Goal: Task Accomplishment & Management: Complete application form

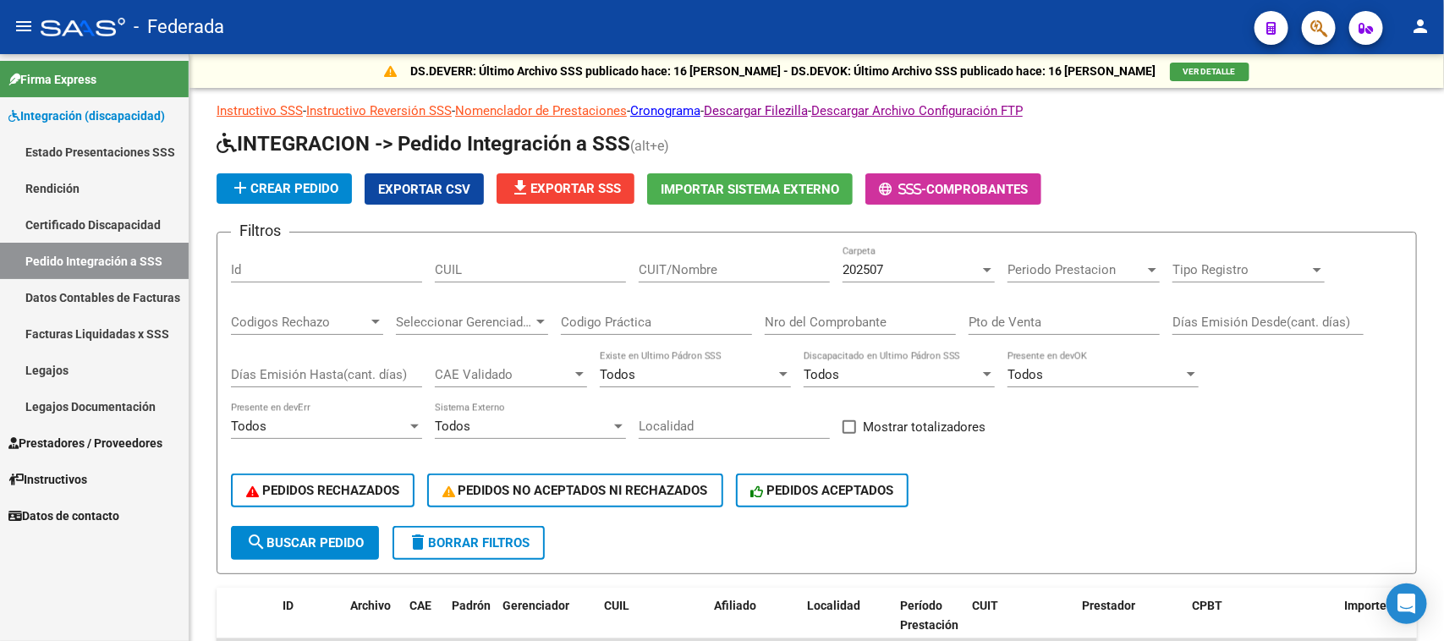
scroll to position [560, 0]
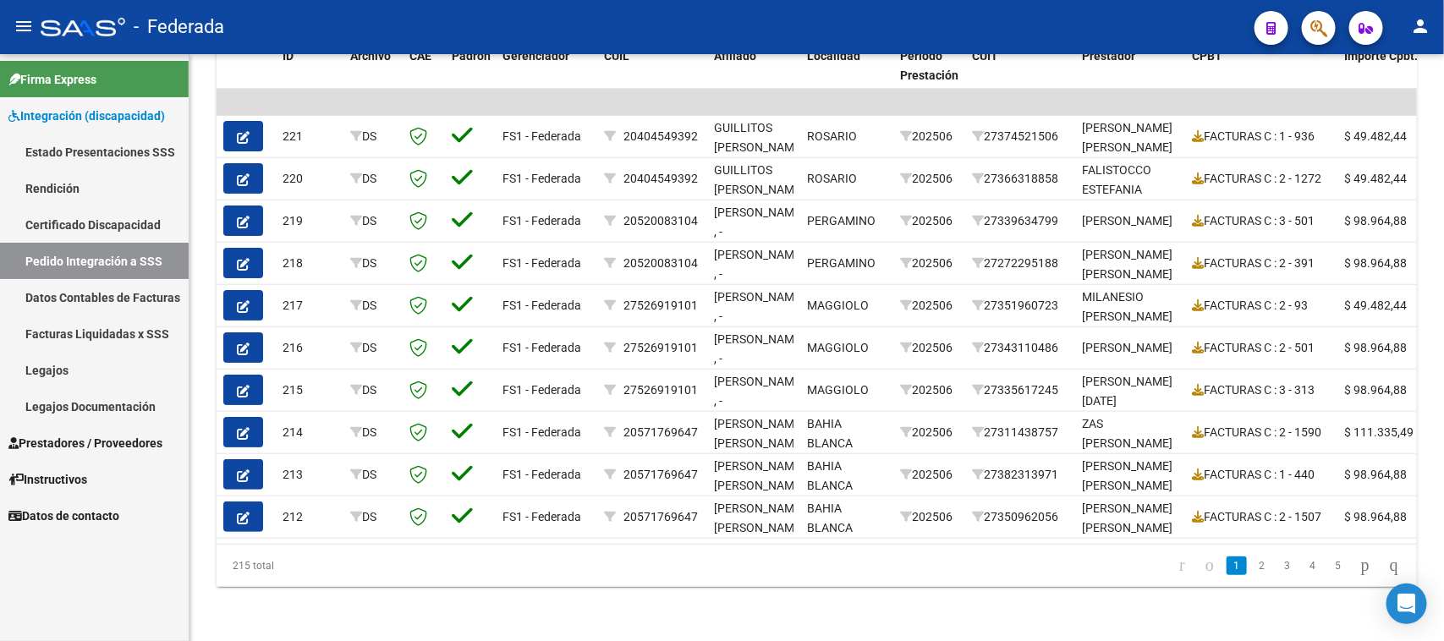
click at [77, 374] on link "Legajos" at bounding box center [94, 370] width 189 height 36
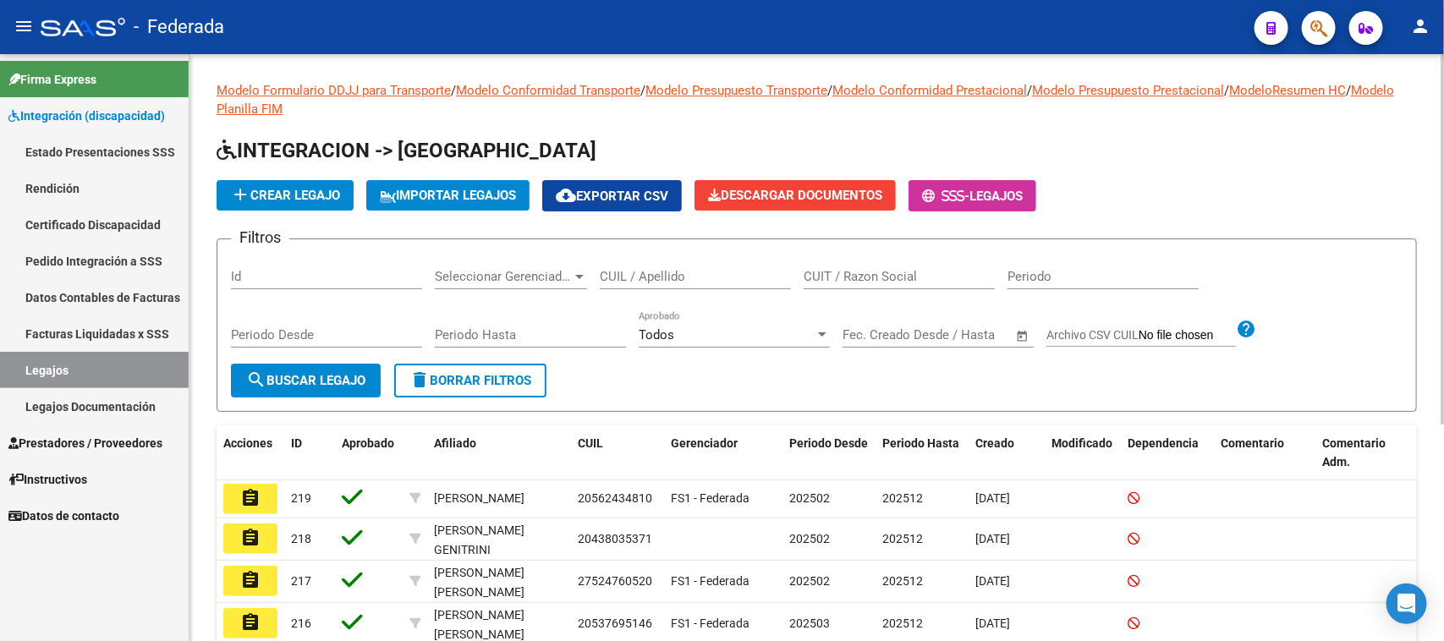
click at [639, 269] on input "CUIL / Apellido" at bounding box center [695, 276] width 191 height 15
type input "[PERSON_NAME]"
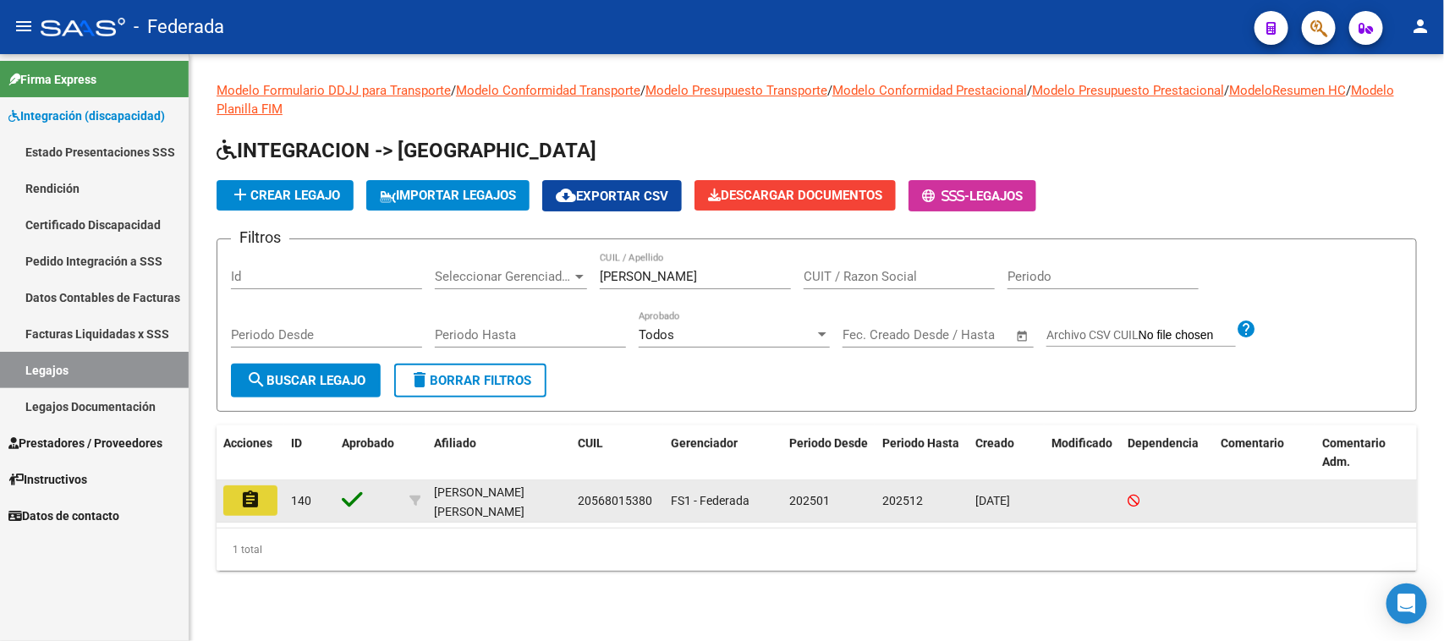
click at [250, 498] on mat-icon "assignment" at bounding box center [250, 500] width 20 height 20
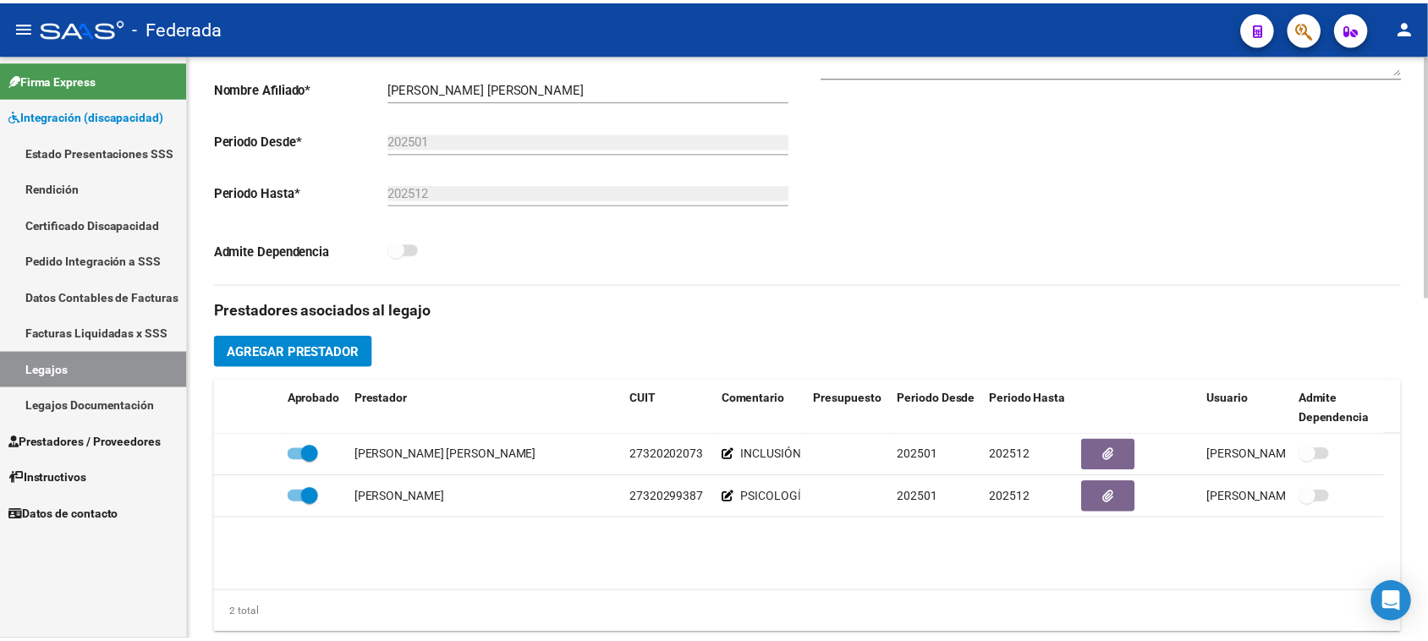
scroll to position [423, 0]
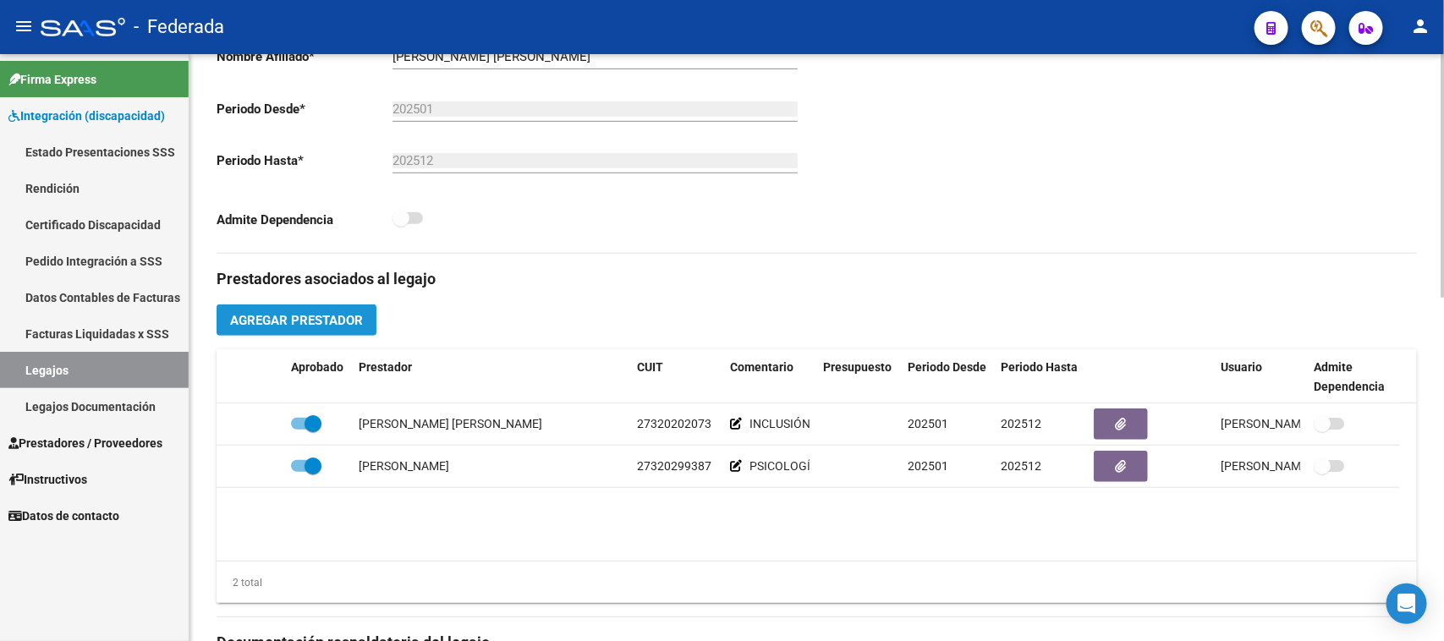
click at [340, 322] on span "Agregar Prestador" at bounding box center [296, 320] width 133 height 15
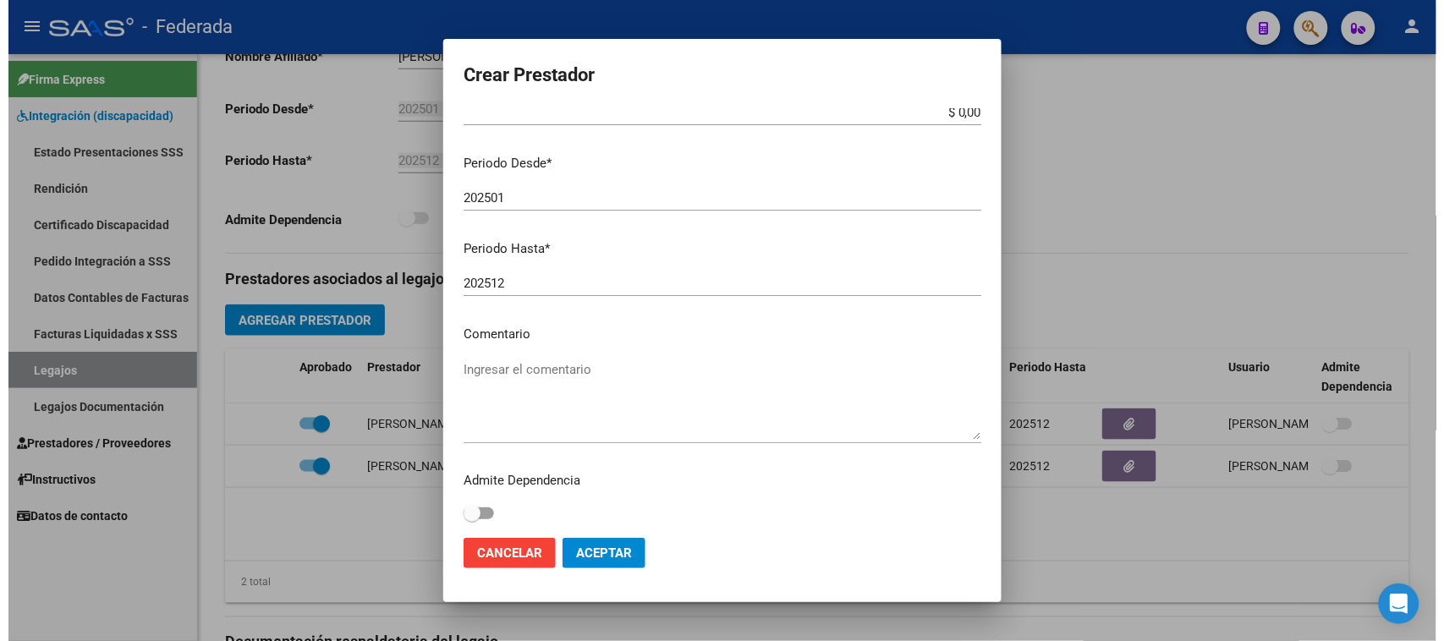
scroll to position [162, 0]
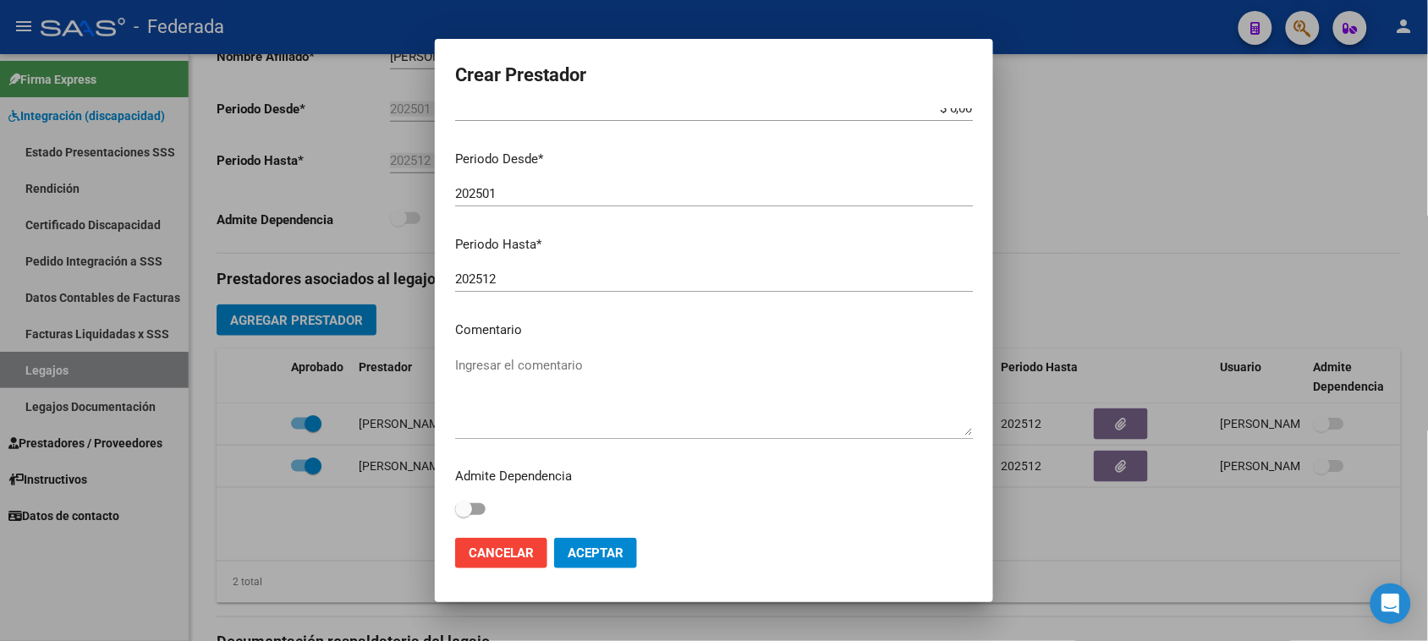
type input "27-36913299-2"
click at [513, 361] on textarea "Ingresar el comentario" at bounding box center [714, 396] width 518 height 80
type textarea "FONOAUDIOLOGIA"
click at [568, 555] on span "Aceptar" at bounding box center [596, 553] width 56 height 15
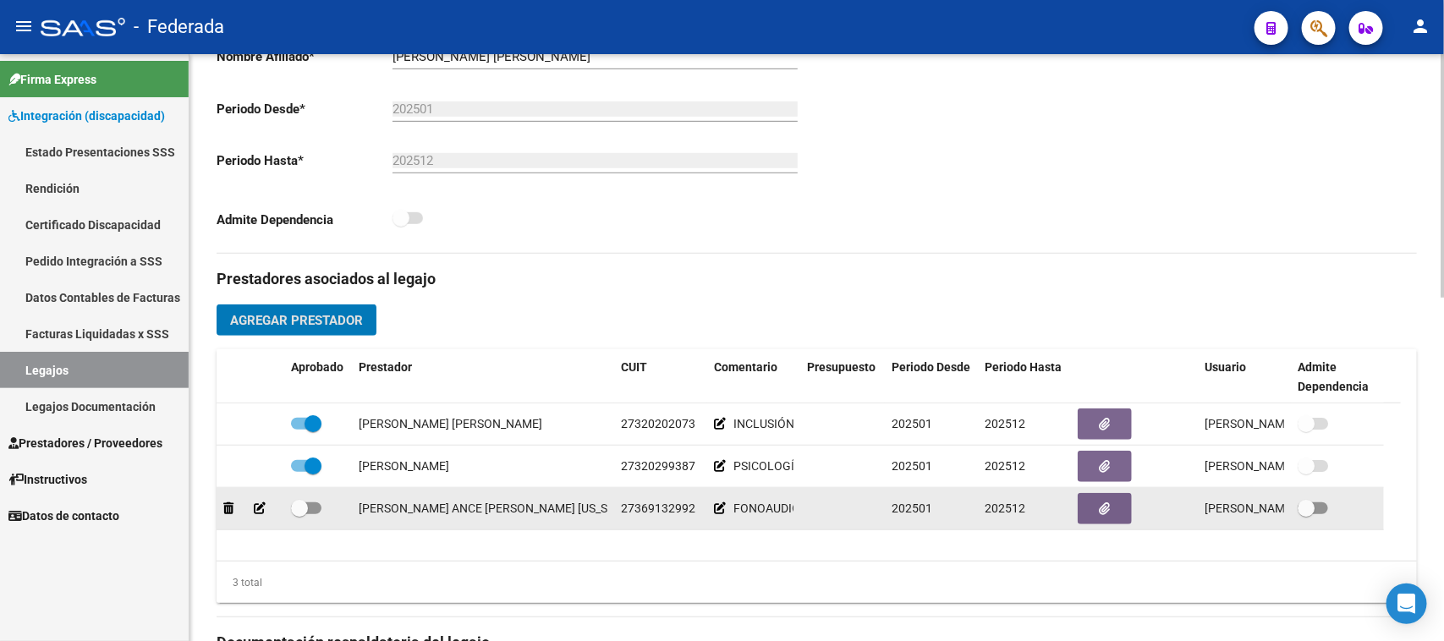
click at [313, 505] on span at bounding box center [306, 509] width 30 height 12
click at [300, 514] on input "checkbox" at bounding box center [299, 514] width 1 height 1
checkbox input "true"
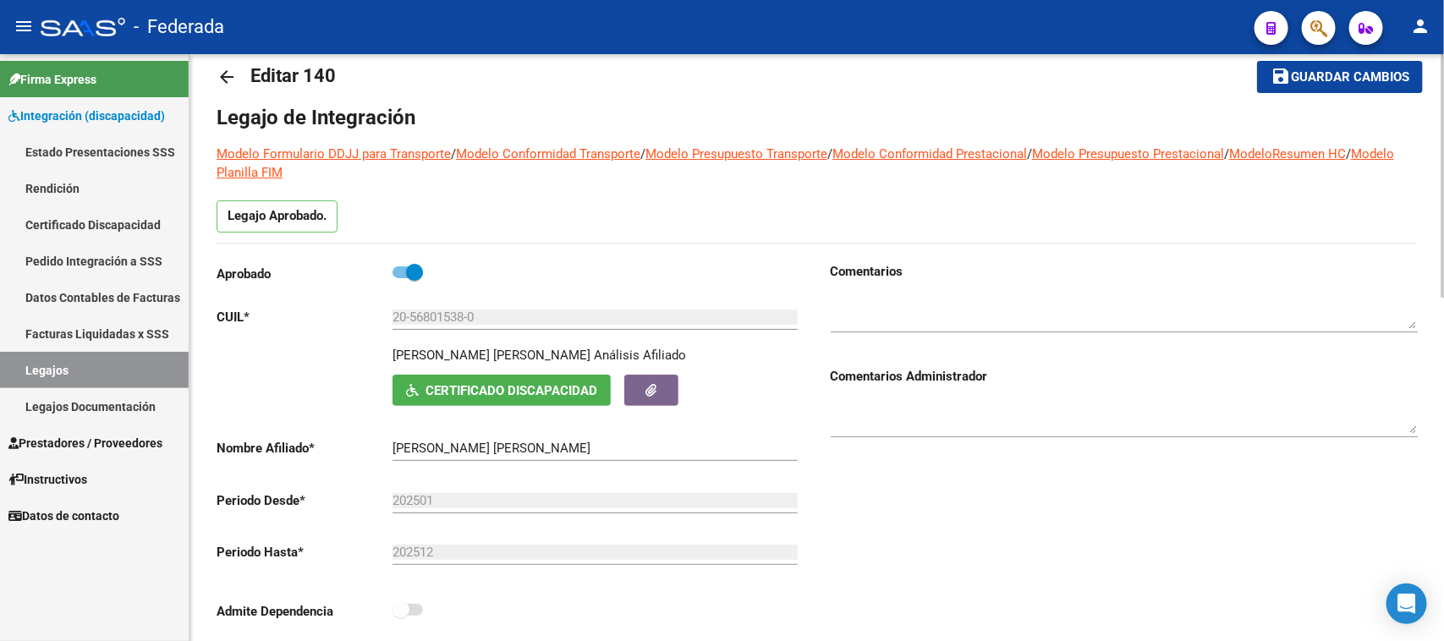
scroll to position [0, 0]
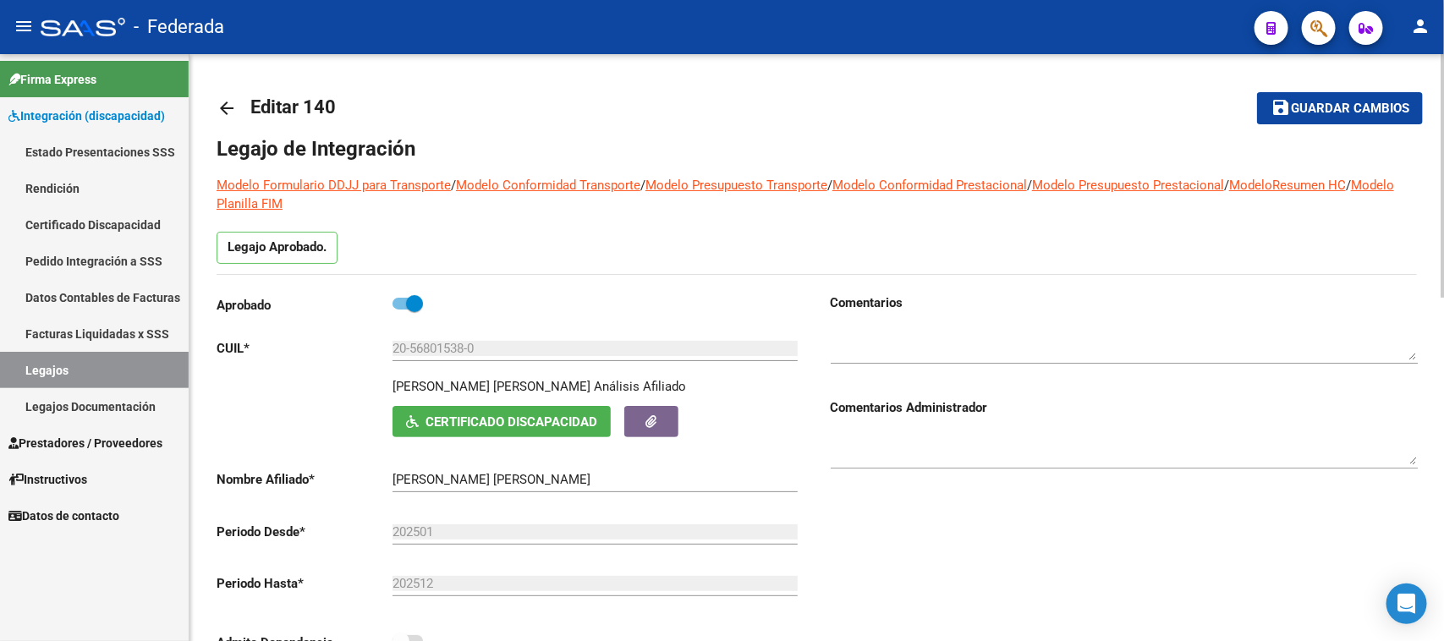
click at [1339, 114] on span "Guardar cambios" at bounding box center [1350, 109] width 118 height 15
click at [119, 362] on link "Legajos" at bounding box center [94, 370] width 189 height 36
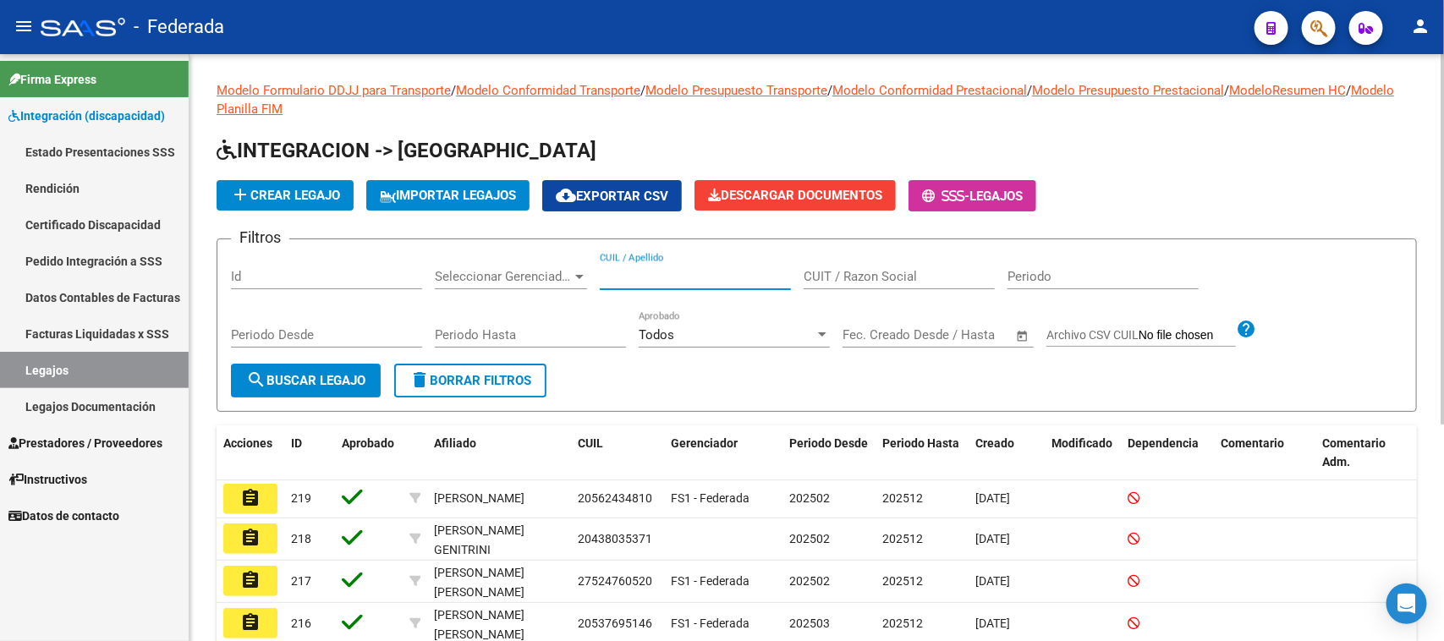
click at [679, 269] on input "CUIL / Apellido" at bounding box center [695, 276] width 191 height 15
type input "VALSEC"
click at [334, 373] on span "search Buscar Legajo" at bounding box center [305, 380] width 119 height 15
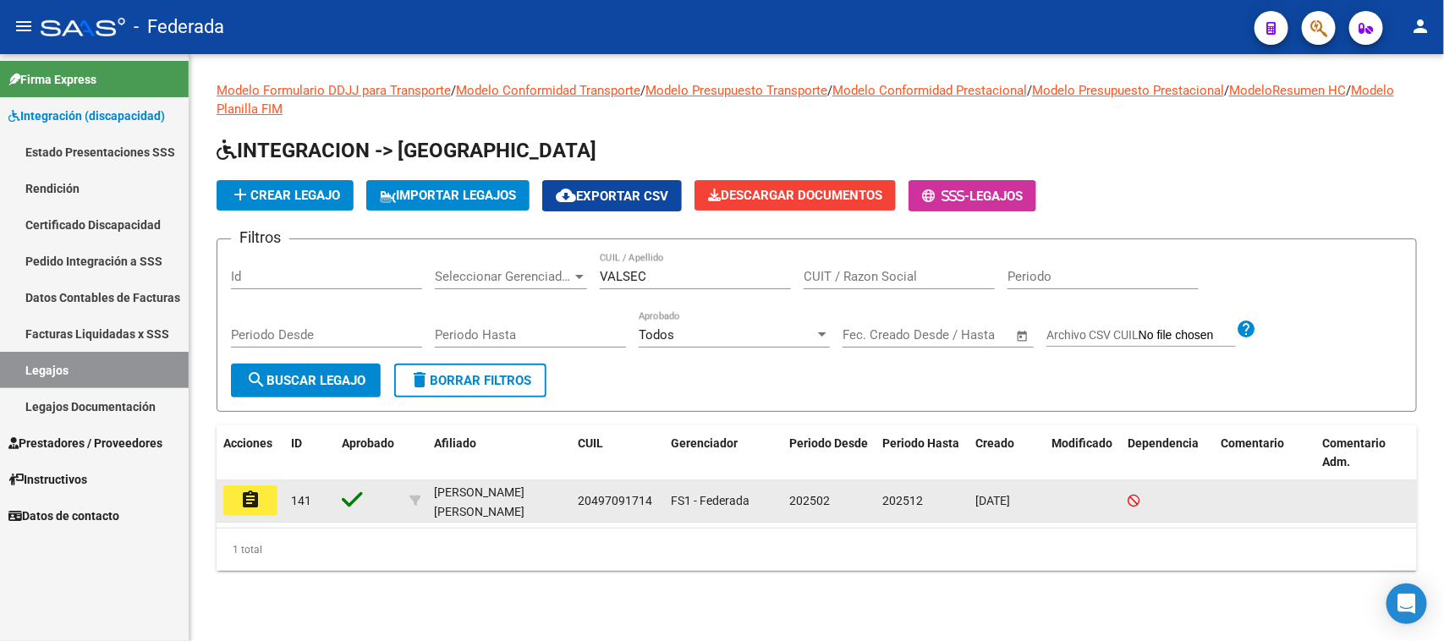
click at [265, 504] on button "assignment" at bounding box center [250, 501] width 54 height 30
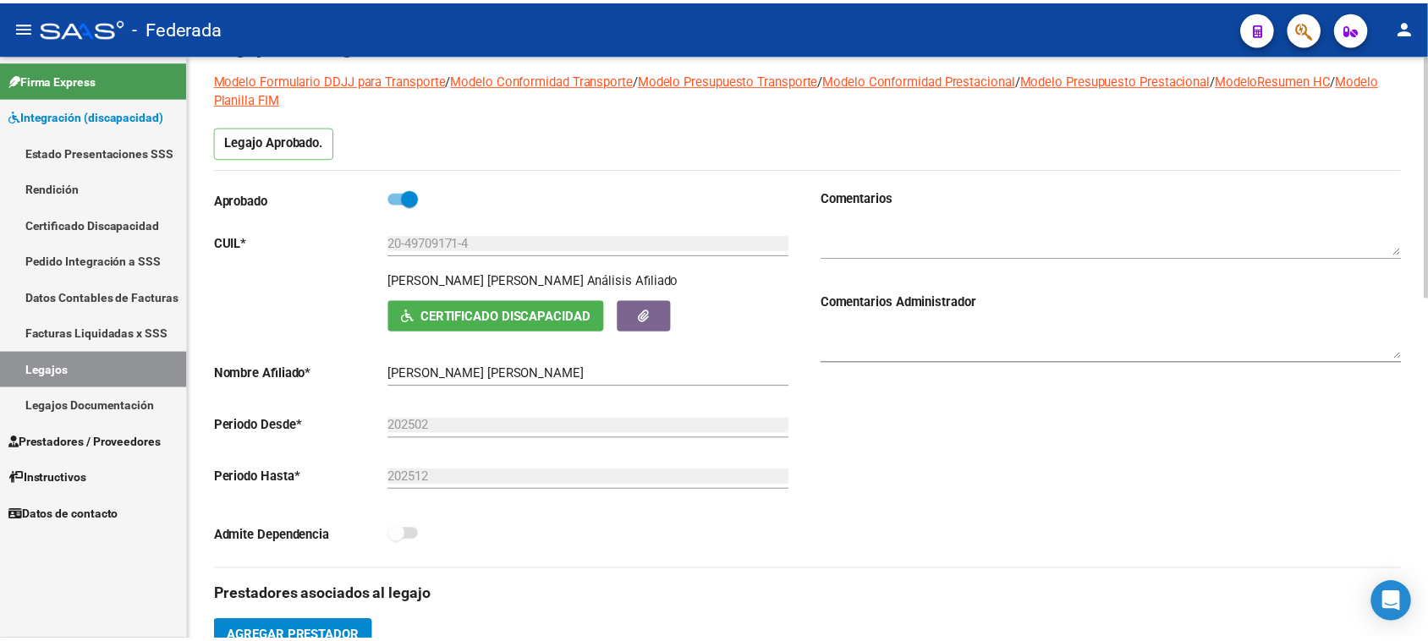
scroll to position [317, 0]
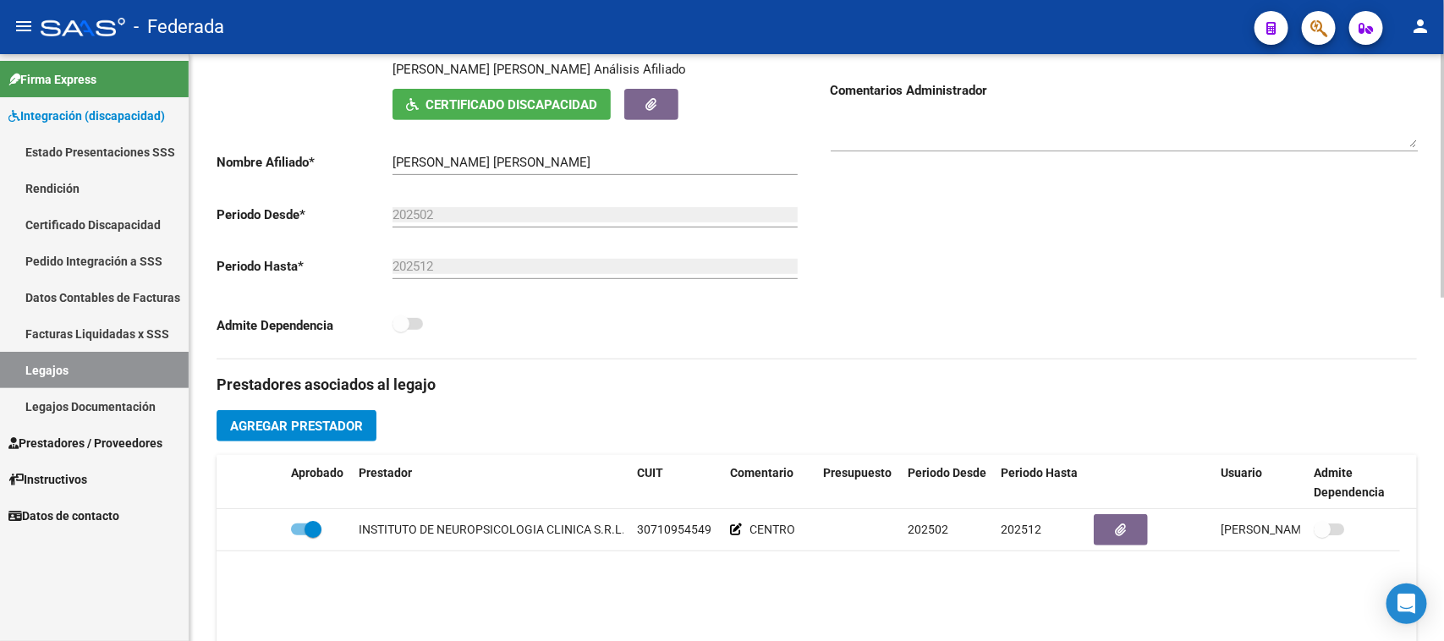
click at [364, 424] on button "Agregar Prestador" at bounding box center [297, 425] width 160 height 31
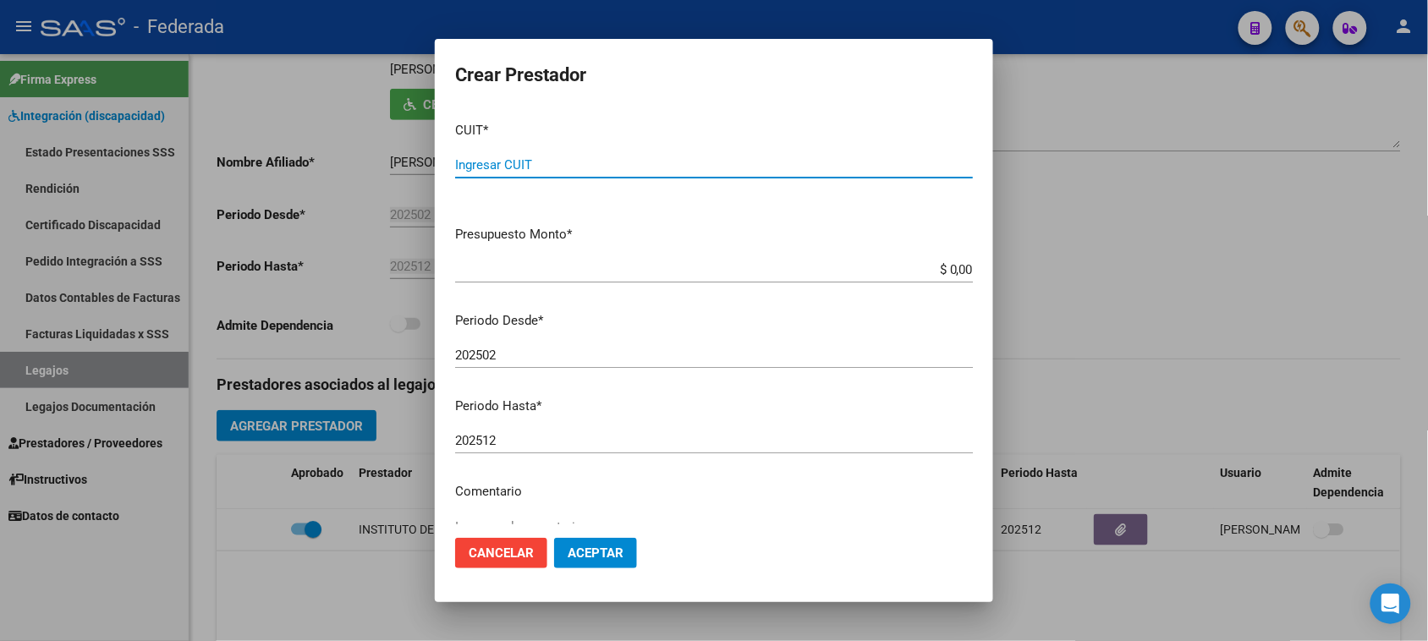
paste input "20-34033031-6"
type input "20-34033031-6"
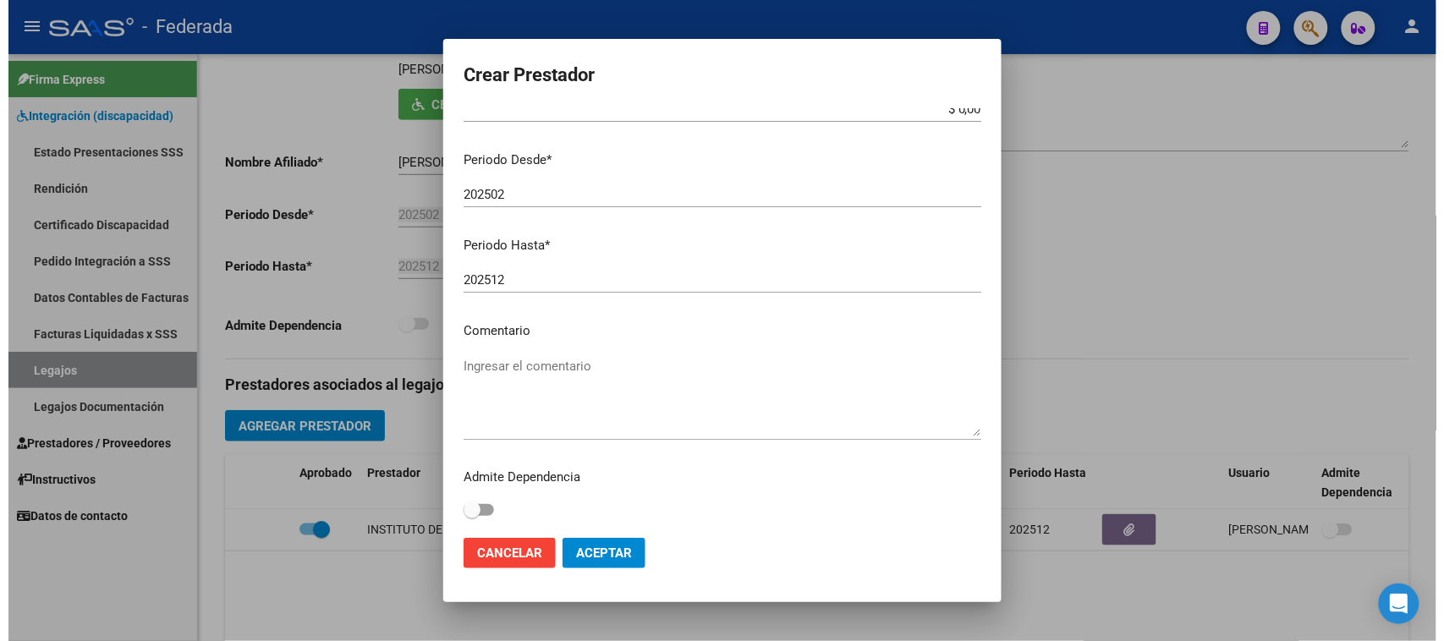
scroll to position [162, 0]
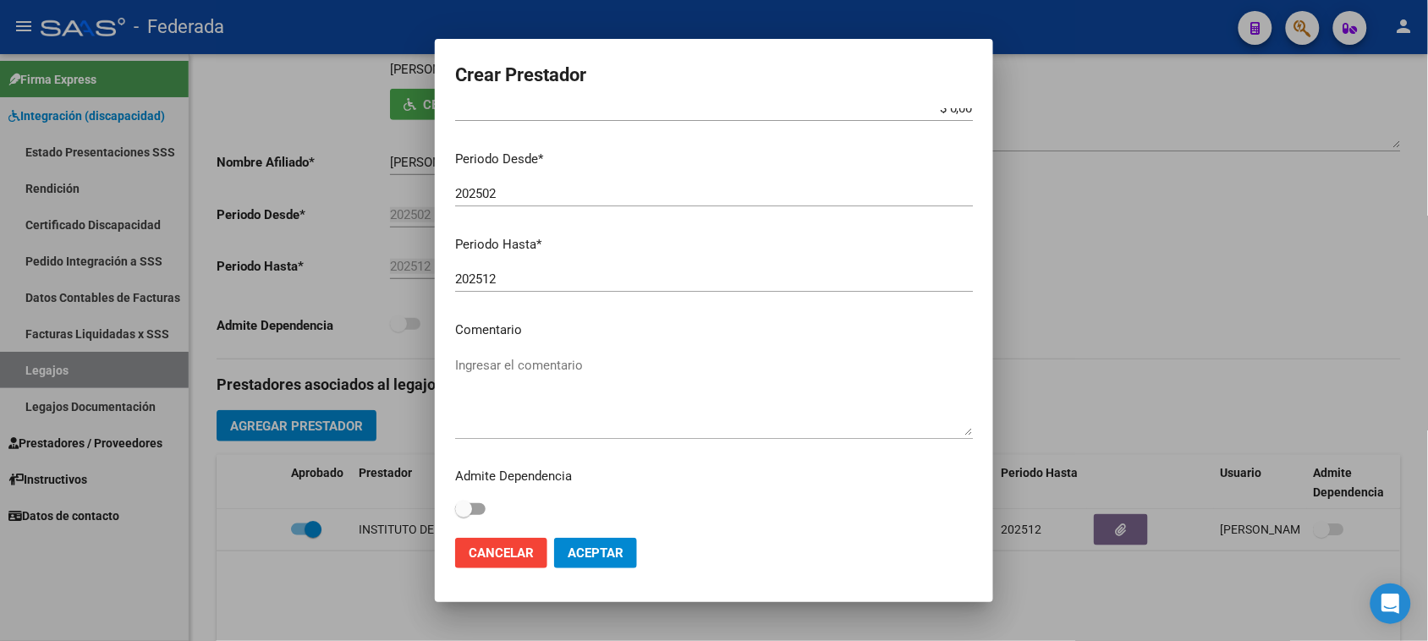
click at [523, 344] on mat-dialog-content "CUIT * 20-34033031-6 Ingresar CUIT ARCA [PERSON_NAME] Presupuesto Monto * $ 0,0…" at bounding box center [714, 316] width 558 height 417
click at [514, 369] on textarea "Ingresar el comentario" at bounding box center [714, 396] width 518 height 80
type textarea "PSICOLOGIA"
click at [564, 547] on button "Aceptar" at bounding box center [595, 553] width 83 height 30
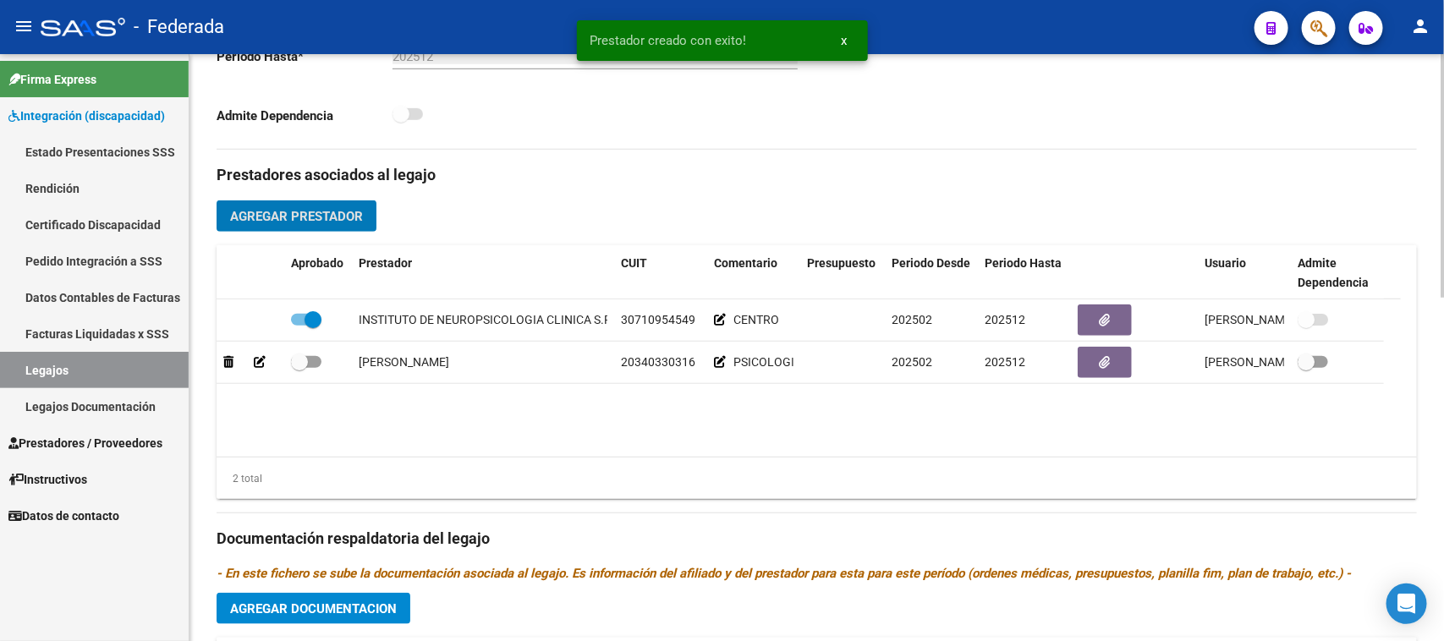
scroll to position [529, 0]
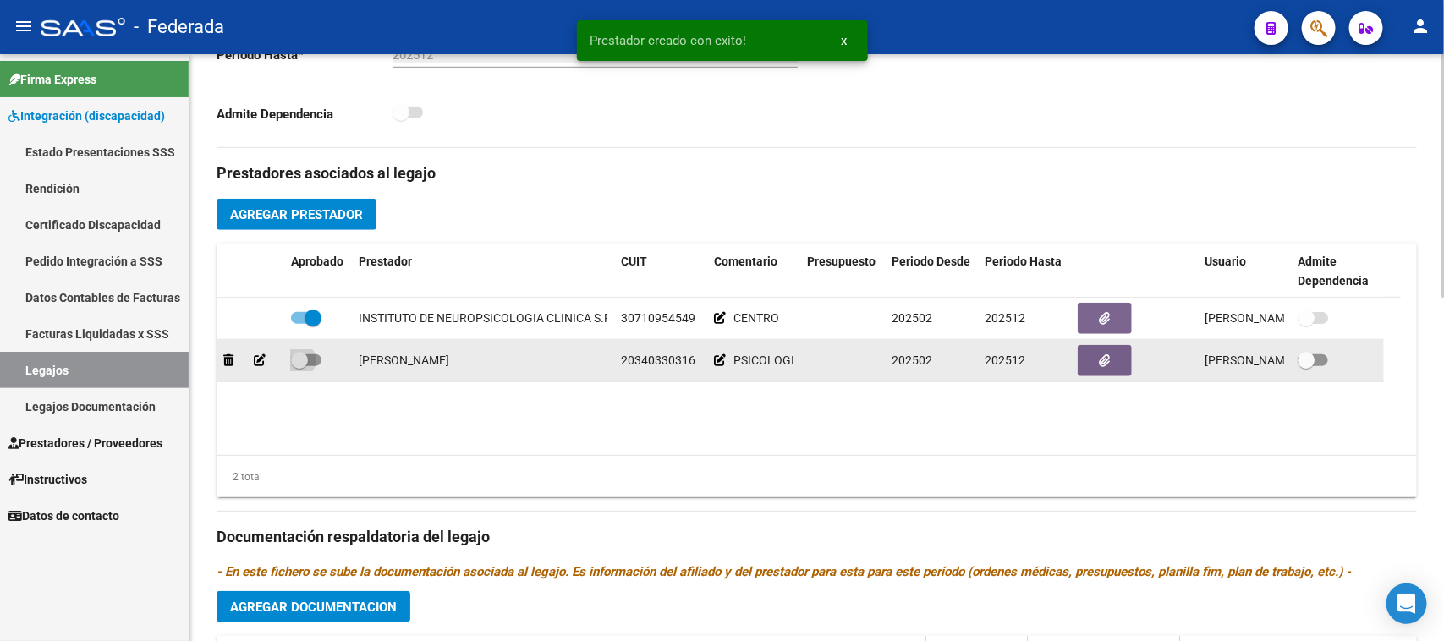
click at [311, 361] on span at bounding box center [306, 361] width 30 height 12
click at [300, 366] on input "checkbox" at bounding box center [299, 366] width 1 height 1
checkbox input "true"
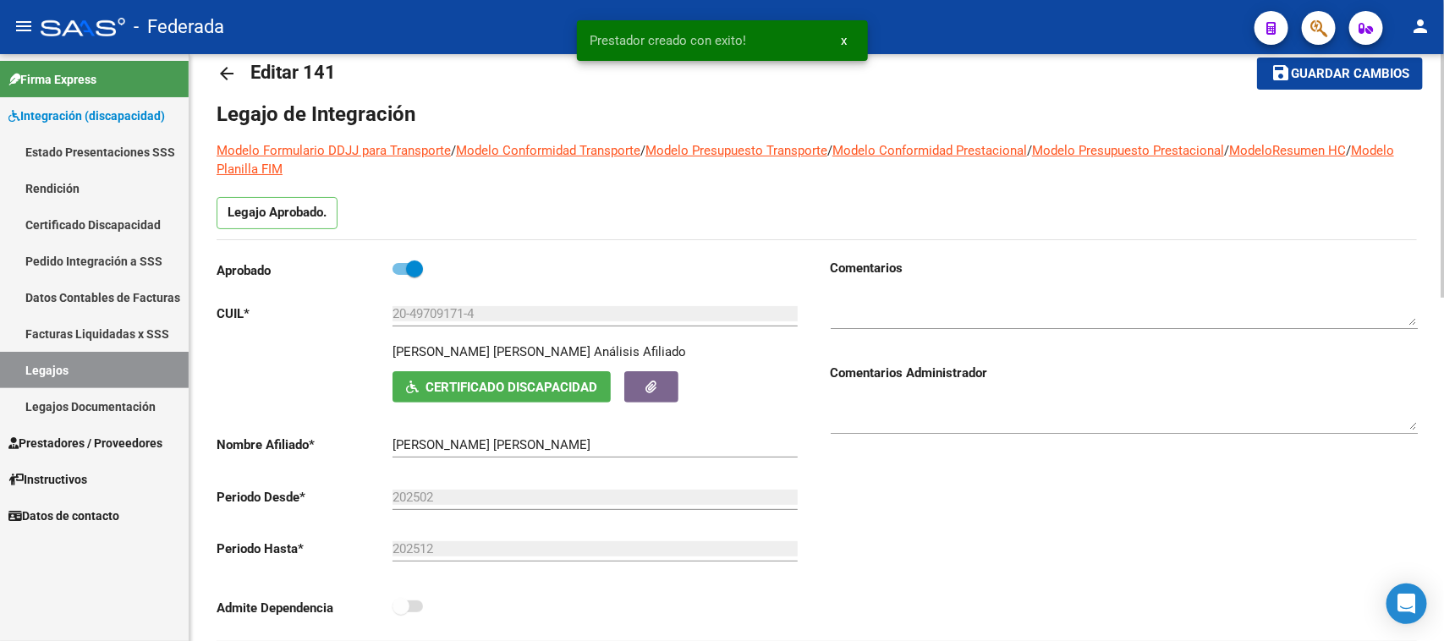
scroll to position [0, 0]
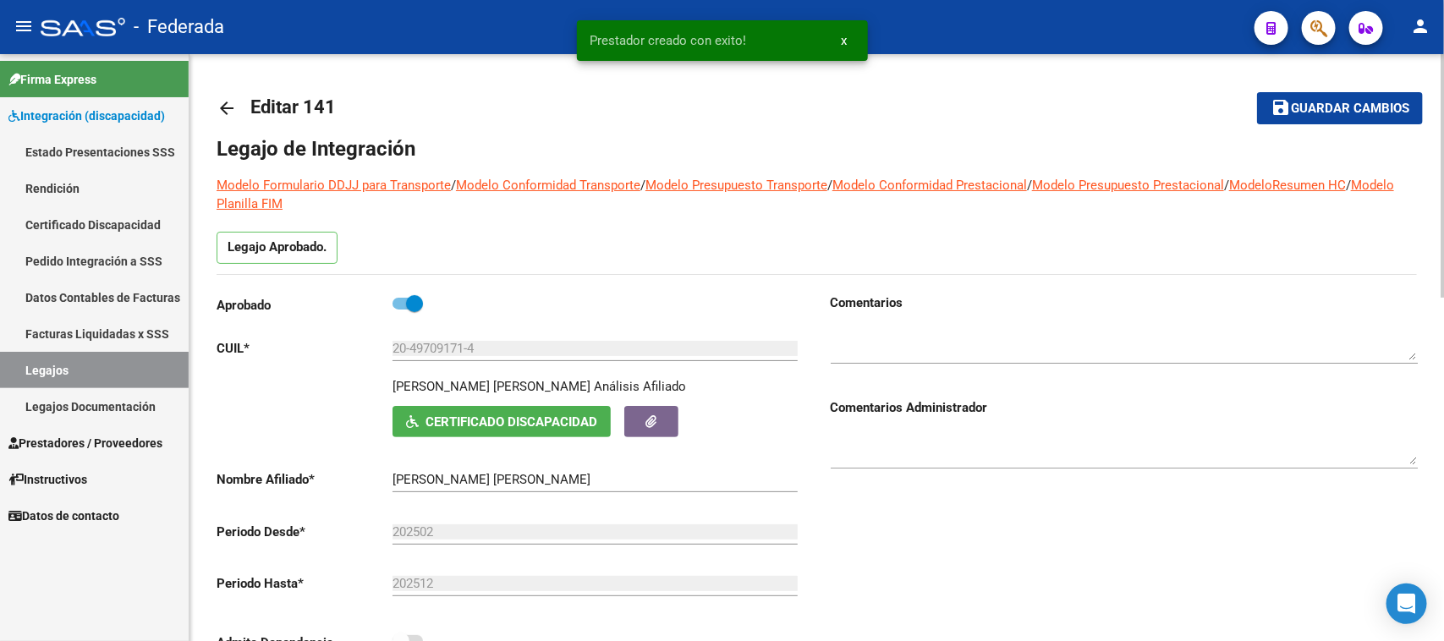
click at [1313, 97] on button "save Guardar cambios" at bounding box center [1340, 107] width 166 height 31
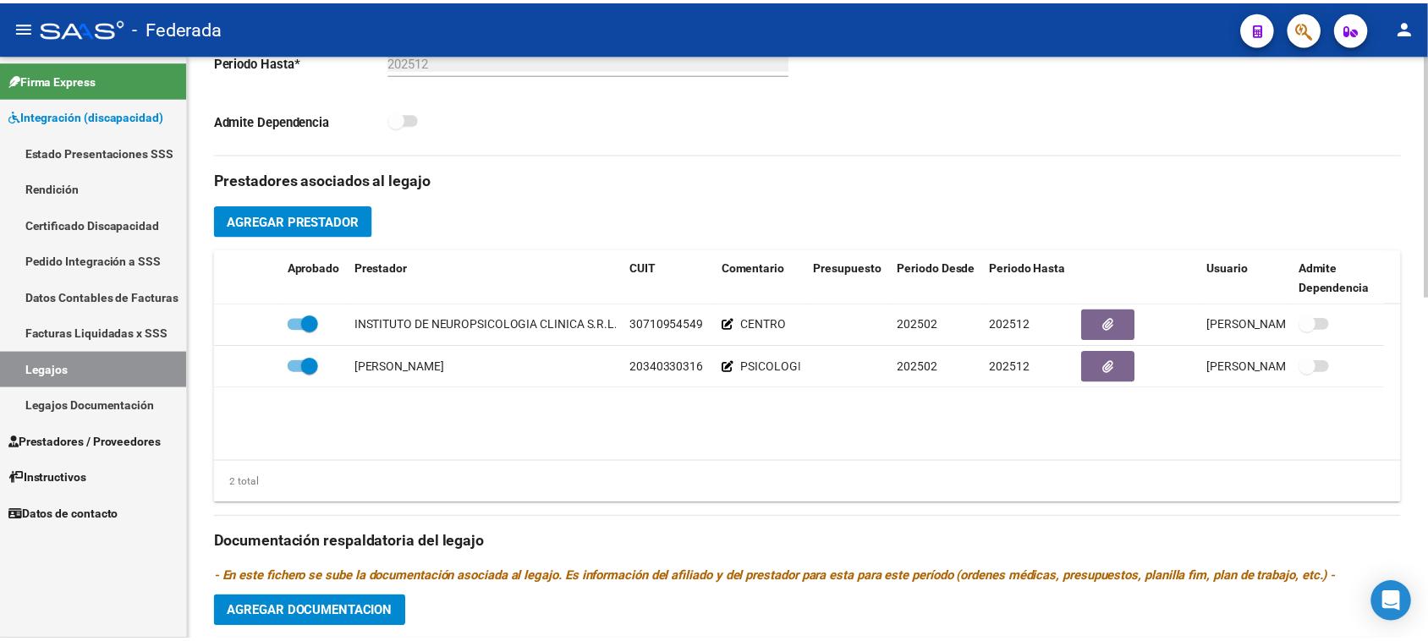
scroll to position [529, 0]
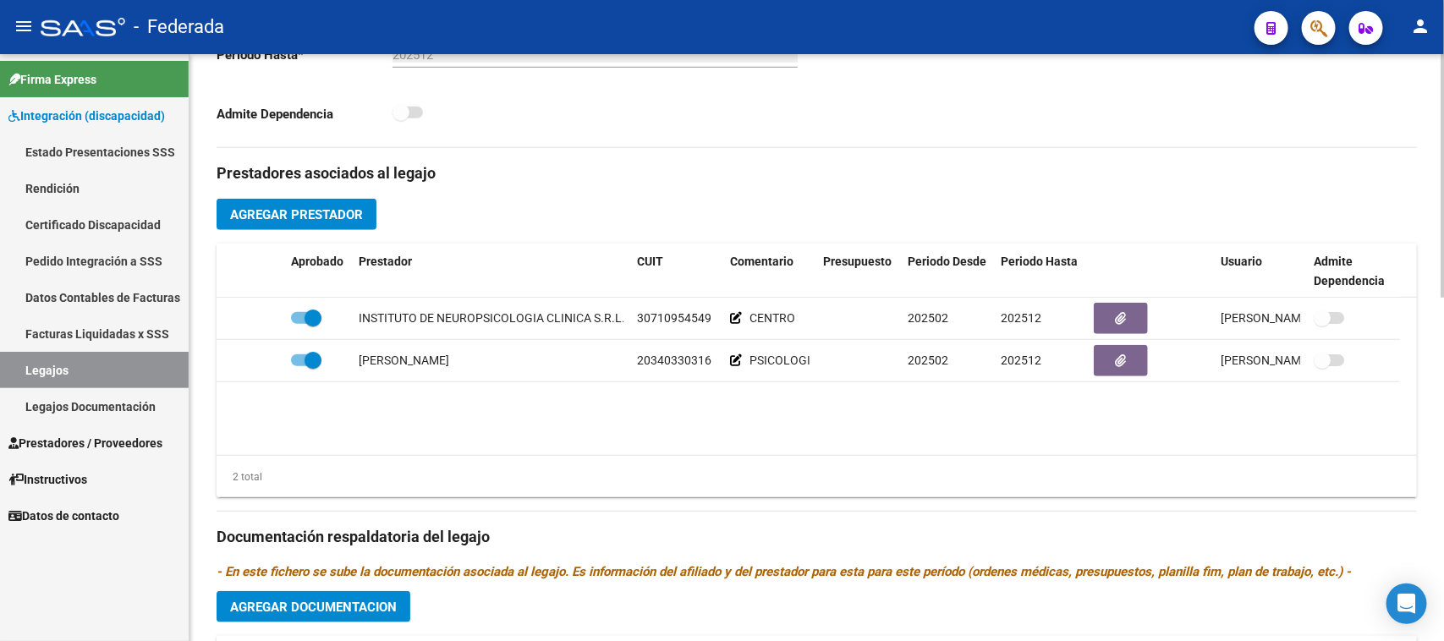
click at [305, 213] on span "Agregar Prestador" at bounding box center [296, 214] width 133 height 15
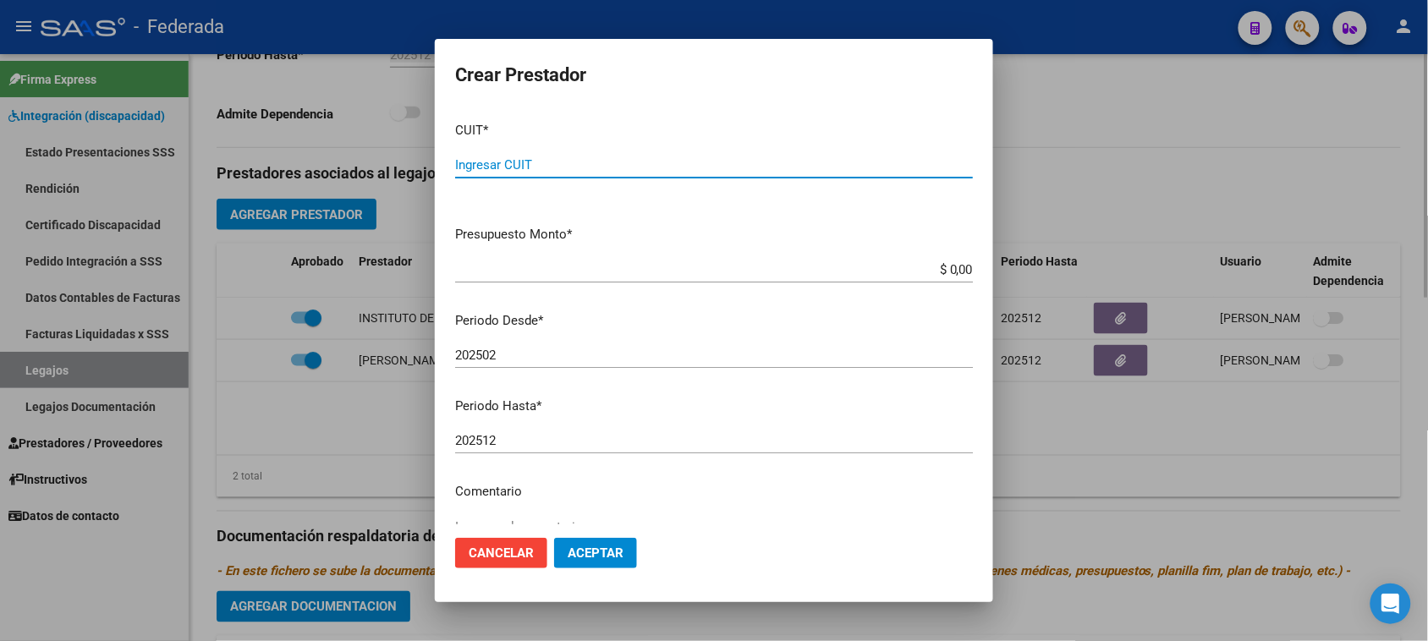
paste input "27-16738443-4"
type input "27-16738443-4"
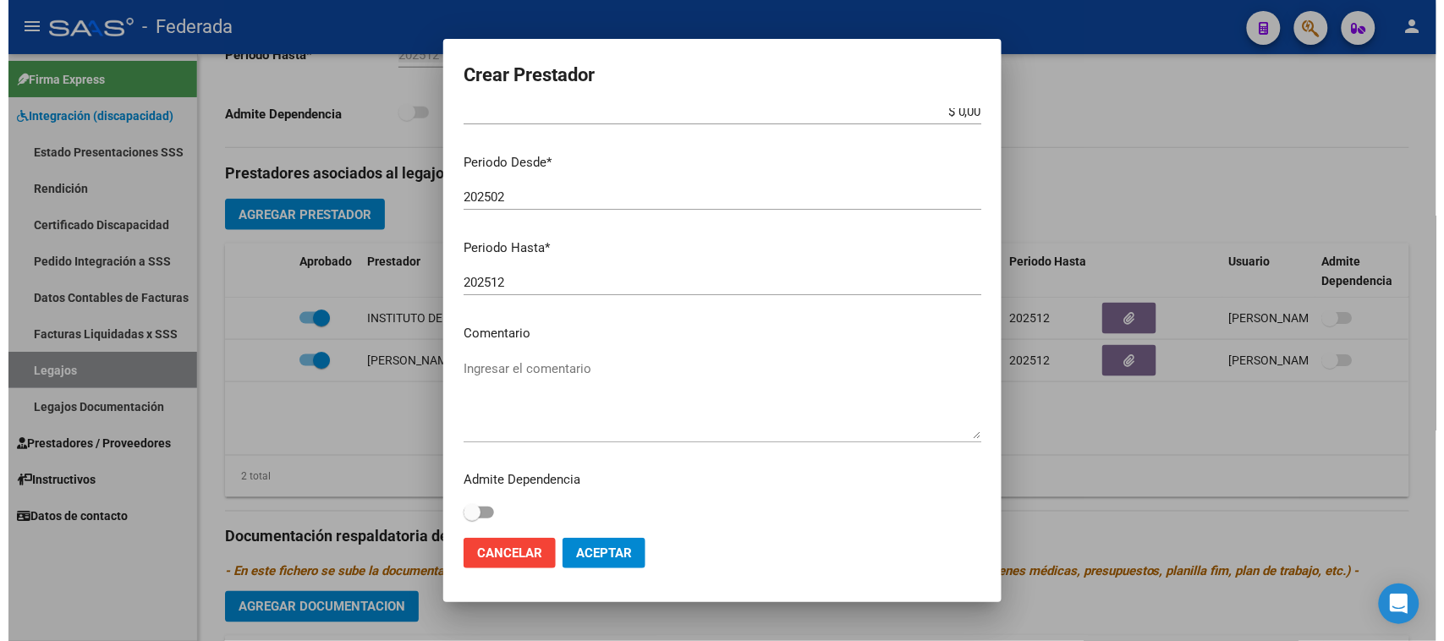
scroll to position [162, 0]
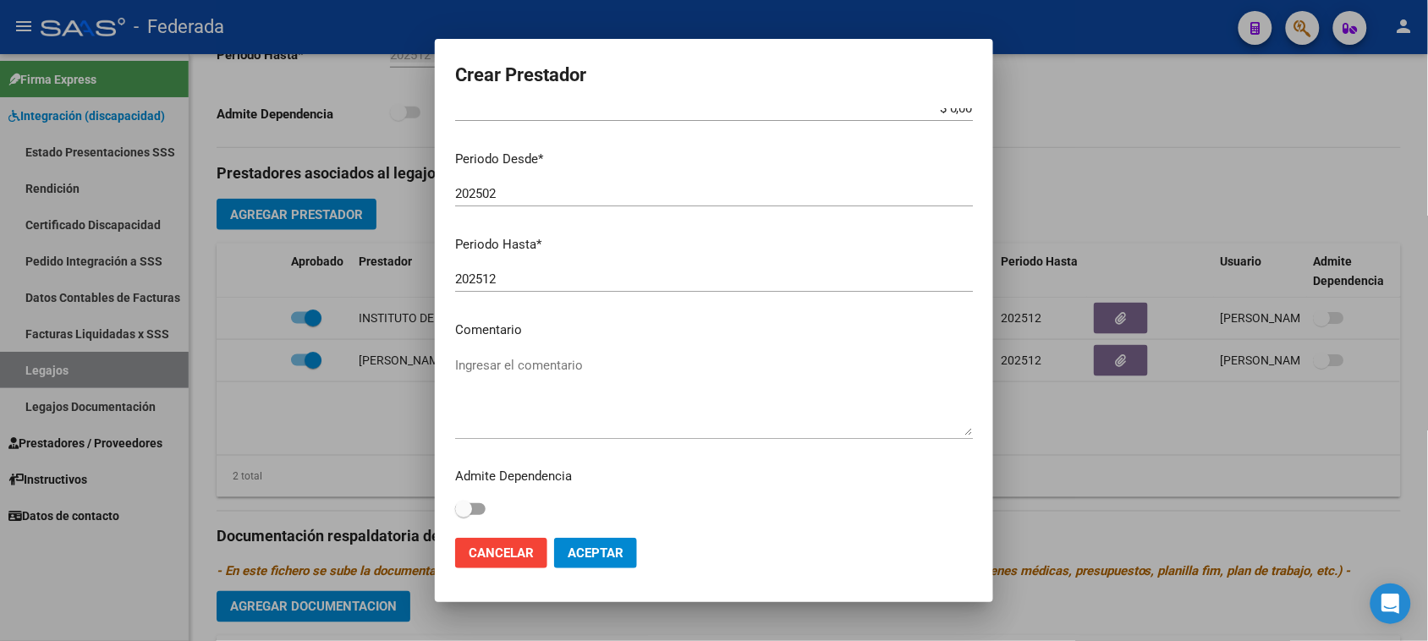
click at [550, 373] on textarea "Ingresar el comentario" at bounding box center [714, 396] width 518 height 80
type textarea "FONOAUDIOLOGIA"
click at [603, 547] on span "Aceptar" at bounding box center [596, 553] width 56 height 15
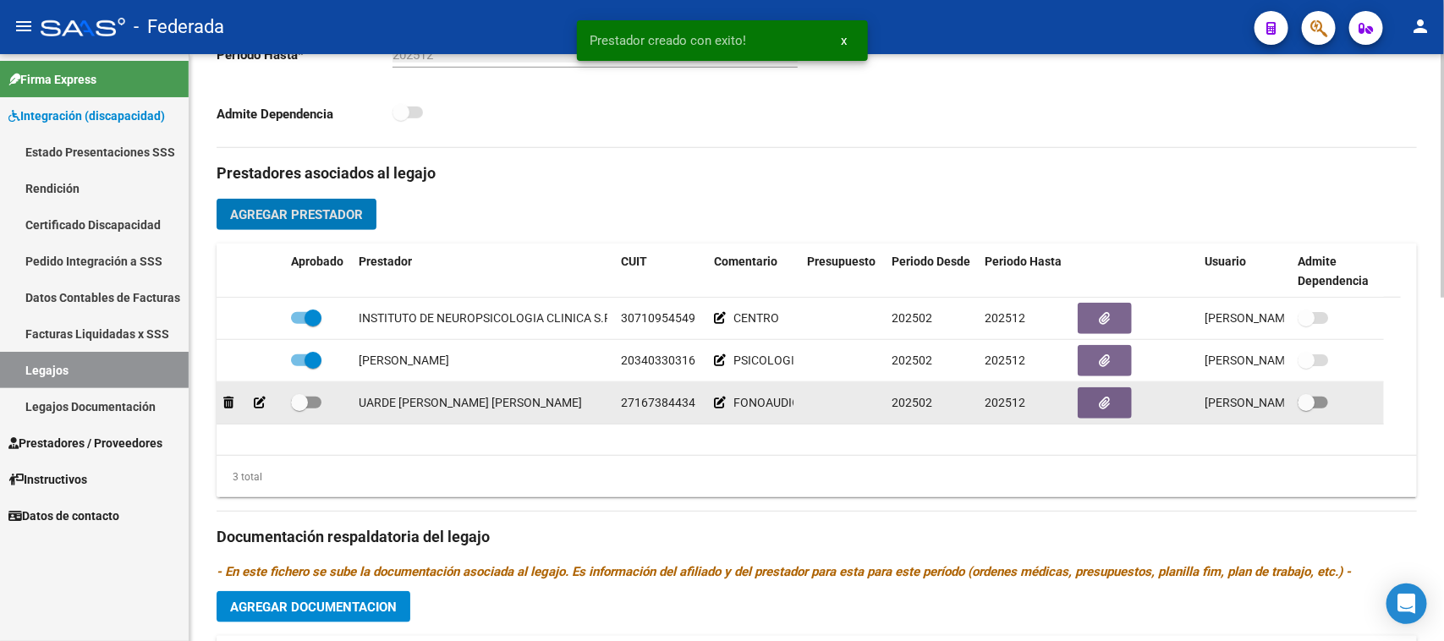
click at [300, 399] on span at bounding box center [299, 402] width 17 height 17
click at [300, 409] on input "checkbox" at bounding box center [299, 409] width 1 height 1
checkbox input "true"
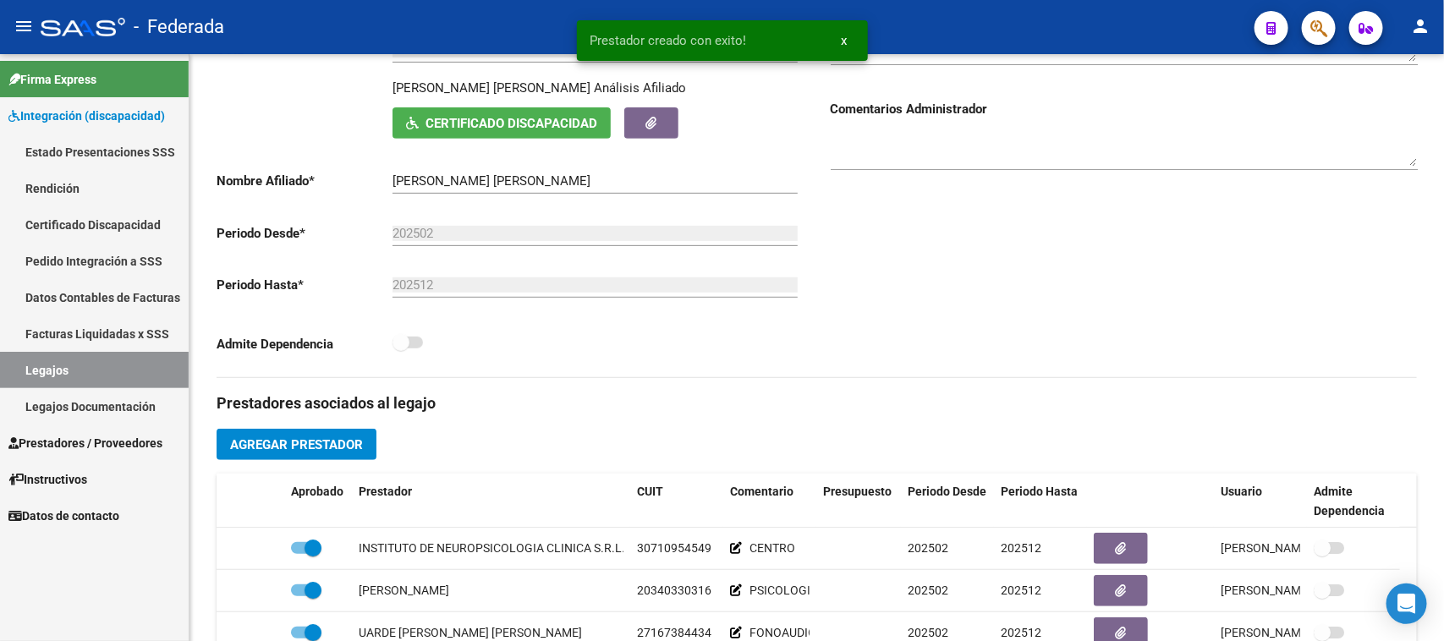
scroll to position [212, 0]
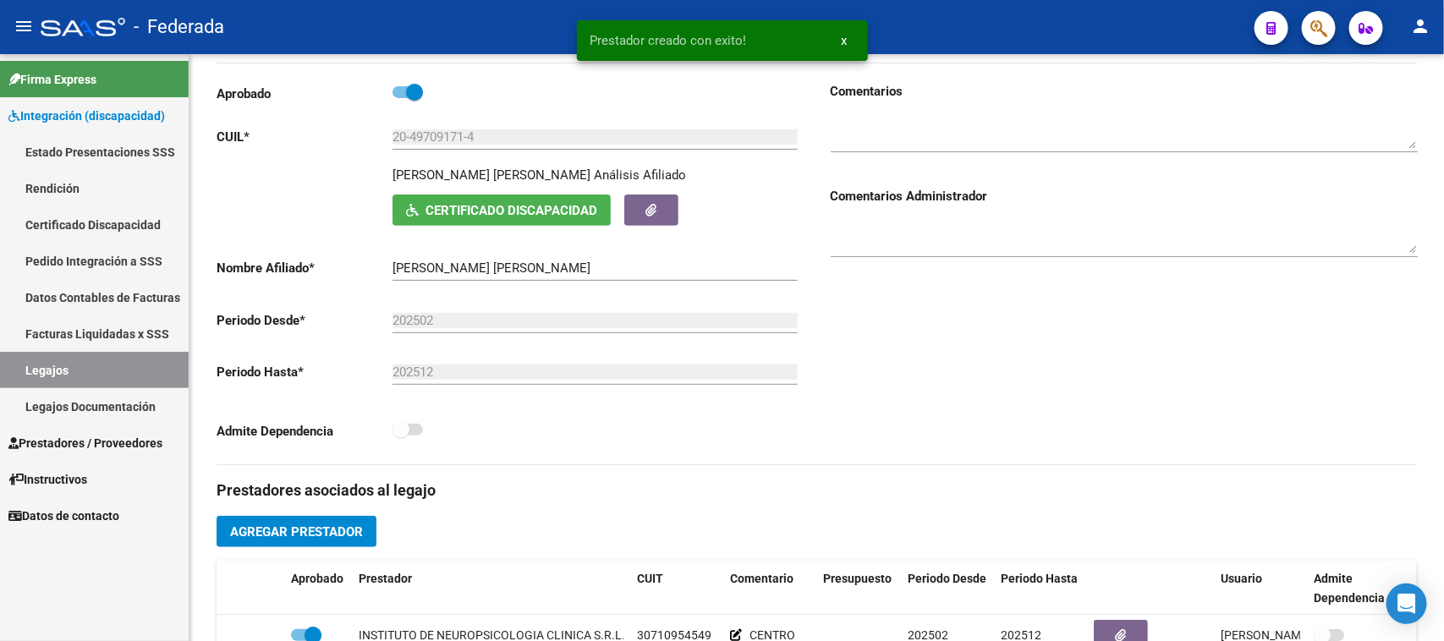
click at [844, 44] on span "x" at bounding box center [845, 40] width 6 height 15
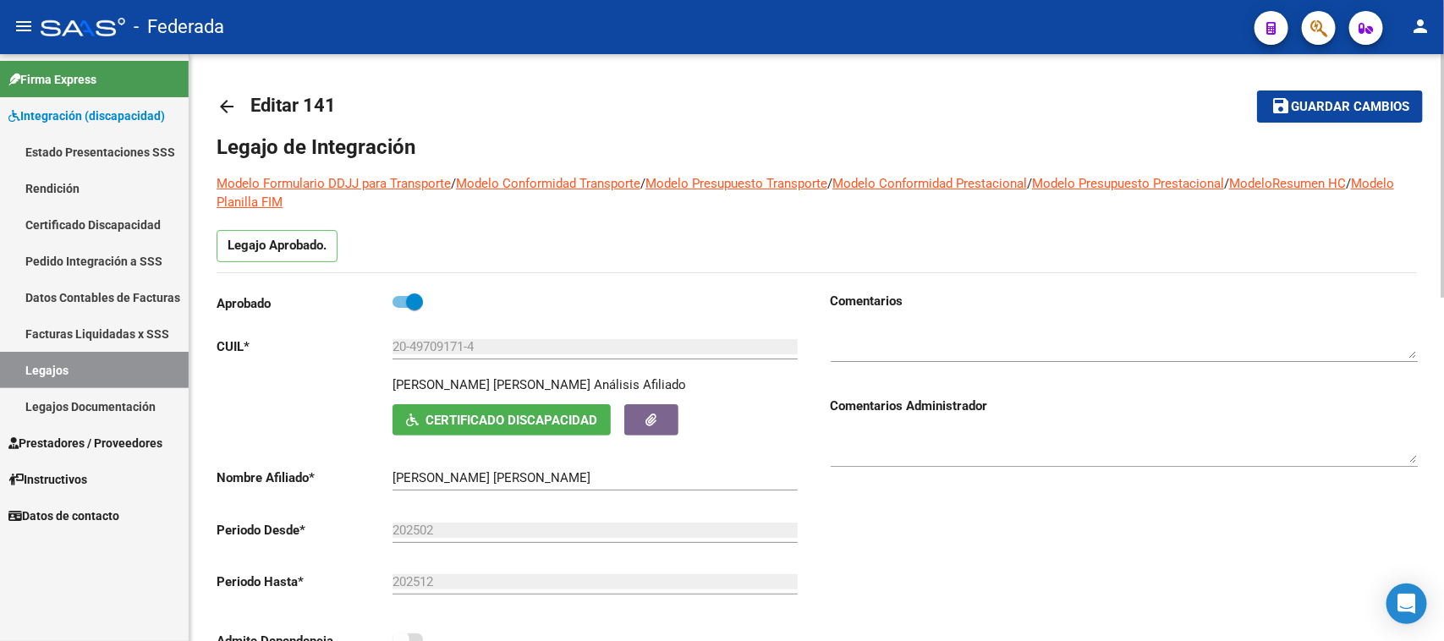
scroll to position [0, 0]
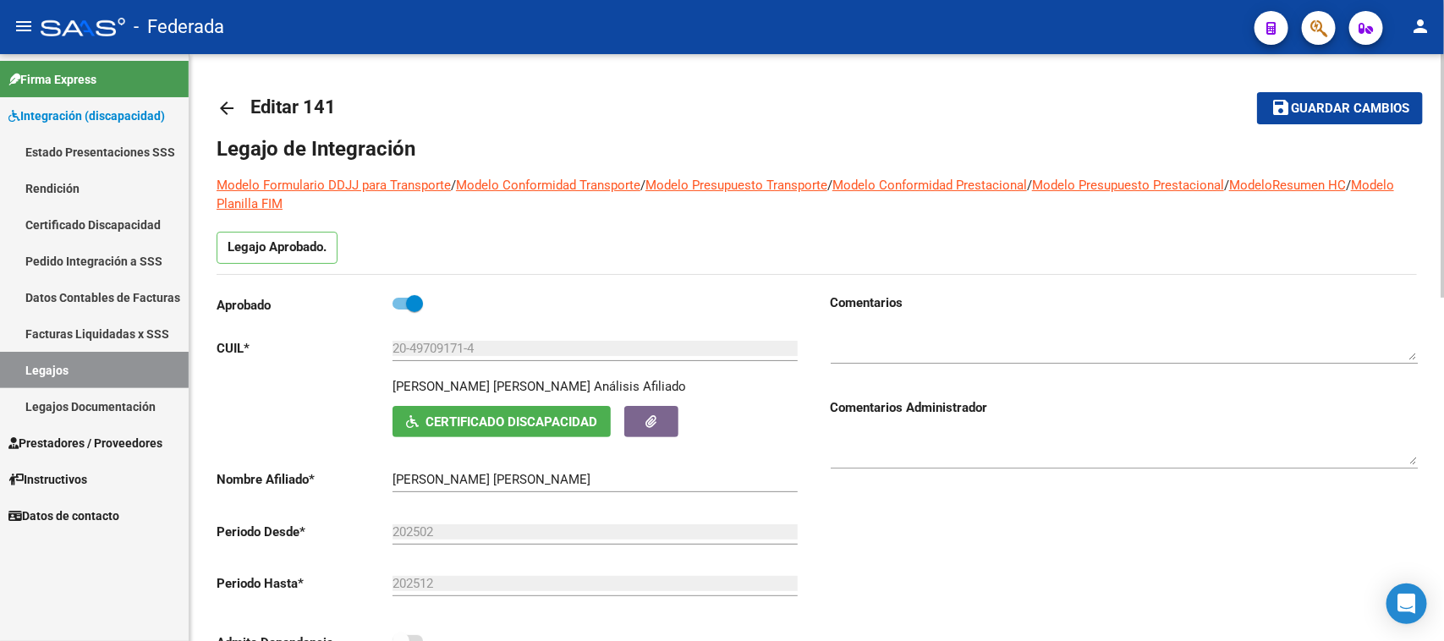
click at [1283, 124] on mat-toolbar-row "save Guardar cambios" at bounding box center [1298, 108] width 252 height 54
click at [1283, 113] on mat-icon "save" at bounding box center [1281, 107] width 20 height 20
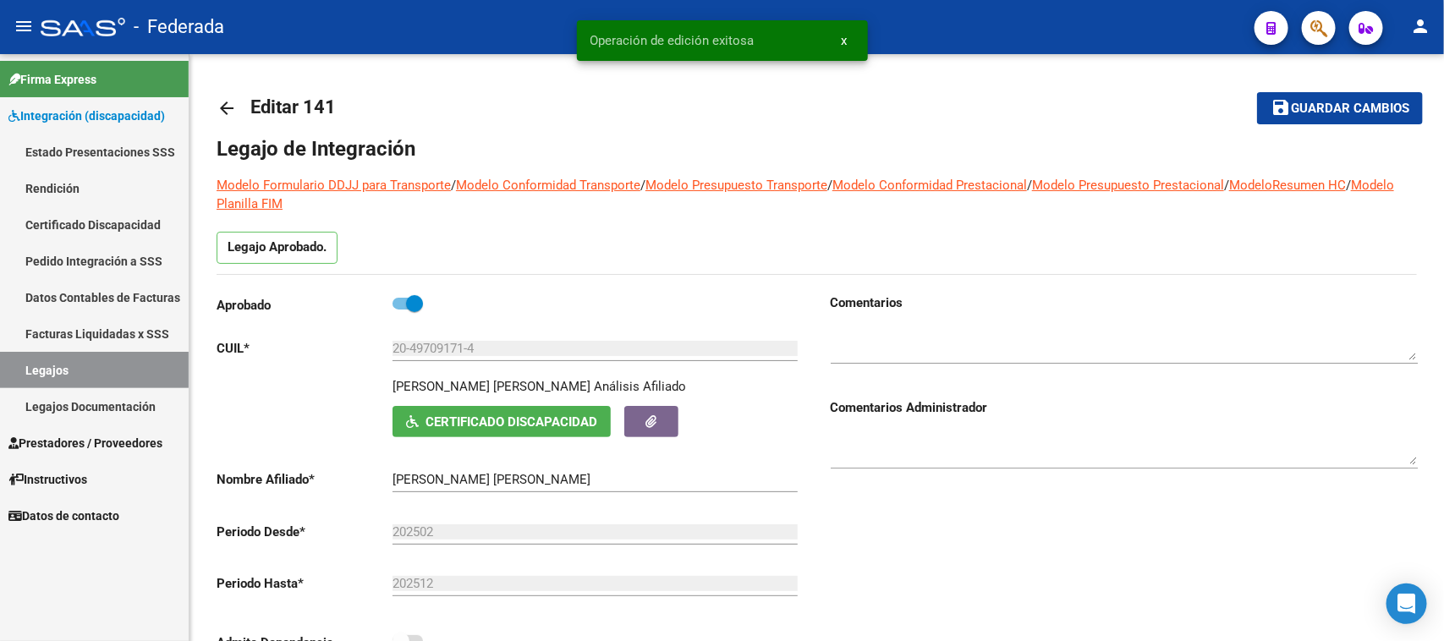
click at [846, 38] on span "x" at bounding box center [845, 40] width 6 height 15
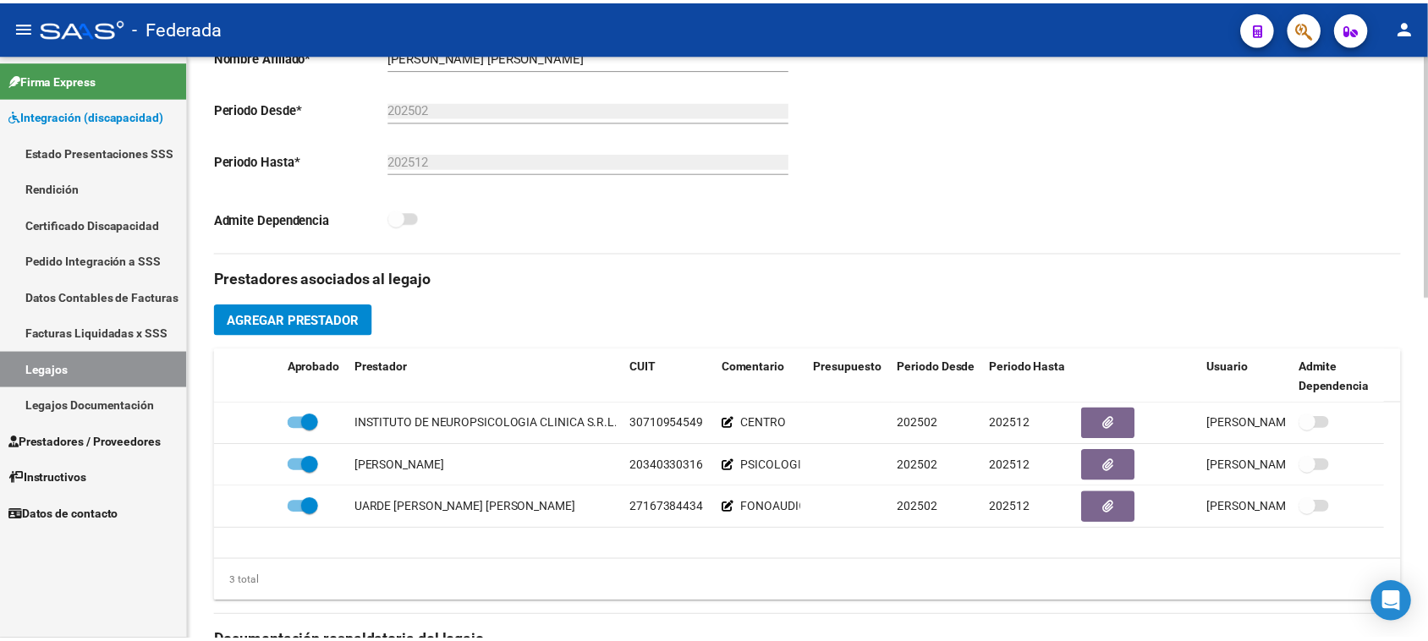
scroll to position [635, 0]
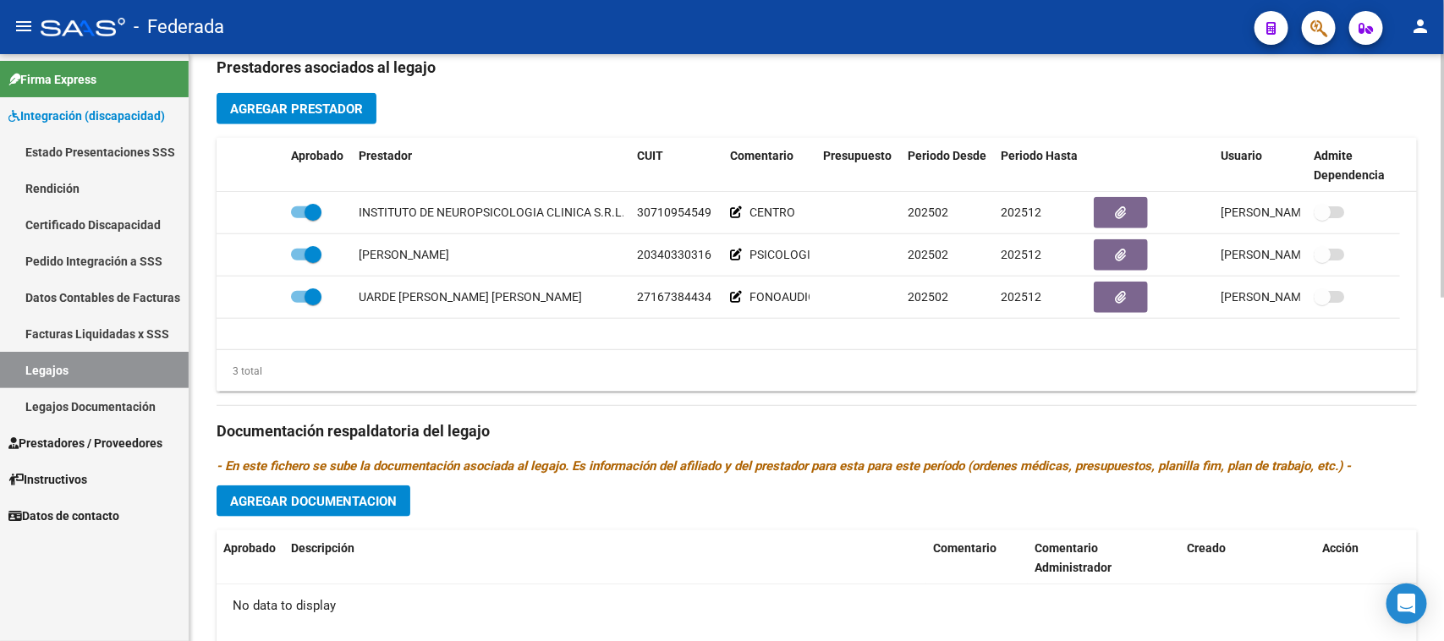
click at [344, 87] on div "Prestadores asociados al legajo Agregar Prestador Aprobado Prestador CUIT Comen…" at bounding box center [817, 420] width 1201 height 756
click at [345, 113] on span "Agregar Prestador" at bounding box center [296, 109] width 133 height 15
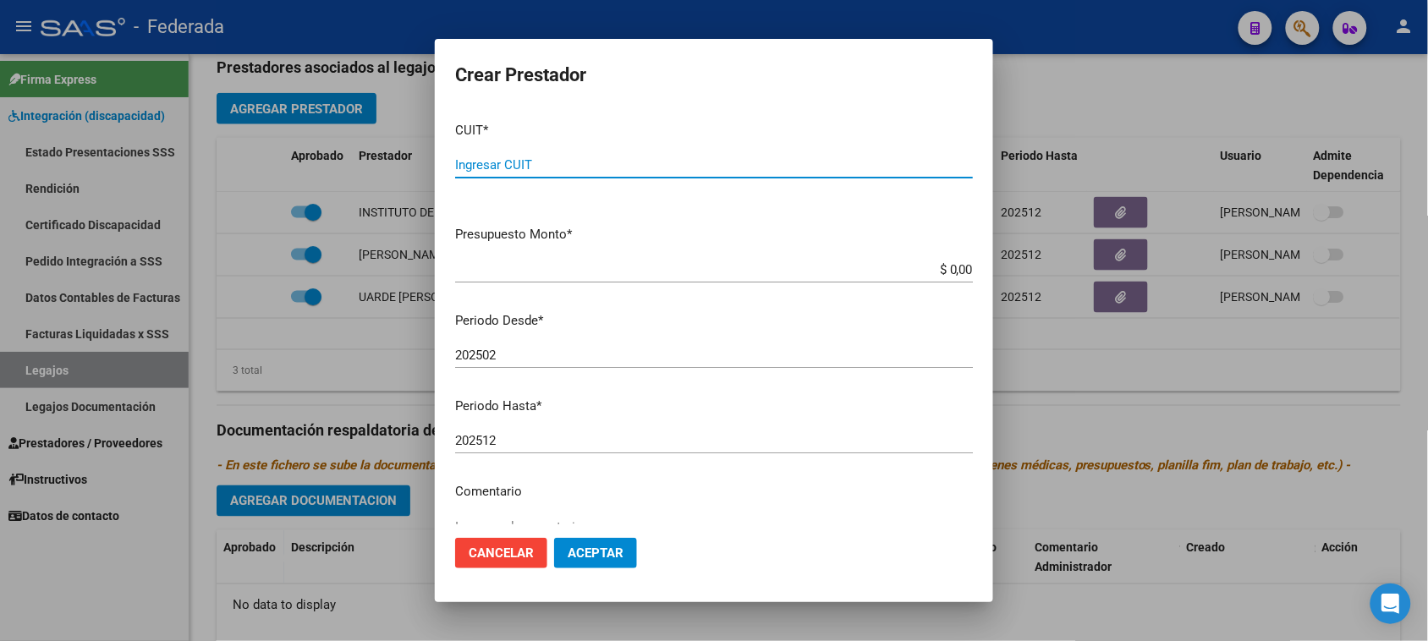
paste input "27-26476956-1"
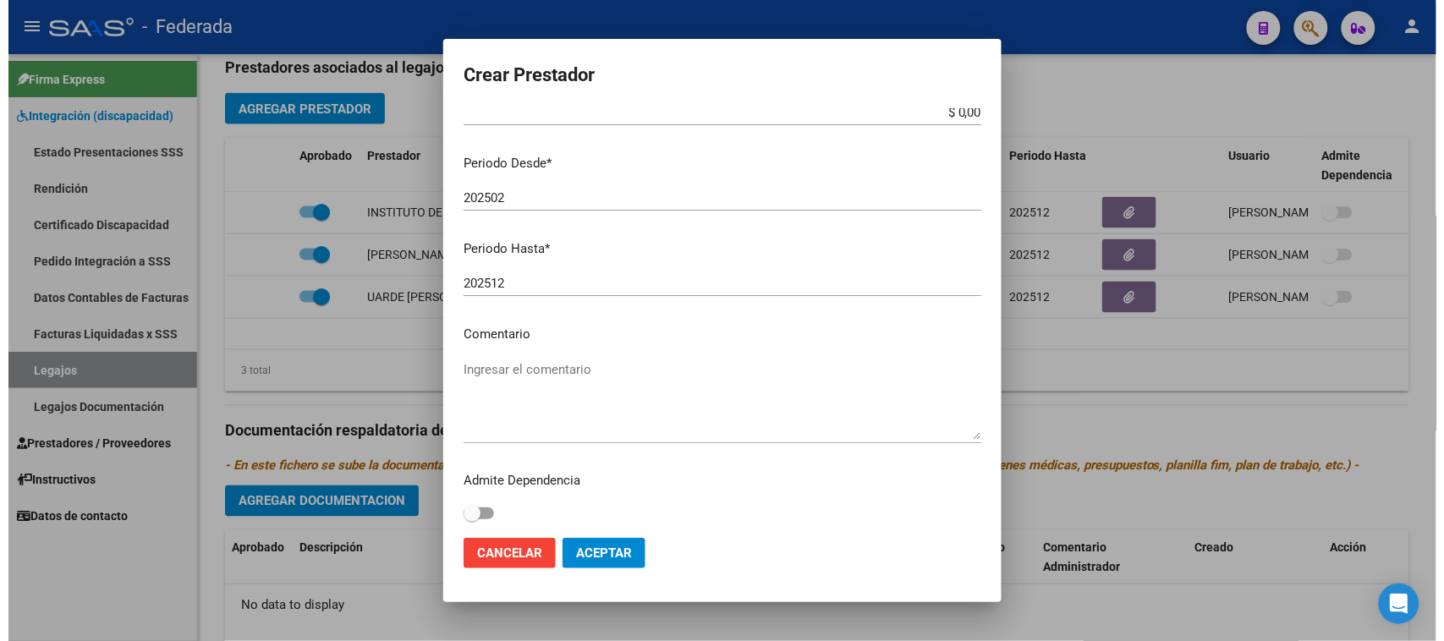
scroll to position [162, 0]
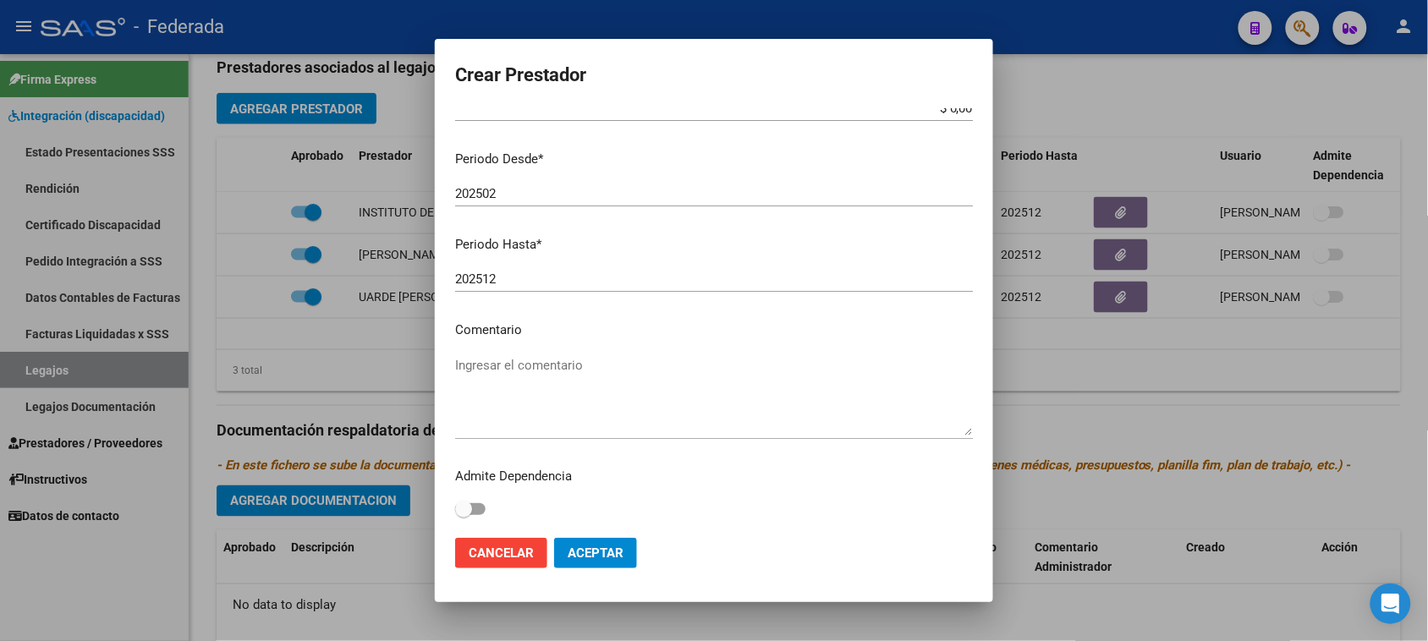
type input "27-26476956-1"
click at [521, 366] on textarea "Ingresar el comentario" at bounding box center [714, 396] width 518 height 80
type textarea "PSICOPEDAGOGIA"
click at [605, 555] on span "Aceptar" at bounding box center [596, 553] width 56 height 15
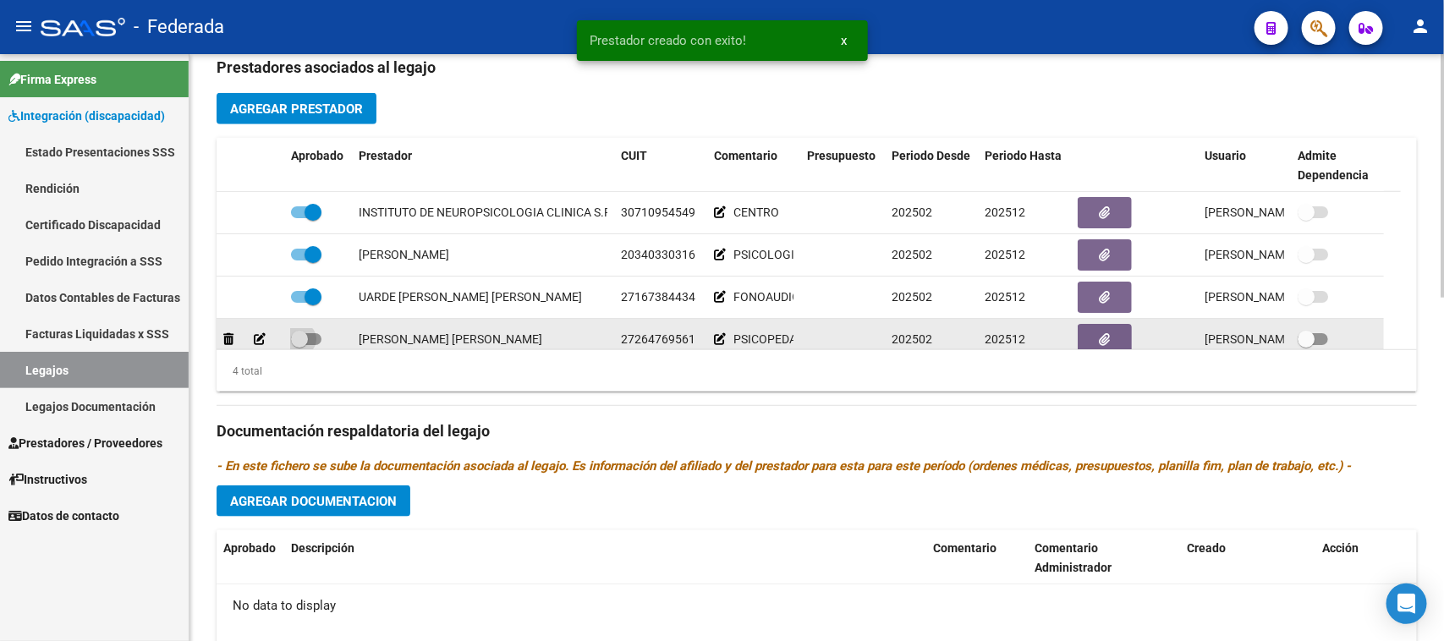
click at [310, 344] on label at bounding box center [306, 339] width 30 height 20
click at [300, 345] on input "checkbox" at bounding box center [299, 345] width 1 height 1
checkbox input "true"
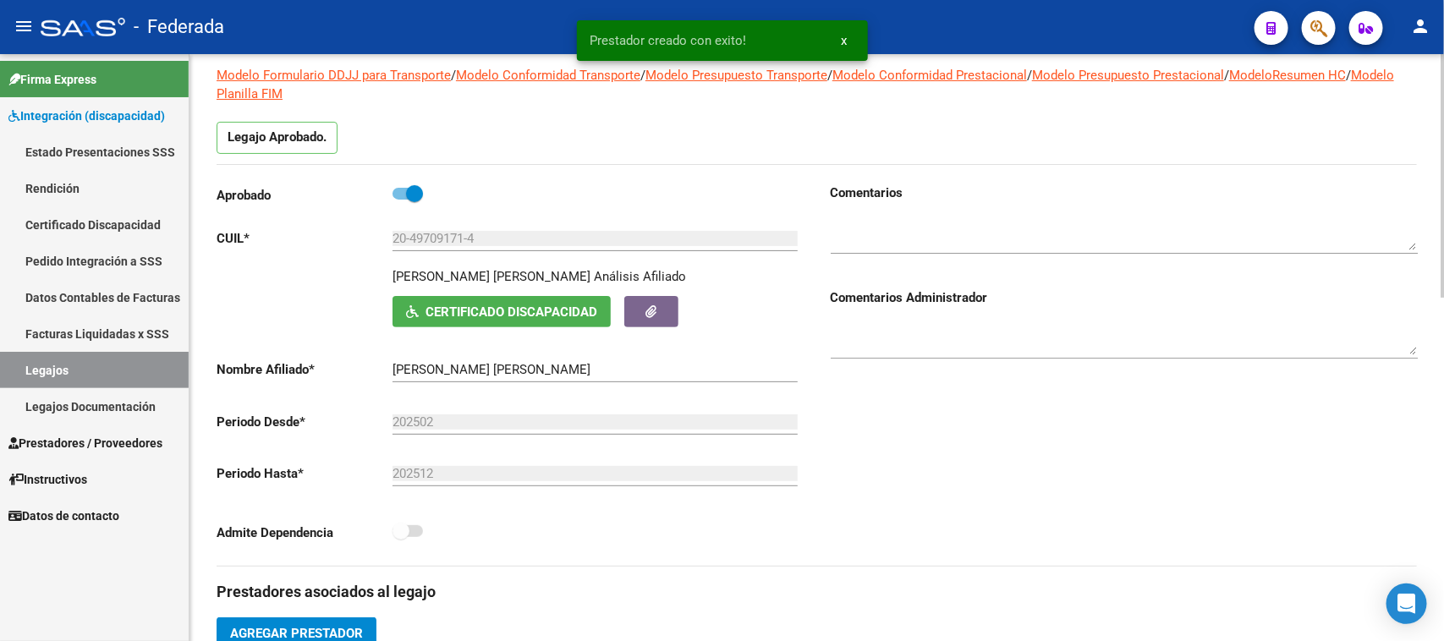
scroll to position [0, 0]
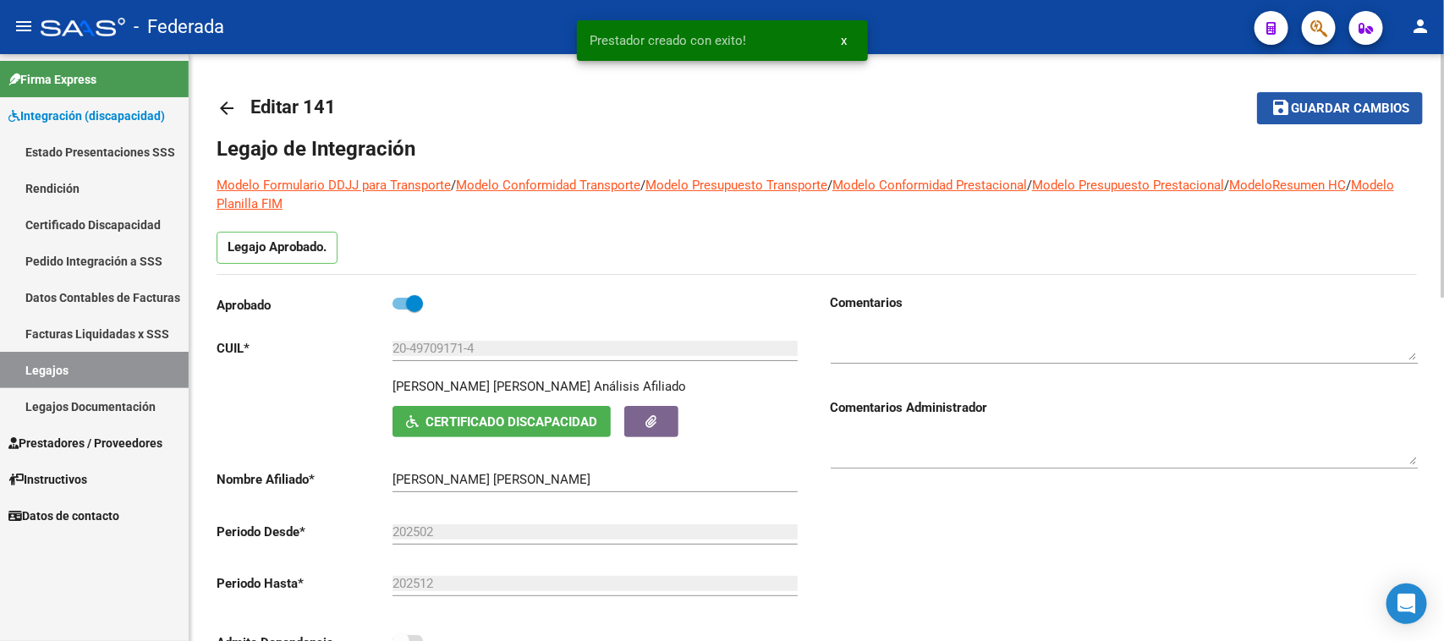
click at [1312, 116] on button "save Guardar cambios" at bounding box center [1340, 107] width 166 height 31
click at [93, 361] on link "Legajos" at bounding box center [94, 370] width 189 height 36
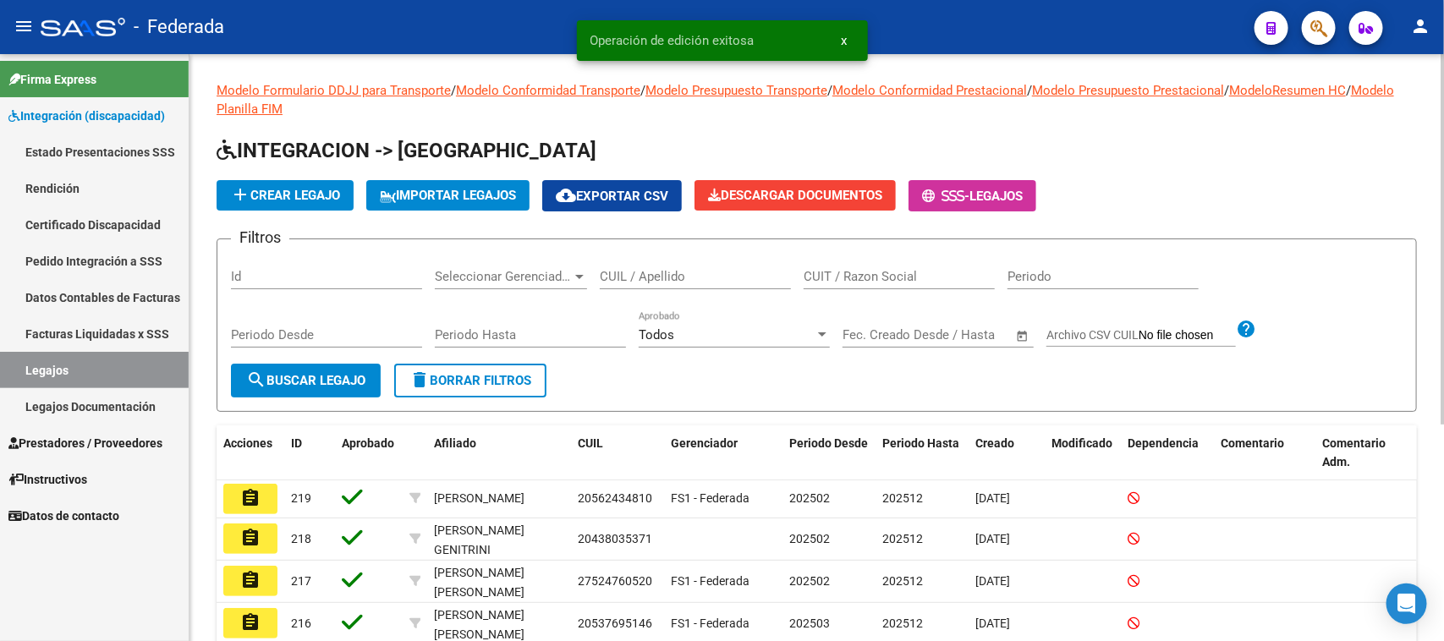
click at [649, 286] on div "CUIL / Apellido" at bounding box center [695, 271] width 191 height 36
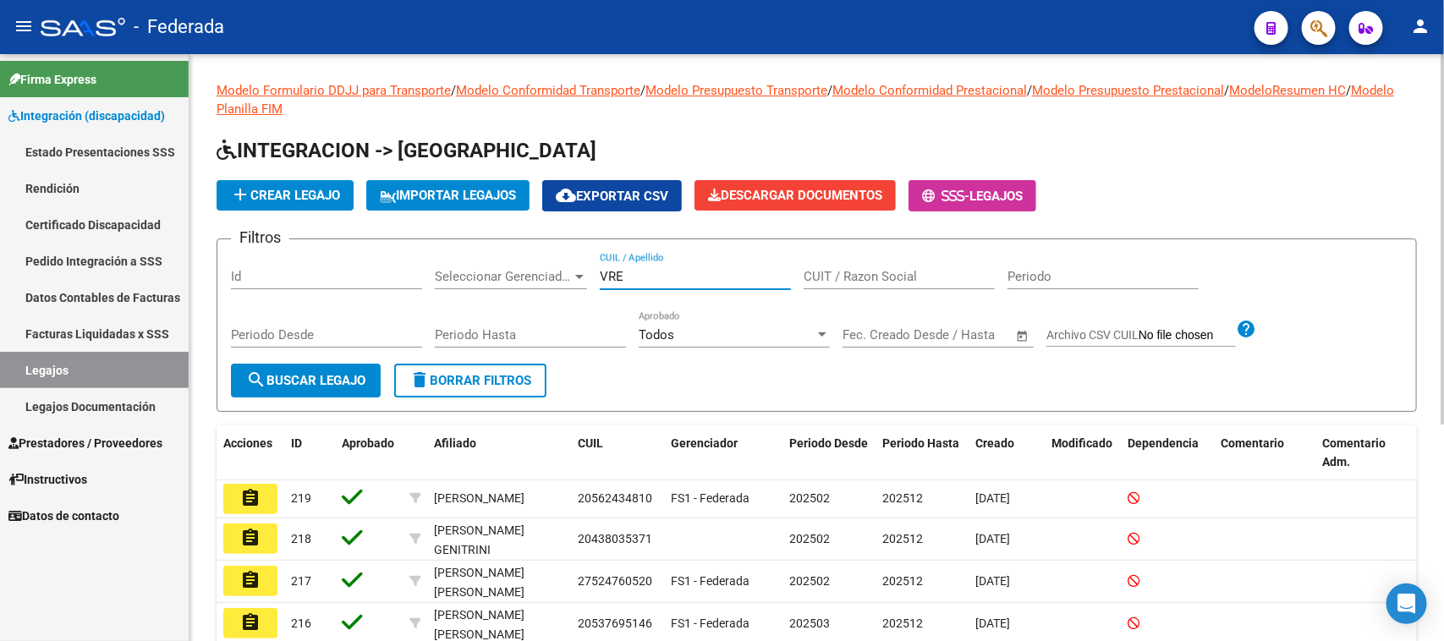
click at [613, 281] on input "VRE" at bounding box center [695, 276] width 191 height 15
type input "VERD"
click at [365, 375] on span "search Buscar Legajo" at bounding box center [305, 380] width 119 height 15
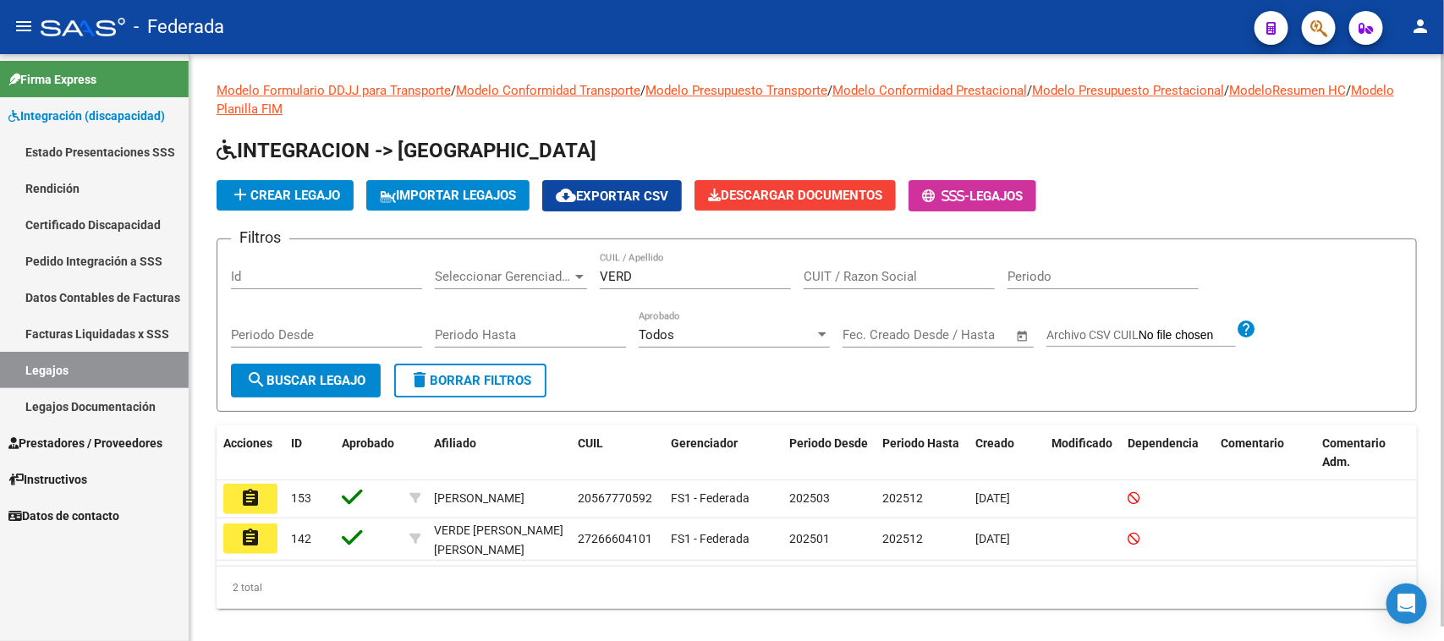
scroll to position [15, 0]
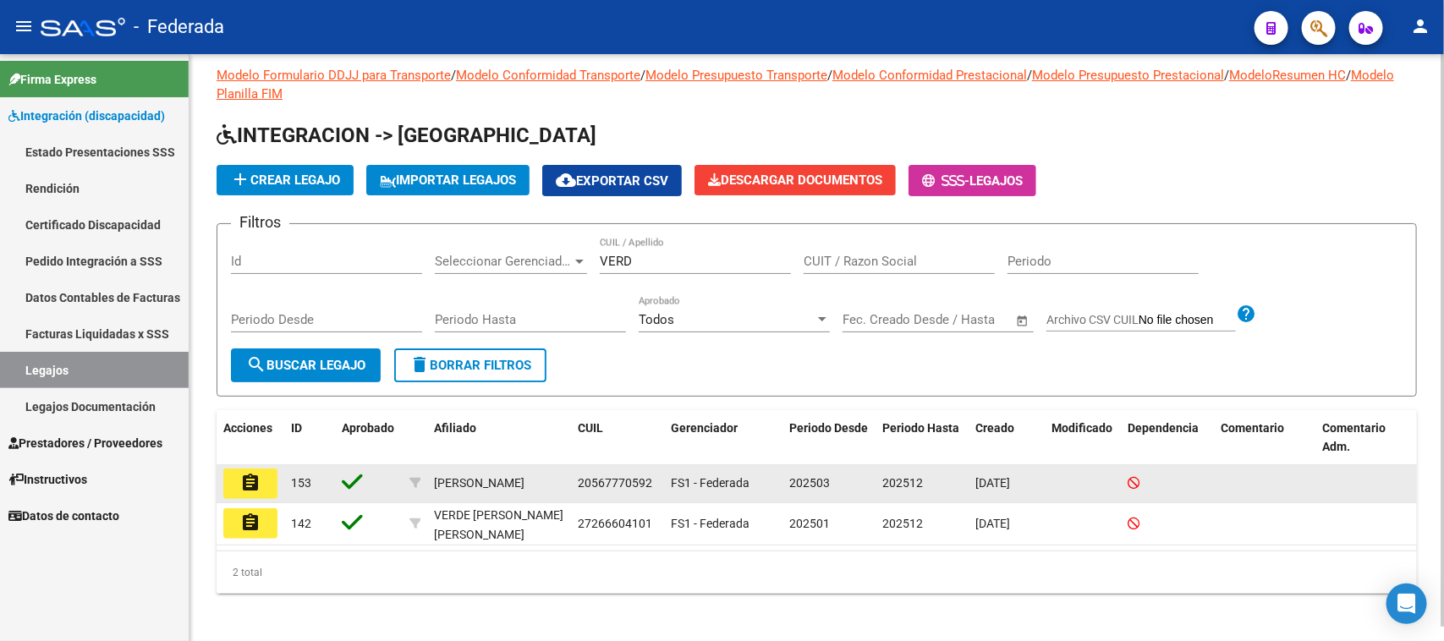
click at [256, 482] on mat-icon "assignment" at bounding box center [250, 483] width 20 height 20
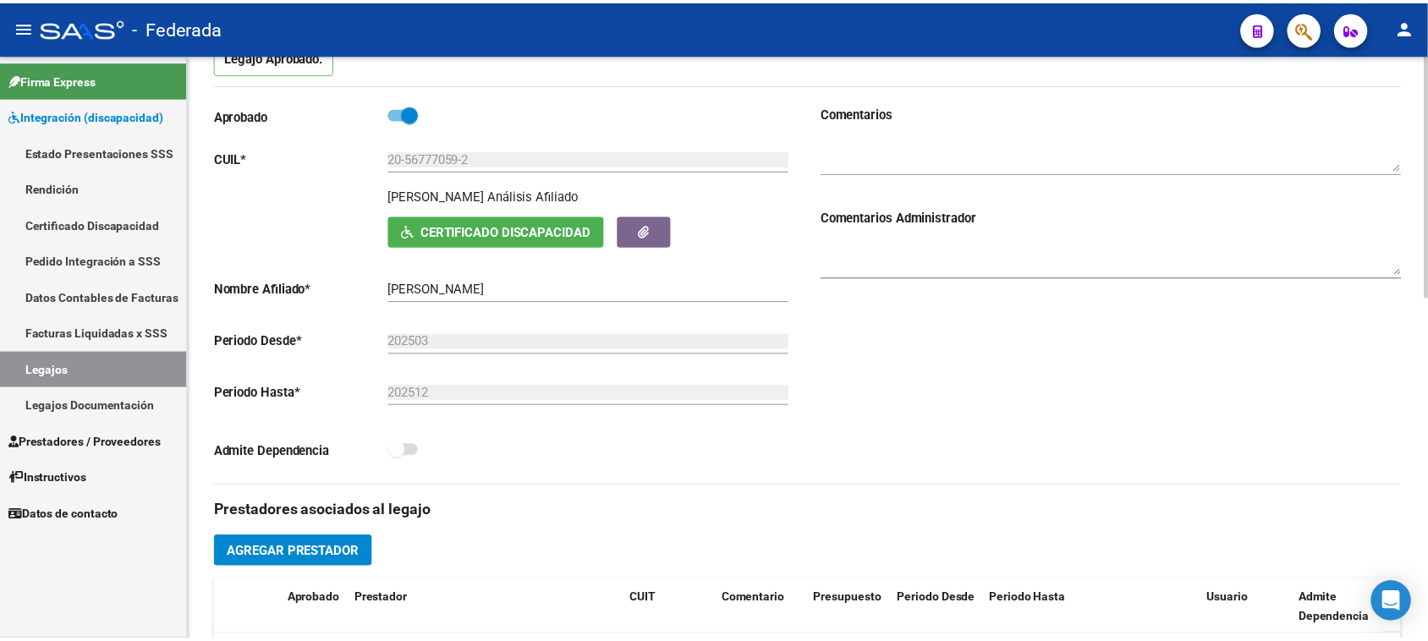
scroll to position [423, 0]
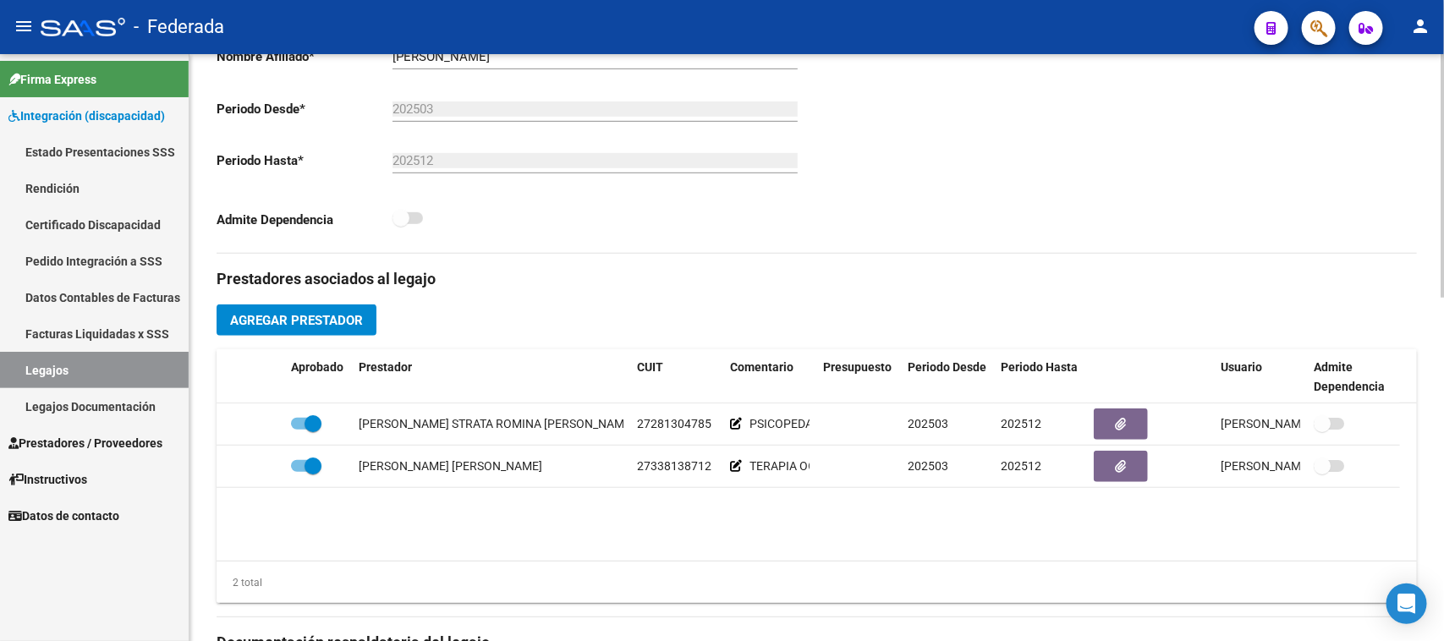
click at [371, 322] on button "Agregar Prestador" at bounding box center [297, 320] width 160 height 31
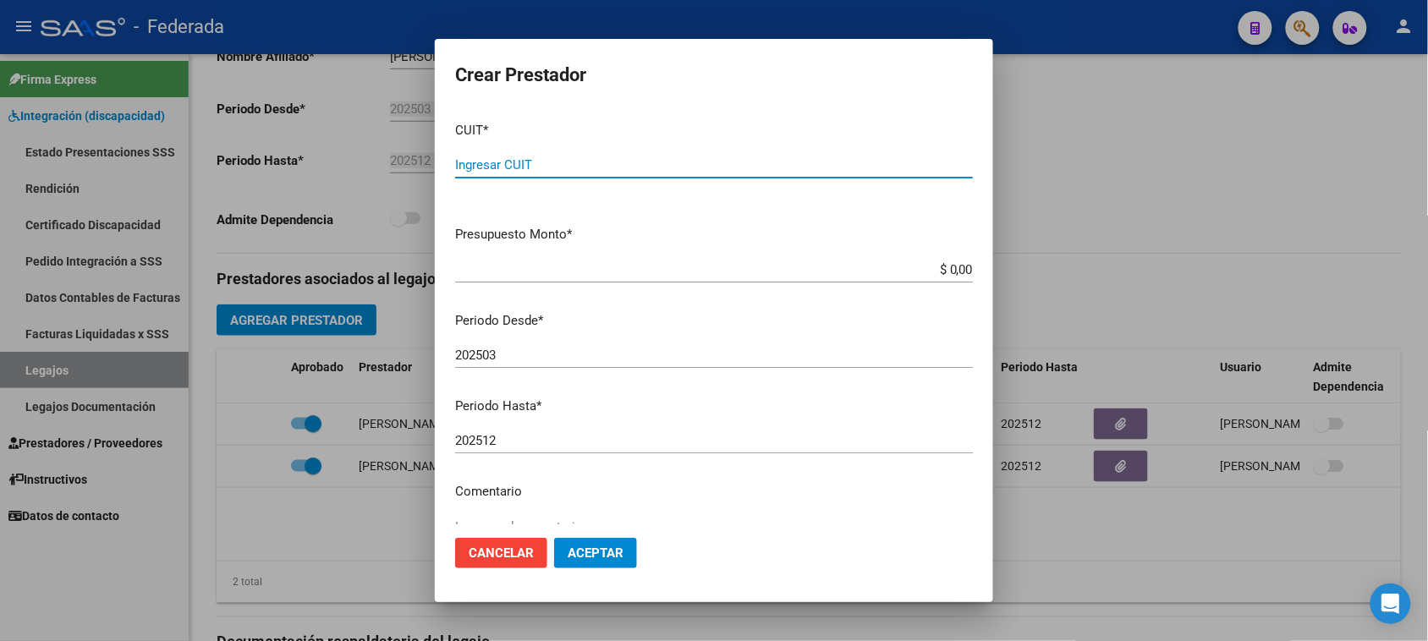
paste input "27-25623121-8"
type input "27-25623121-8"
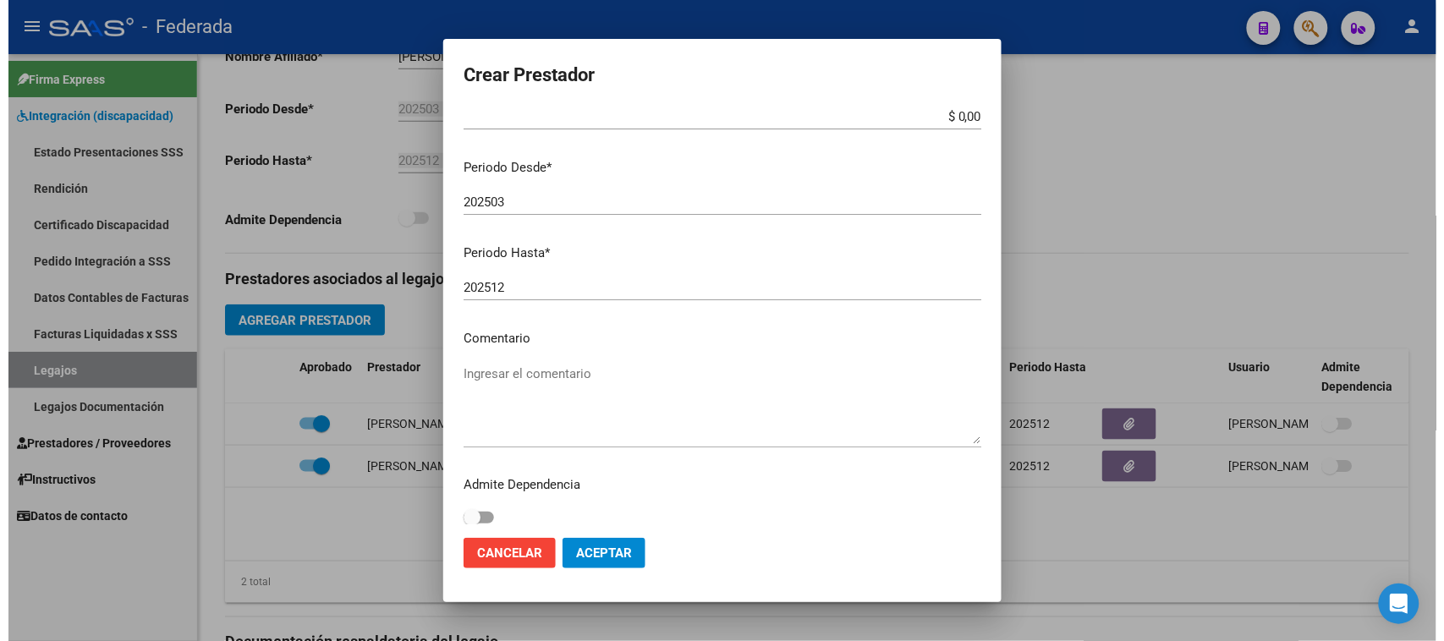
scroll to position [162, 0]
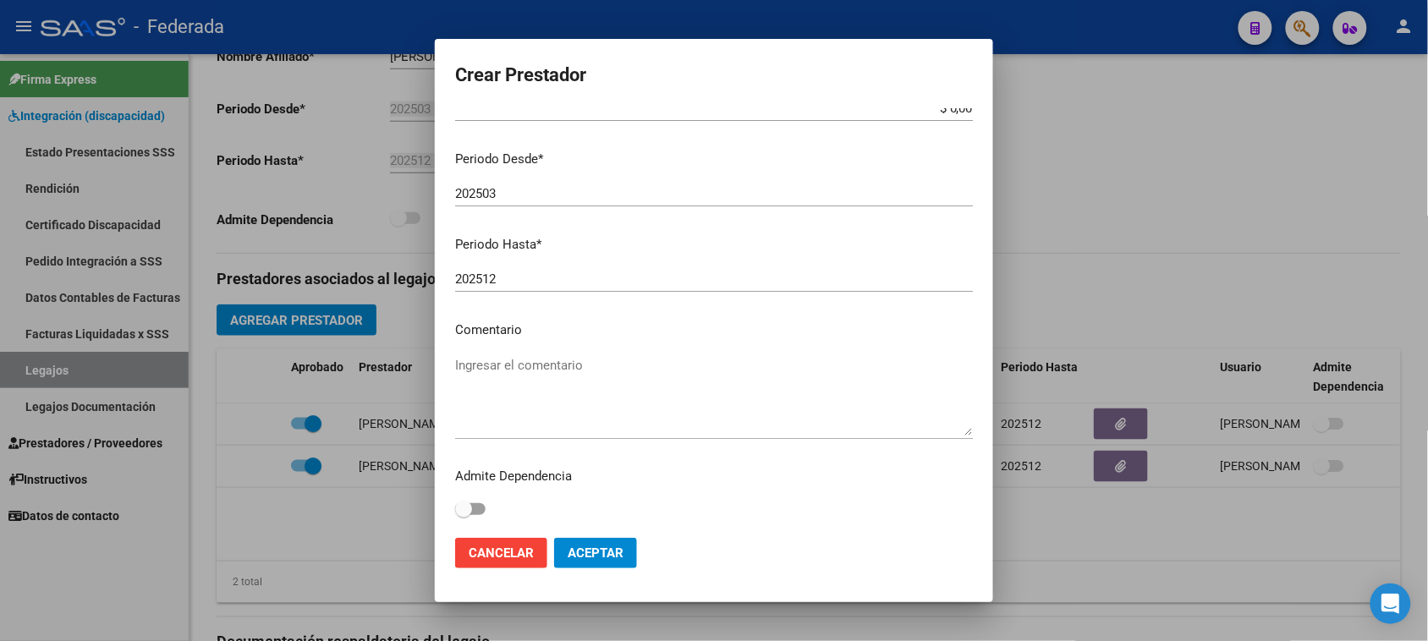
click at [521, 369] on textarea "Ingresar el comentario" at bounding box center [714, 396] width 518 height 80
type textarea "FONOAUDIOLOGIA"
click at [613, 564] on button "Aceptar" at bounding box center [595, 553] width 83 height 30
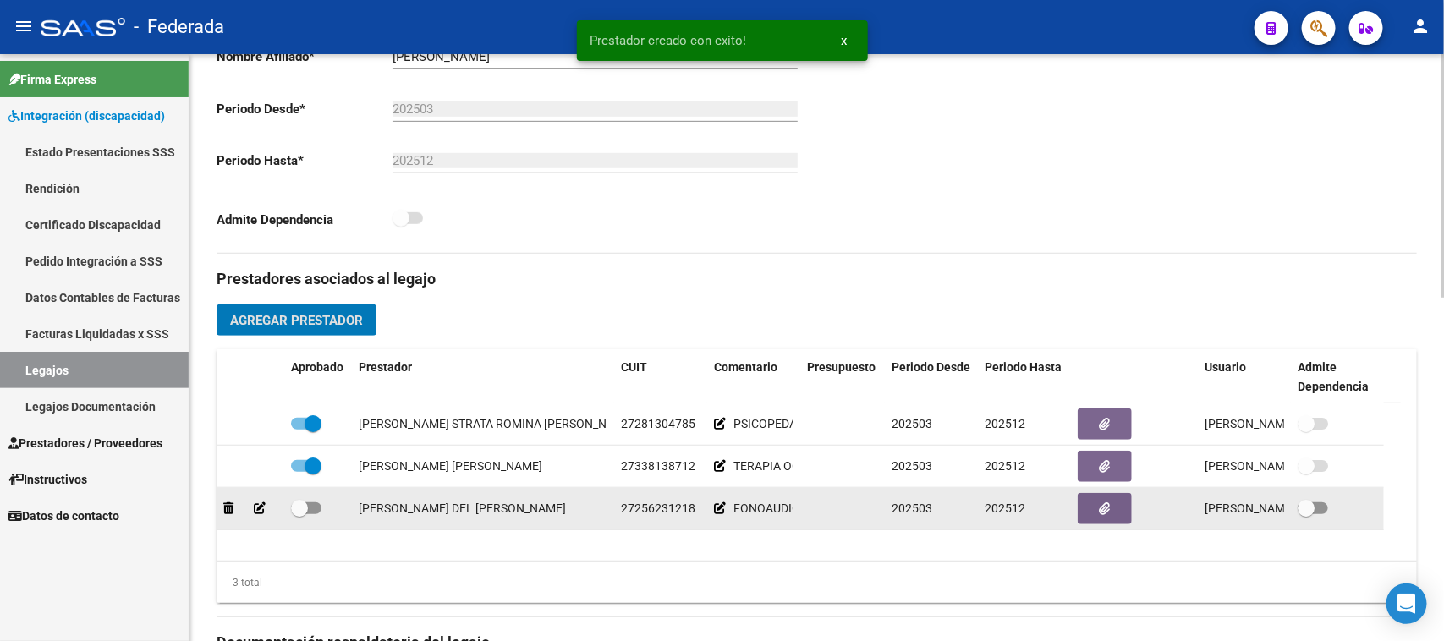
click at [302, 509] on span at bounding box center [299, 508] width 17 height 17
click at [300, 514] on input "checkbox" at bounding box center [299, 514] width 1 height 1
checkbox input "true"
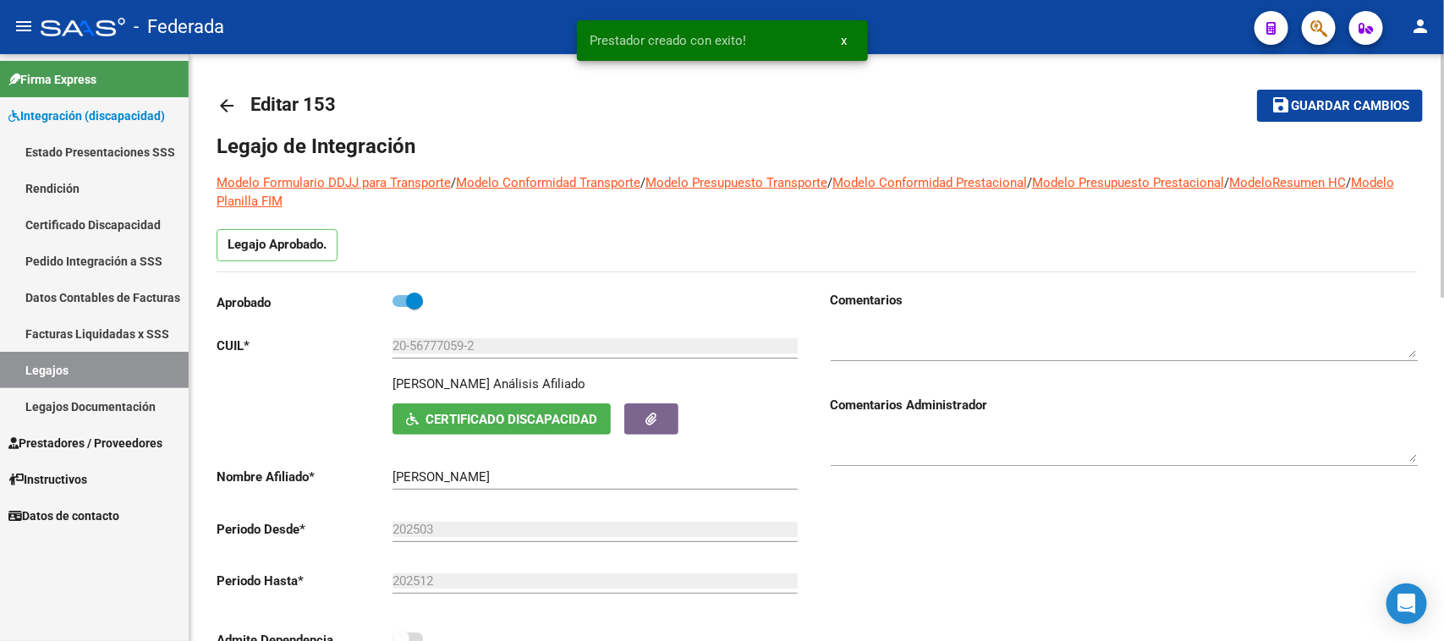
scroll to position [0, 0]
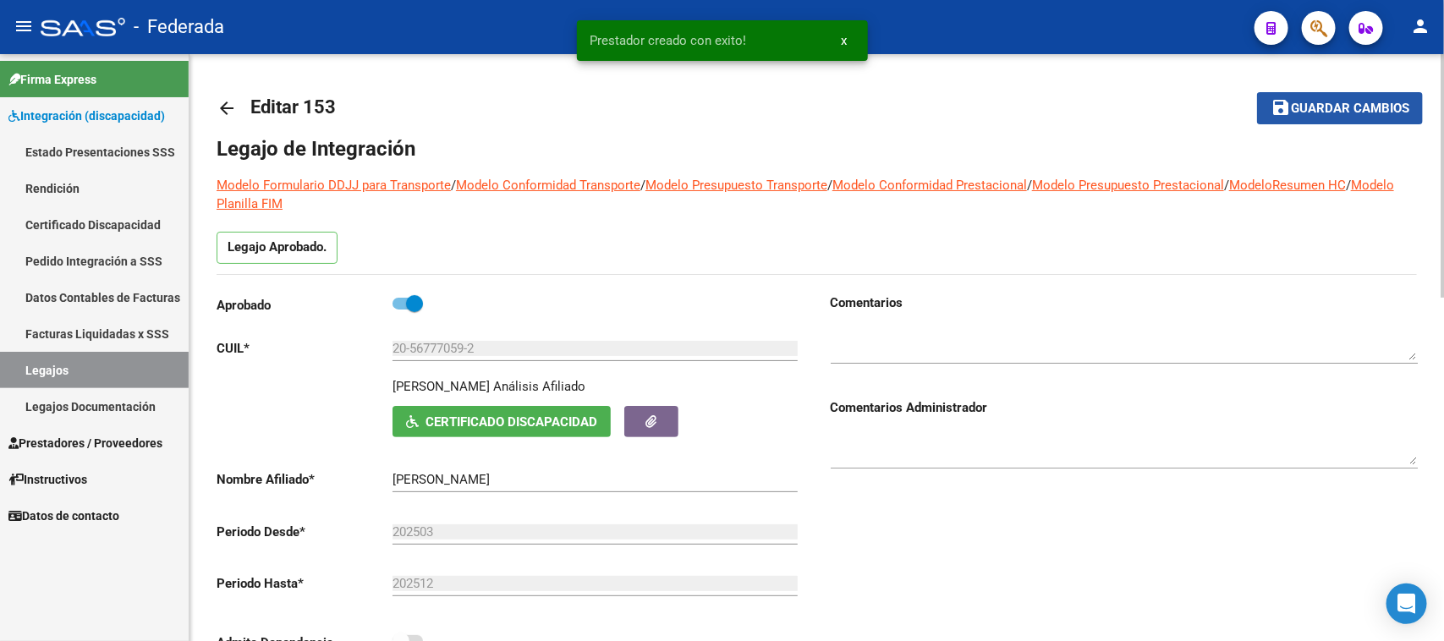
click at [1346, 112] on span "Guardar cambios" at bounding box center [1350, 109] width 118 height 15
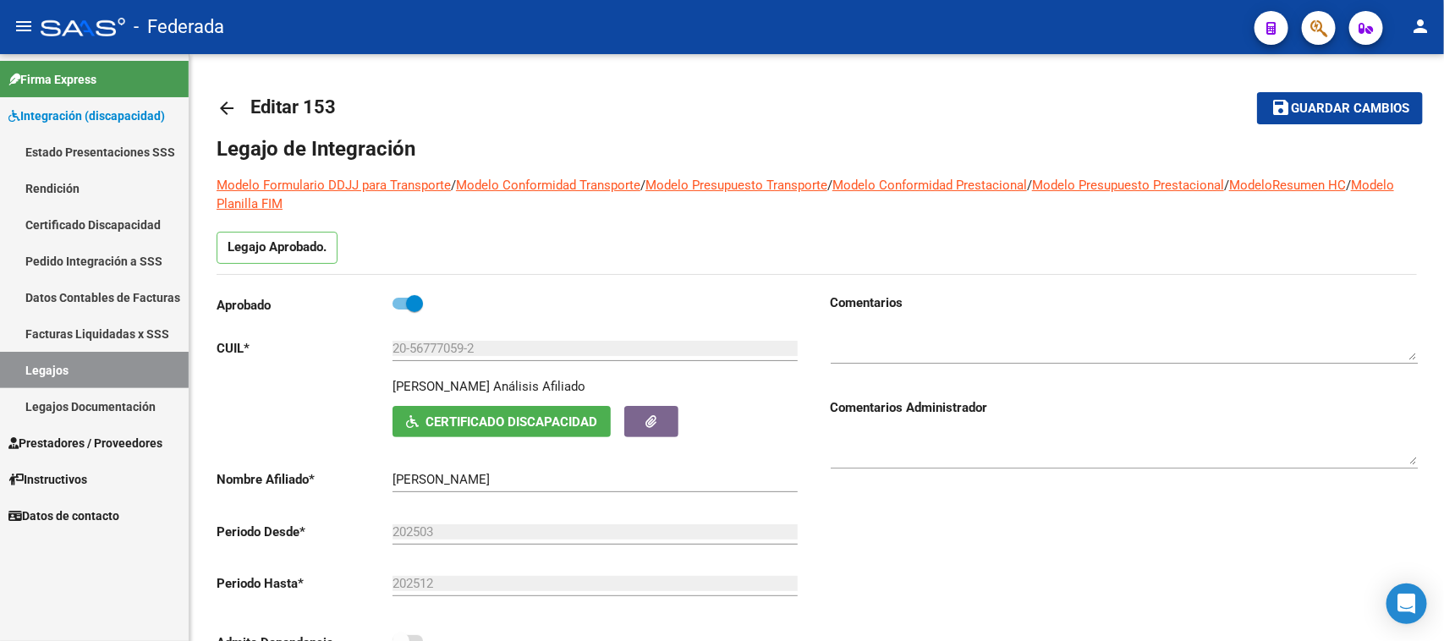
click at [114, 377] on link "Legajos" at bounding box center [94, 370] width 189 height 36
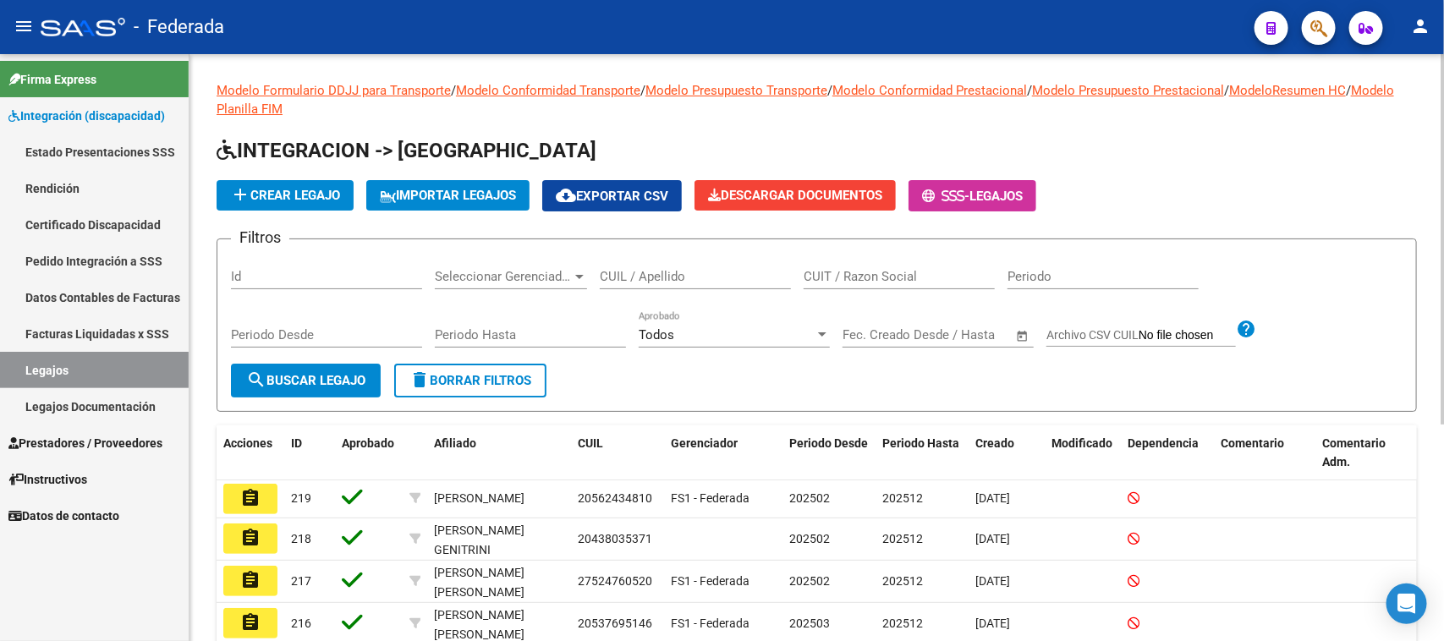
click at [635, 276] on input "CUIL / Apellido" at bounding box center [695, 276] width 191 height 15
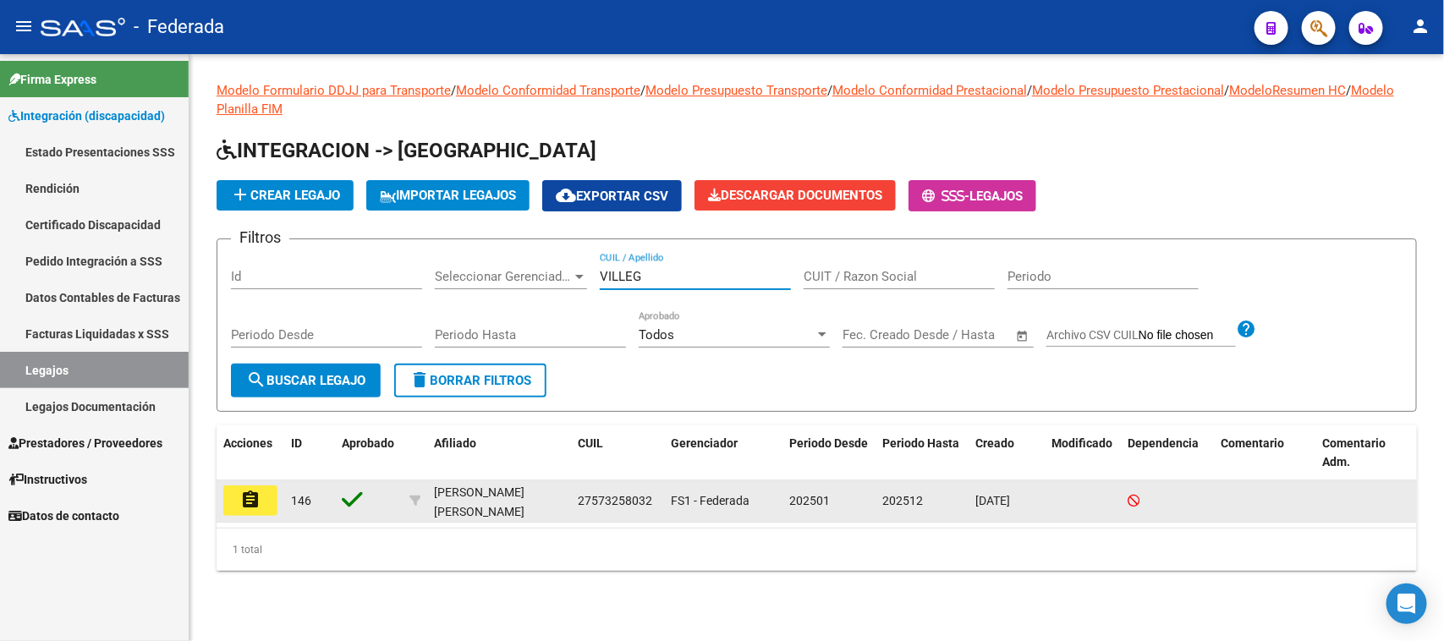
type input "VILLEG"
click at [252, 498] on mat-icon "assignment" at bounding box center [250, 500] width 20 height 20
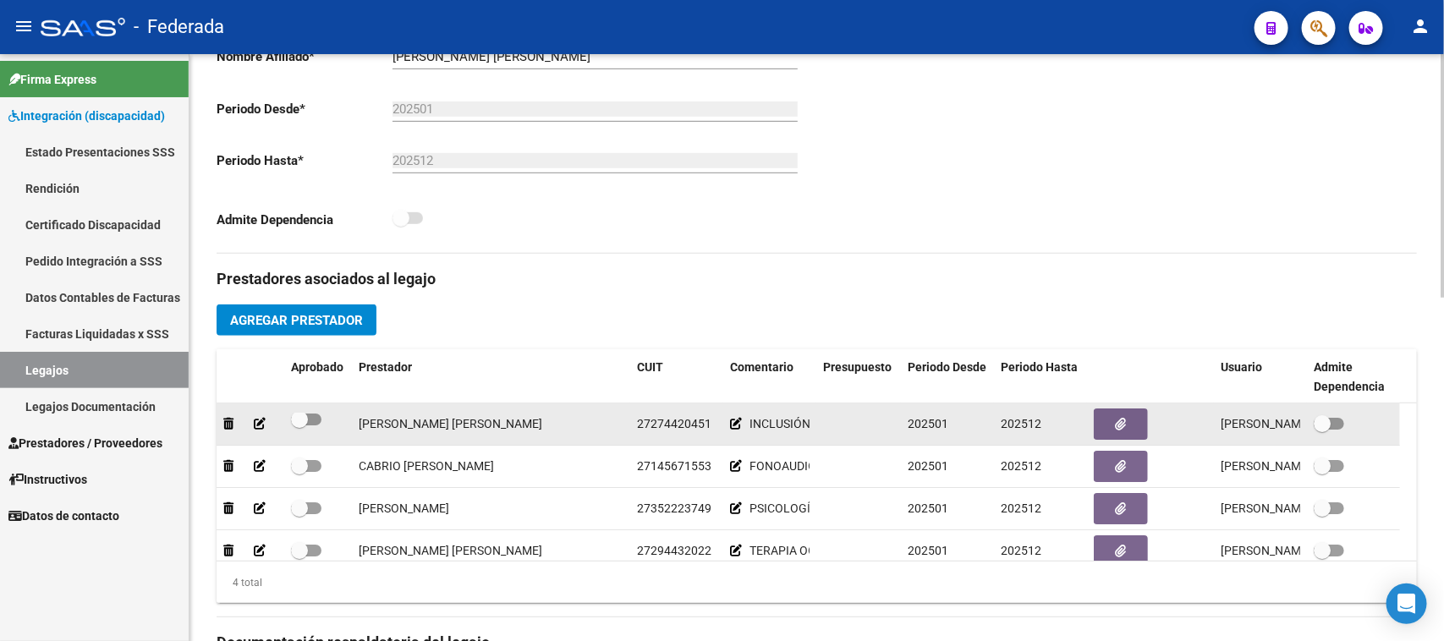
scroll to position [5, 0]
click at [309, 416] on span at bounding box center [306, 419] width 30 height 12
click at [300, 425] on input "checkbox" at bounding box center [299, 425] width 1 height 1
checkbox input "true"
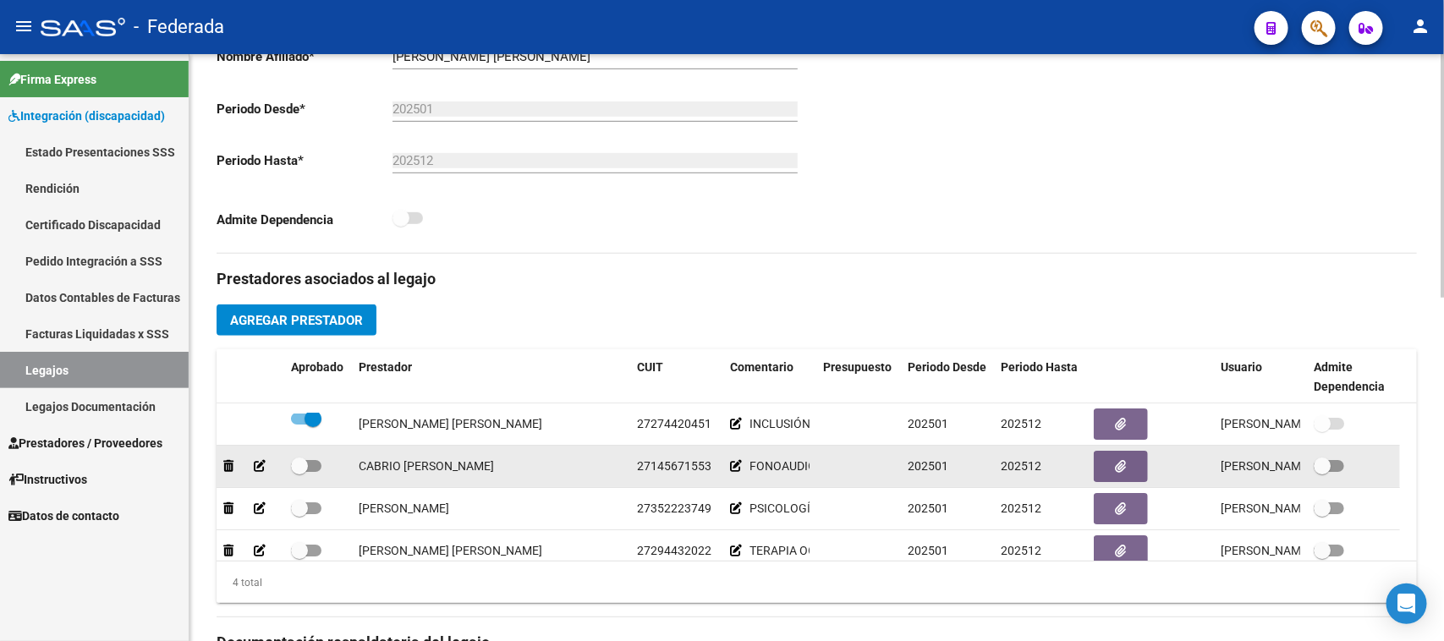
click at [302, 459] on span at bounding box center [299, 466] width 17 height 17
click at [300, 472] on input "checkbox" at bounding box center [299, 472] width 1 height 1
checkbox input "true"
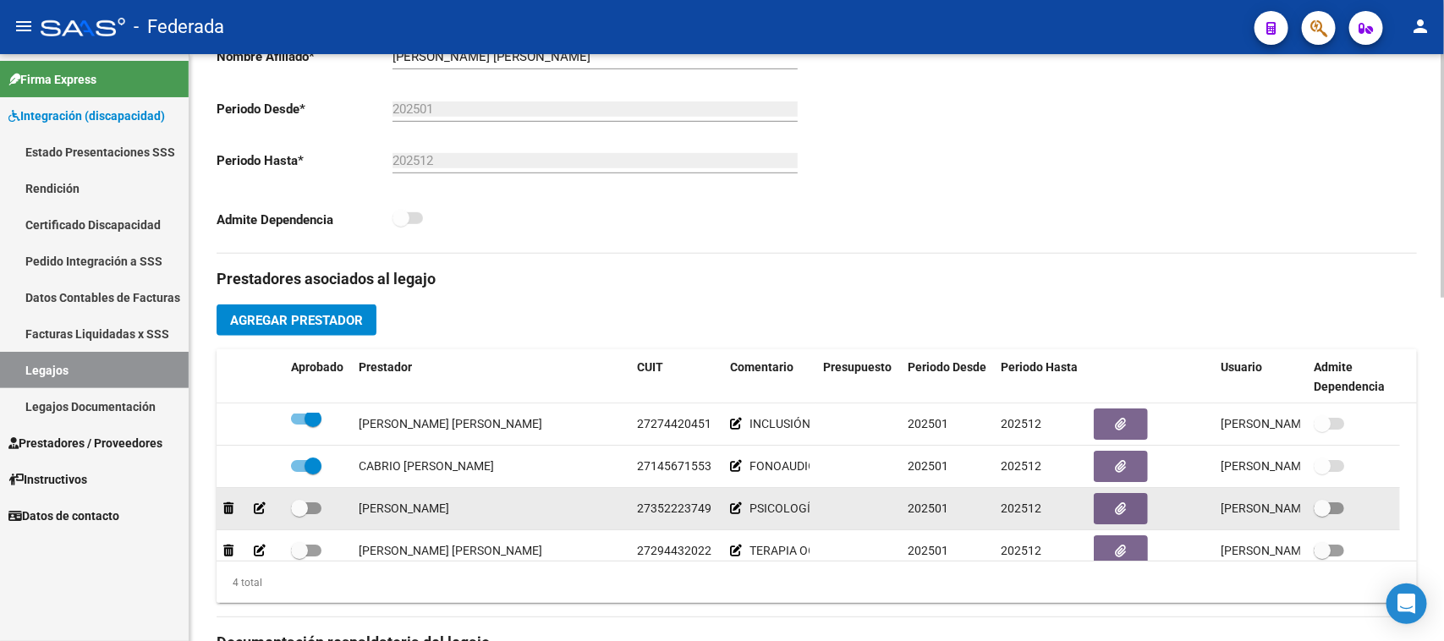
click at [301, 513] on span at bounding box center [299, 508] width 17 height 17
click at [300, 514] on input "checkbox" at bounding box center [299, 514] width 1 height 1
checkbox input "true"
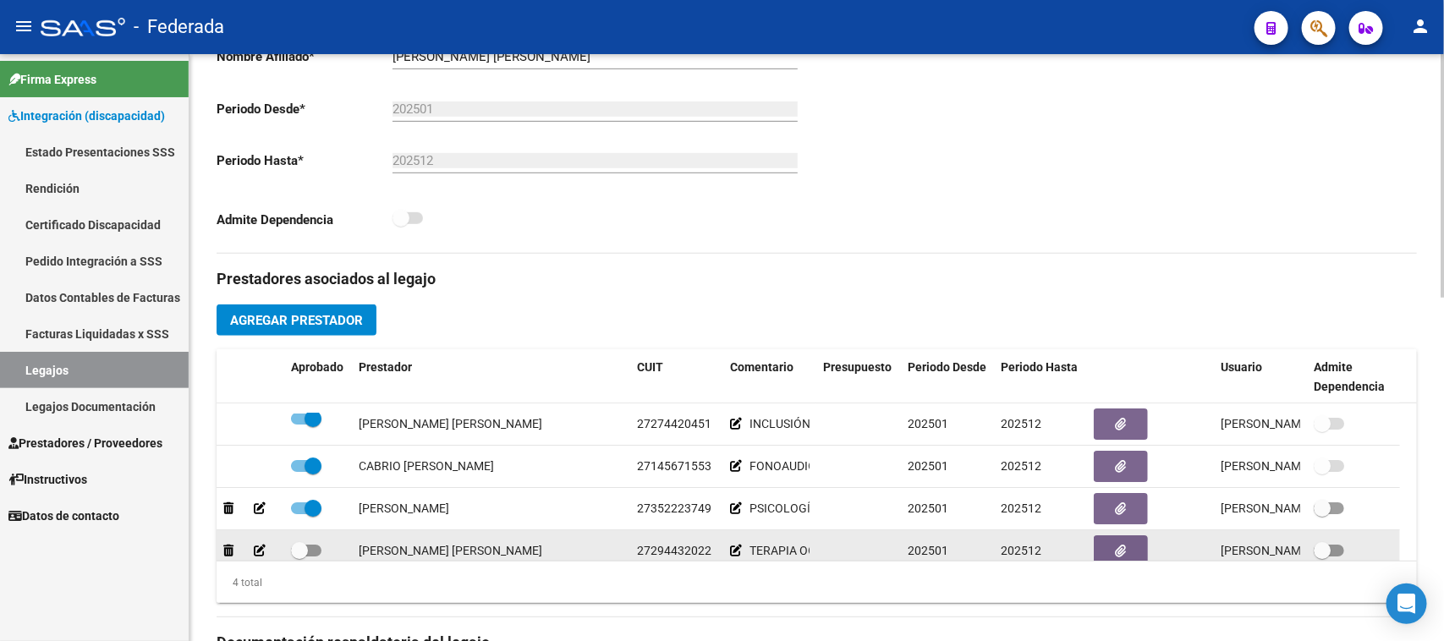
click at [307, 551] on span at bounding box center [306, 551] width 30 height 12
click at [300, 557] on input "checkbox" at bounding box center [299, 557] width 1 height 1
checkbox input "true"
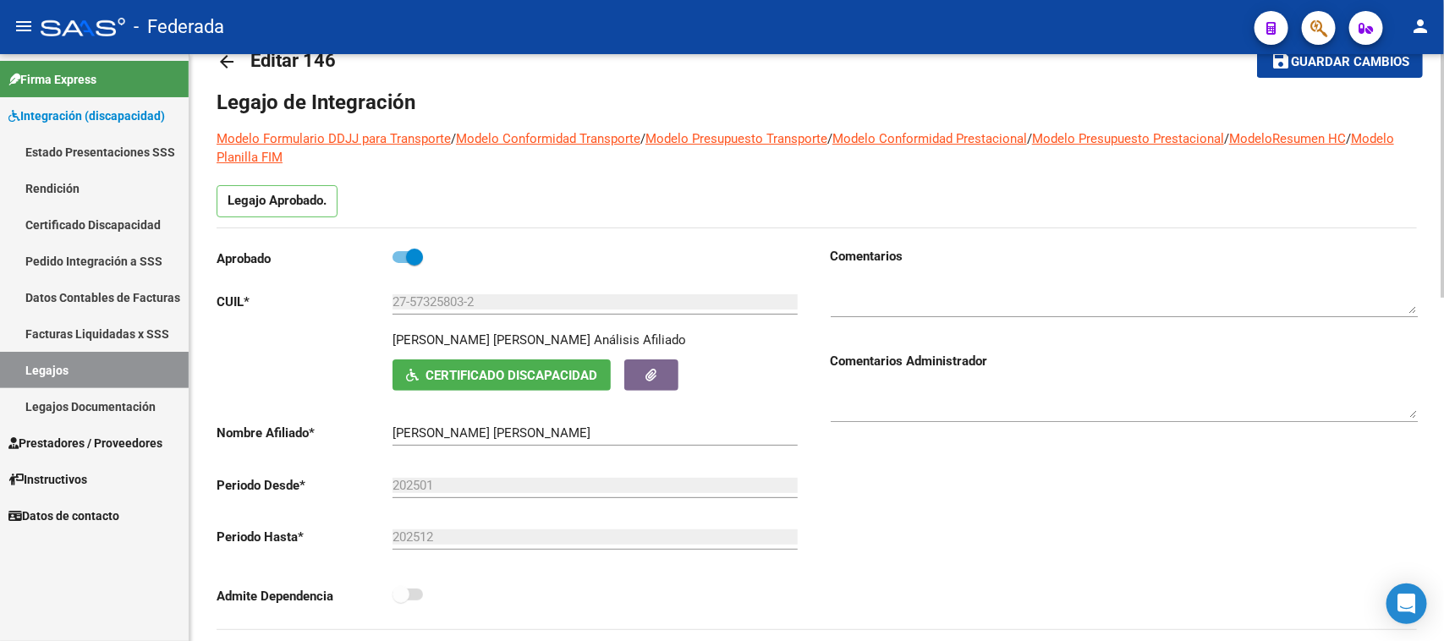
scroll to position [0, 0]
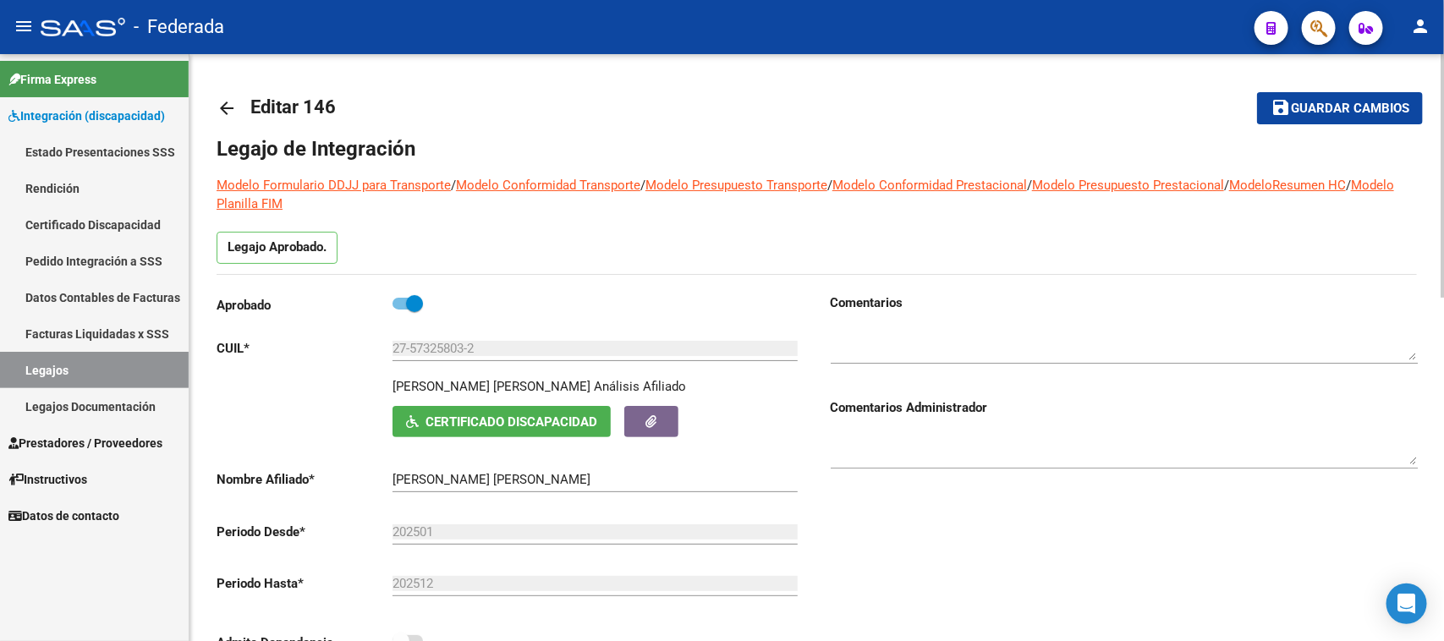
click at [1295, 114] on span "Guardar cambios" at bounding box center [1350, 109] width 118 height 15
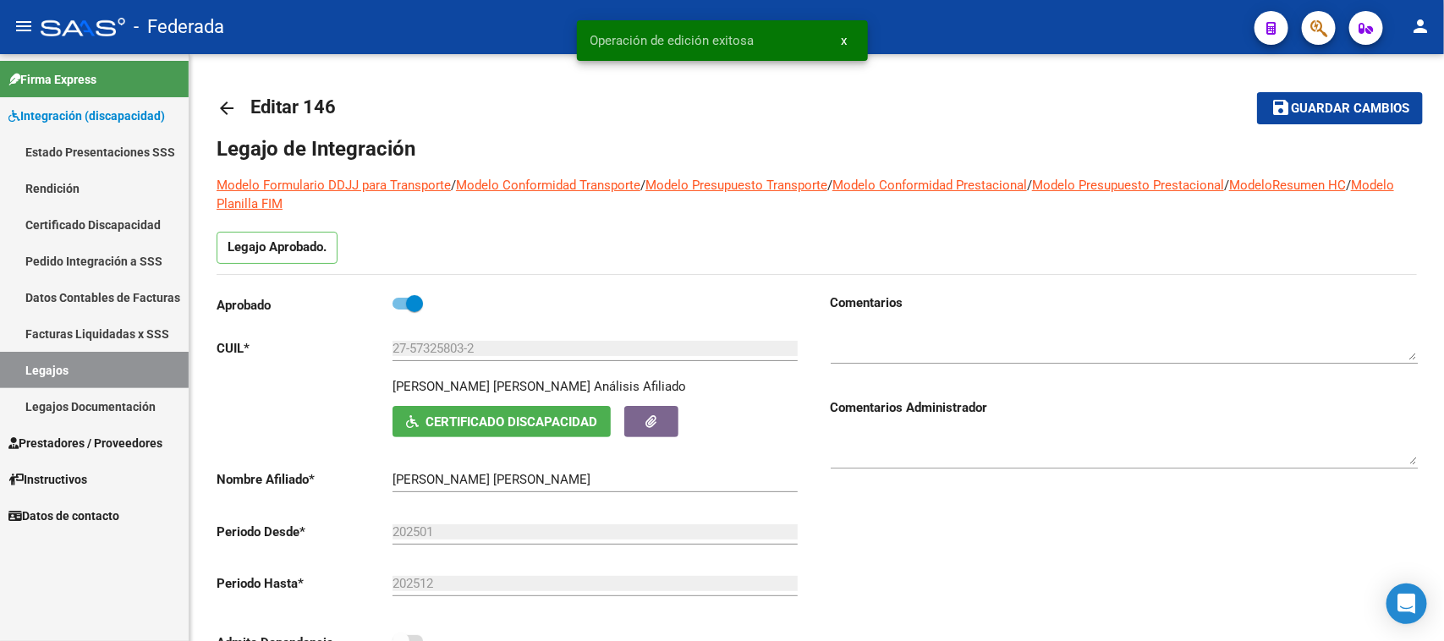
click at [167, 370] on link "Legajos" at bounding box center [94, 370] width 189 height 36
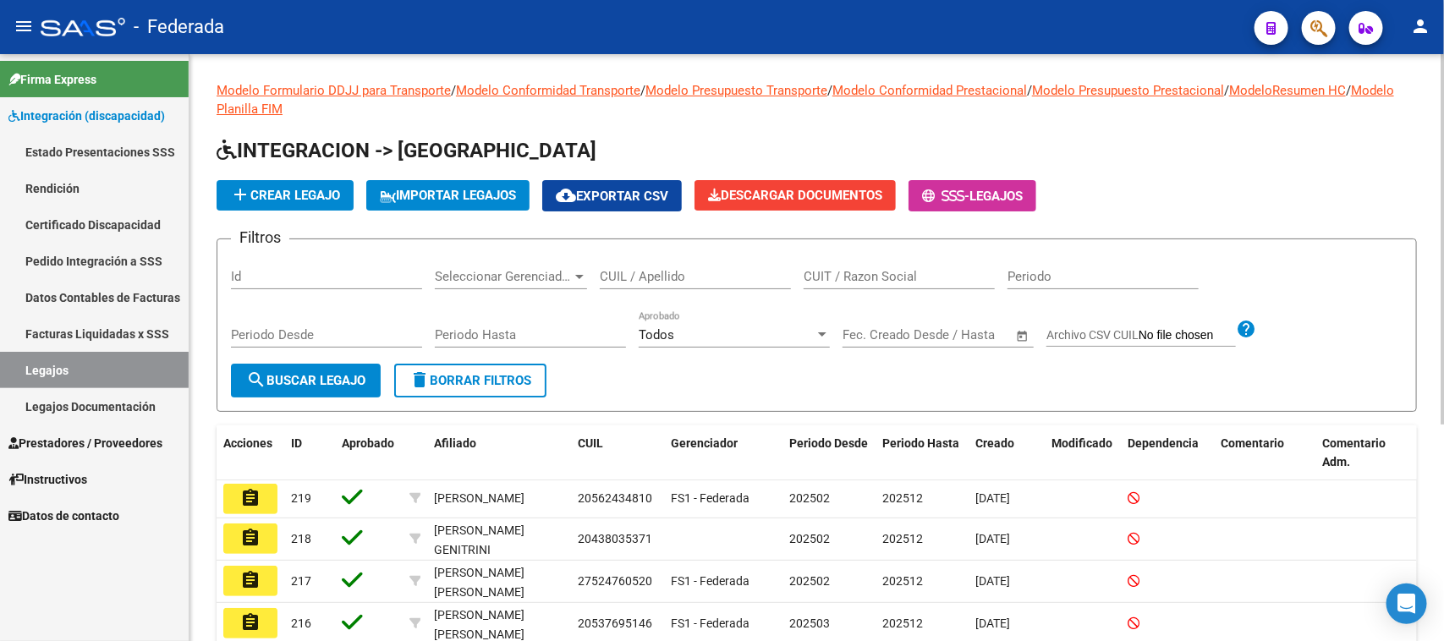
click at [612, 272] on input "CUIL / Apellido" at bounding box center [695, 276] width 191 height 15
type input "VIÑES"
click at [324, 396] on form "Filtros Id Seleccionar Gerenciador Seleccionar Gerenciador VIÑES CUIL / Apellid…" at bounding box center [817, 325] width 1201 height 173
click at [322, 378] on span "search Buscar Legajo" at bounding box center [305, 380] width 119 height 15
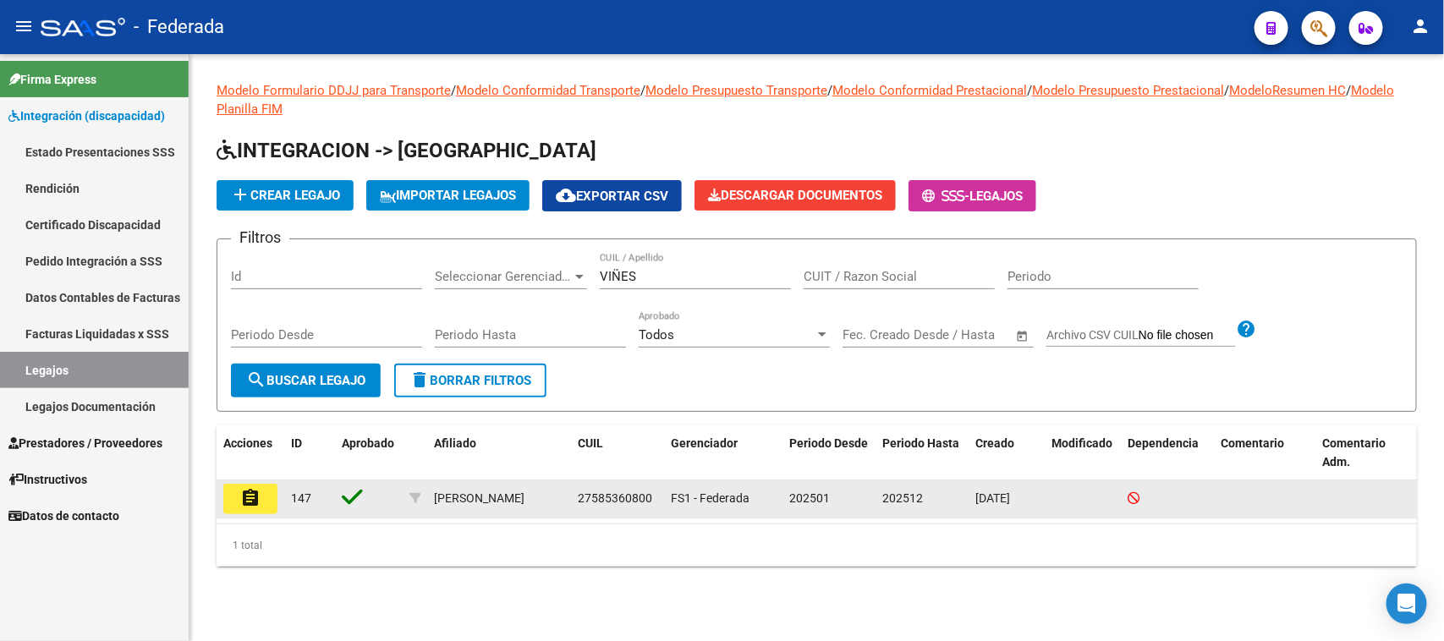
click at [241, 499] on mat-icon "assignment" at bounding box center [250, 498] width 20 height 20
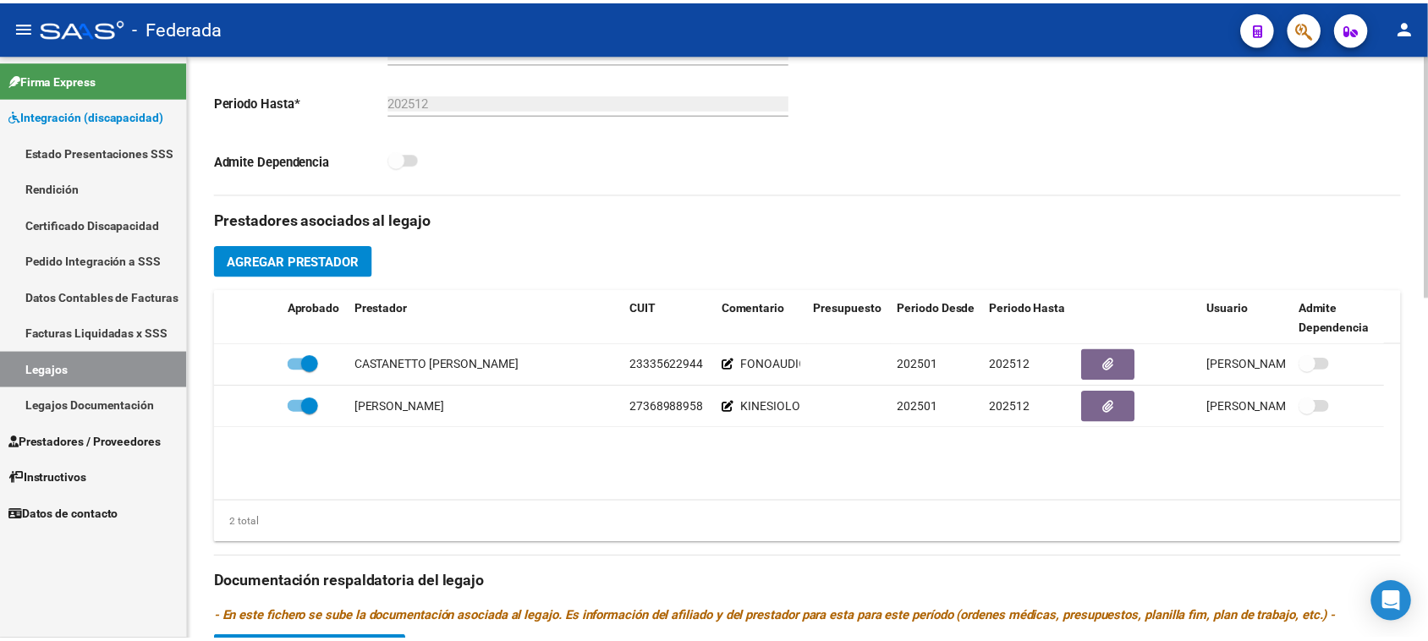
scroll to position [529, 0]
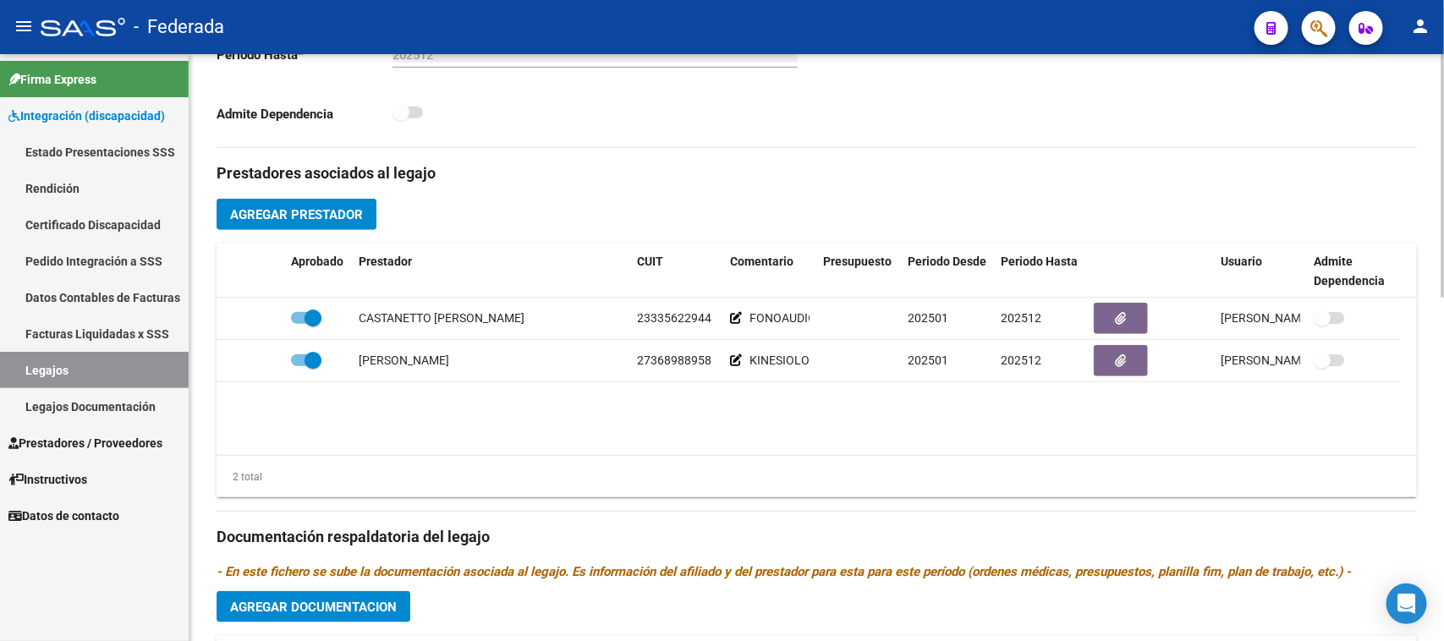
click at [340, 220] on span "Agregar Prestador" at bounding box center [296, 214] width 133 height 15
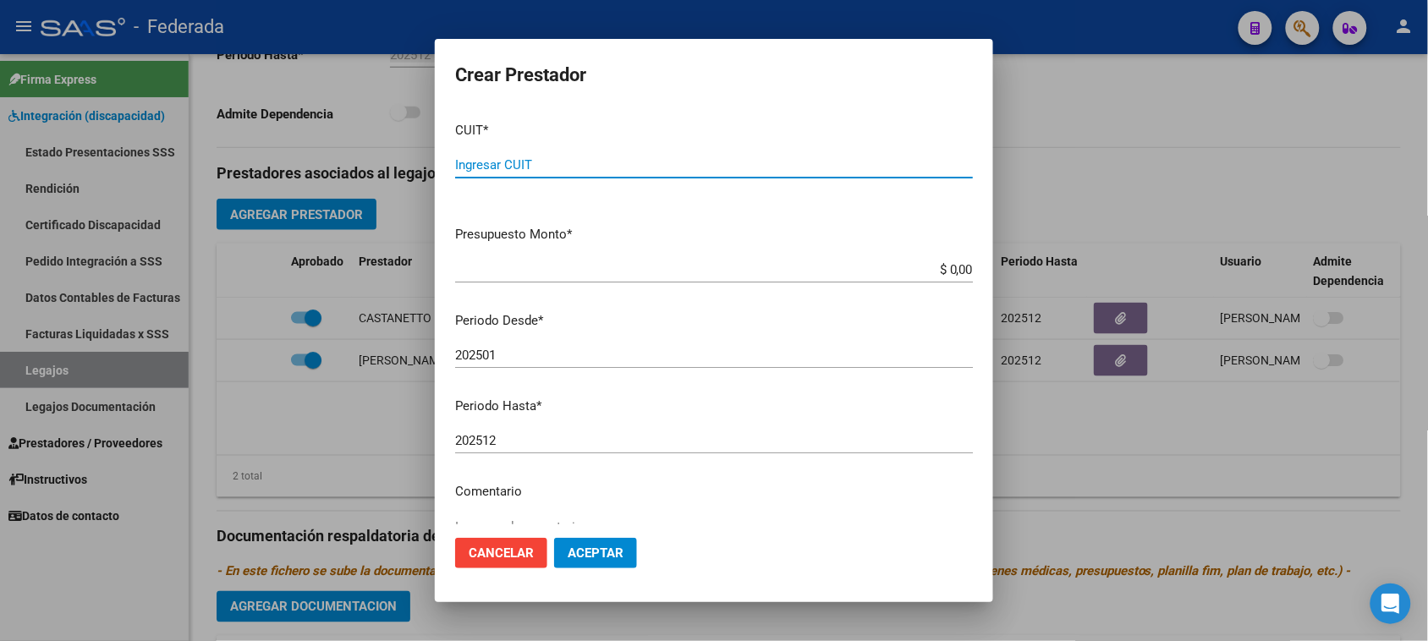
paste input "27-37903150-7"
type input "27-37903150-7"
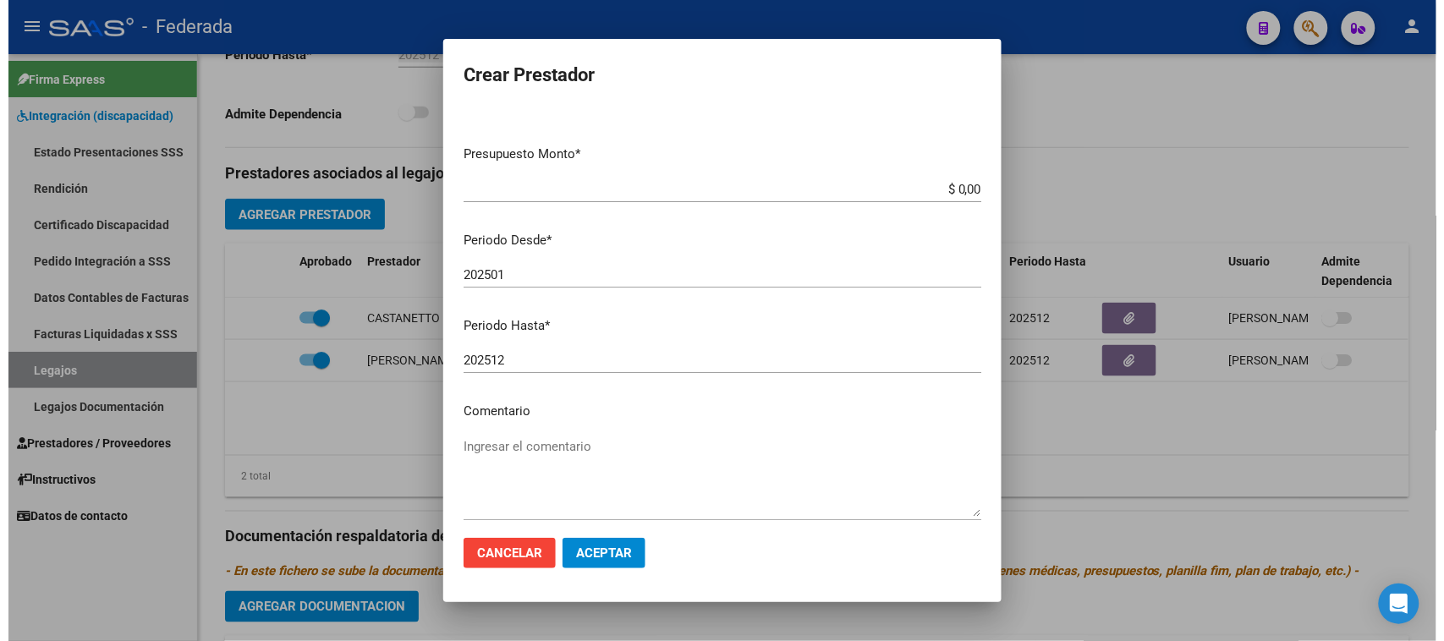
scroll to position [162, 0]
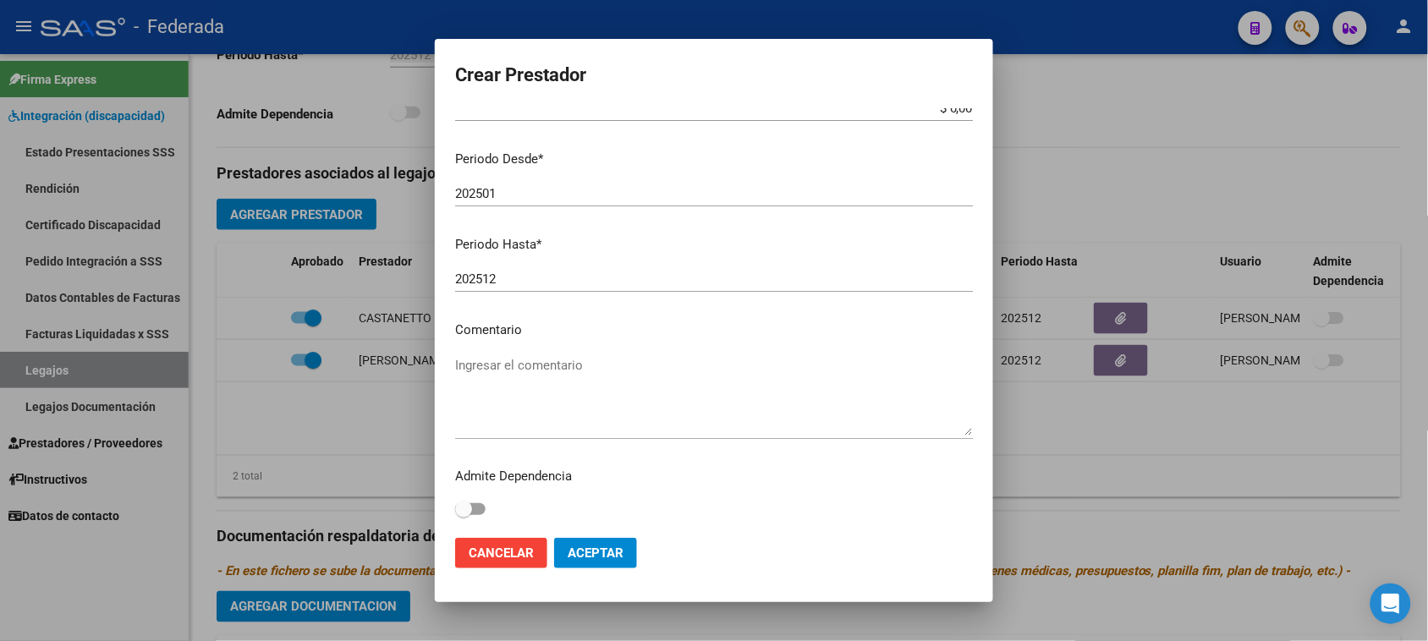
click at [521, 361] on textarea "Ingresar el comentario" at bounding box center [714, 396] width 518 height 80
type textarea "TERAPIA OCUPACIONAL"
click at [569, 542] on button "Aceptar" at bounding box center [595, 553] width 83 height 30
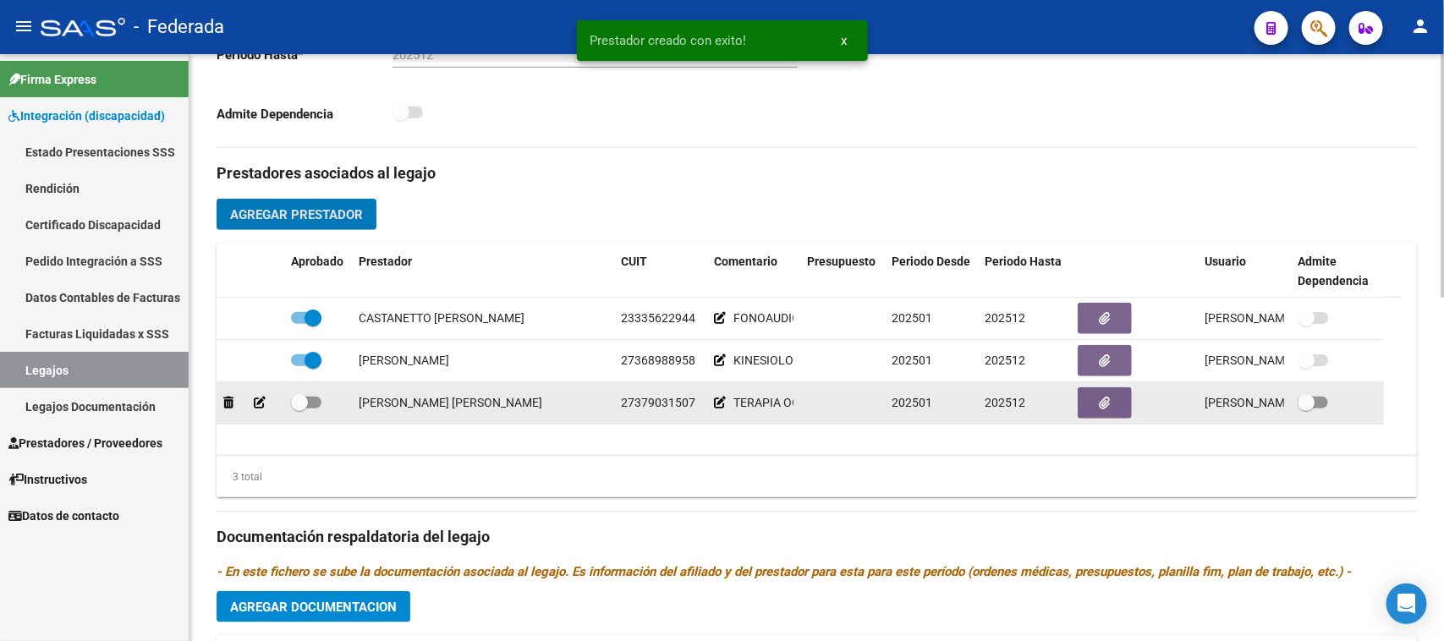
click at [307, 403] on span at bounding box center [306, 403] width 30 height 12
click at [300, 409] on input "checkbox" at bounding box center [299, 409] width 1 height 1
checkbox input "true"
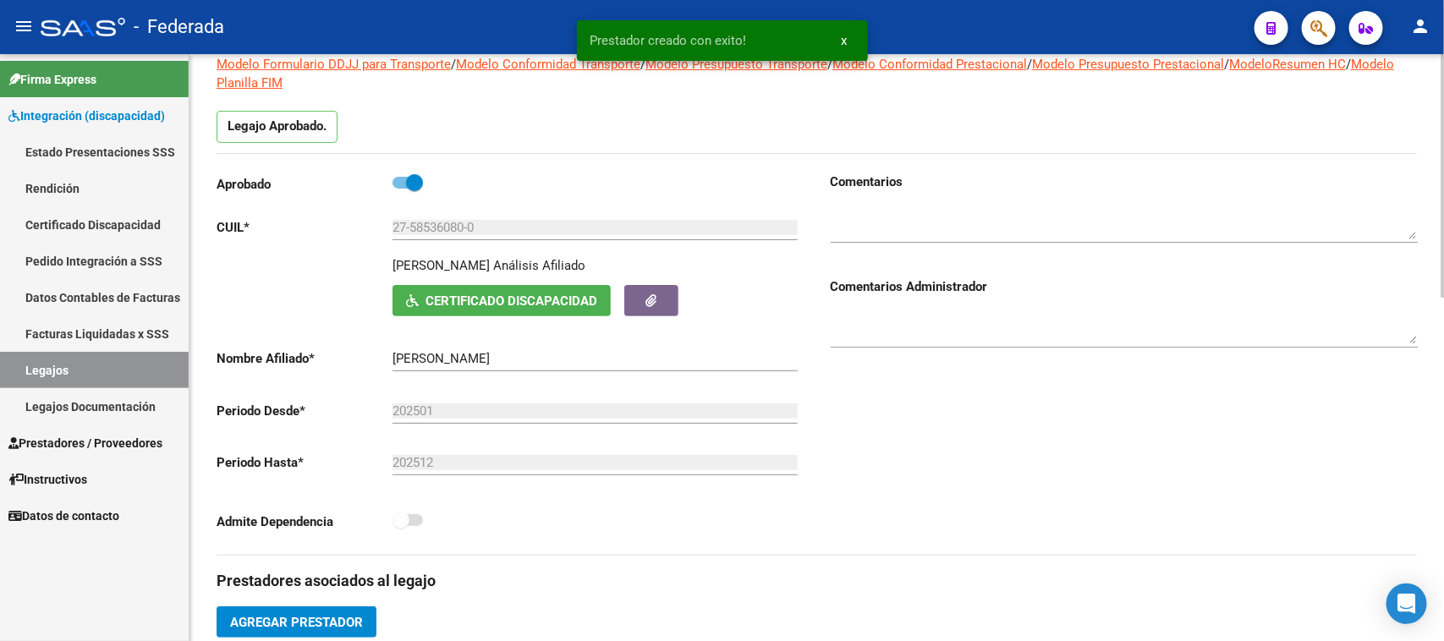
scroll to position [0, 0]
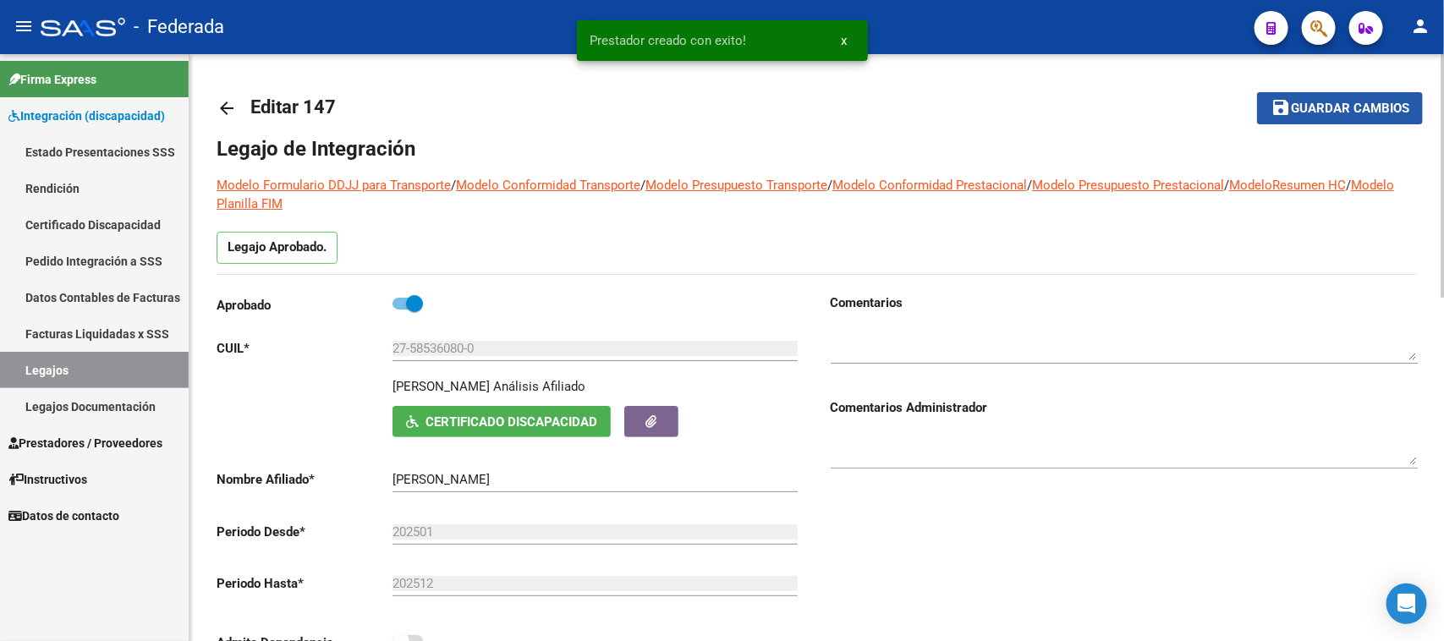
click at [1369, 111] on span "Guardar cambios" at bounding box center [1350, 109] width 118 height 15
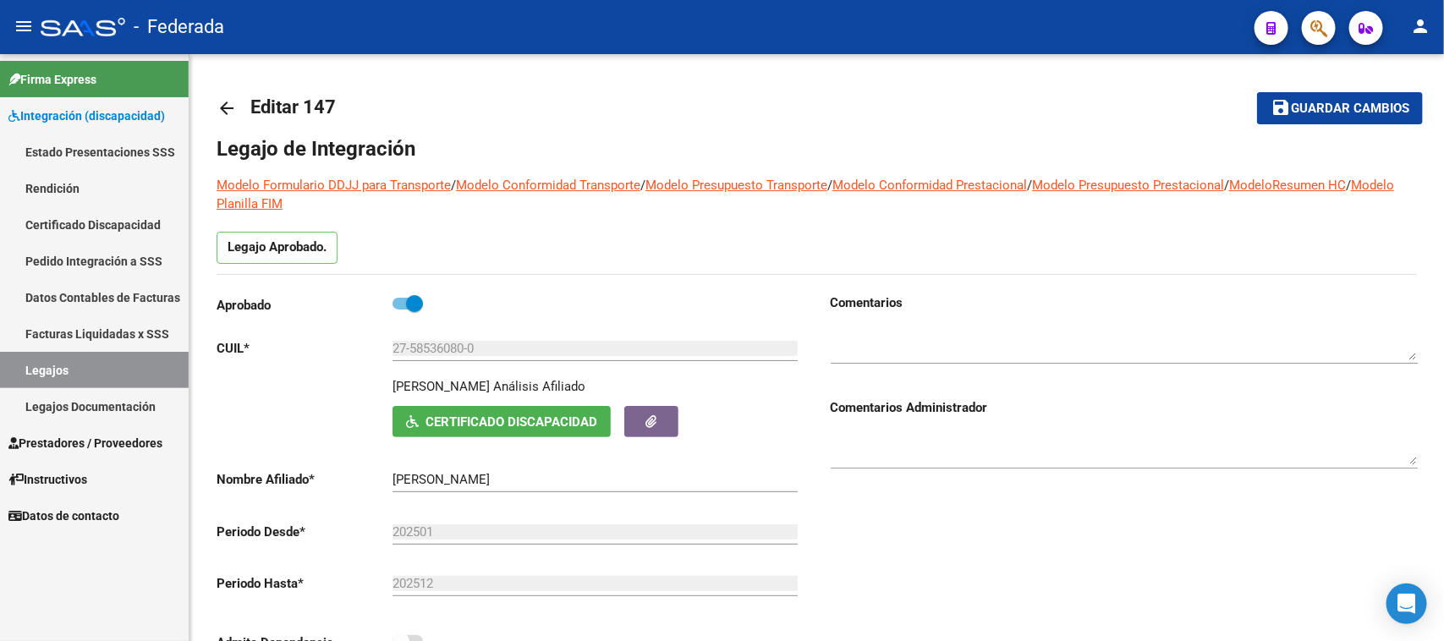
click at [146, 369] on link "Legajos" at bounding box center [94, 370] width 189 height 36
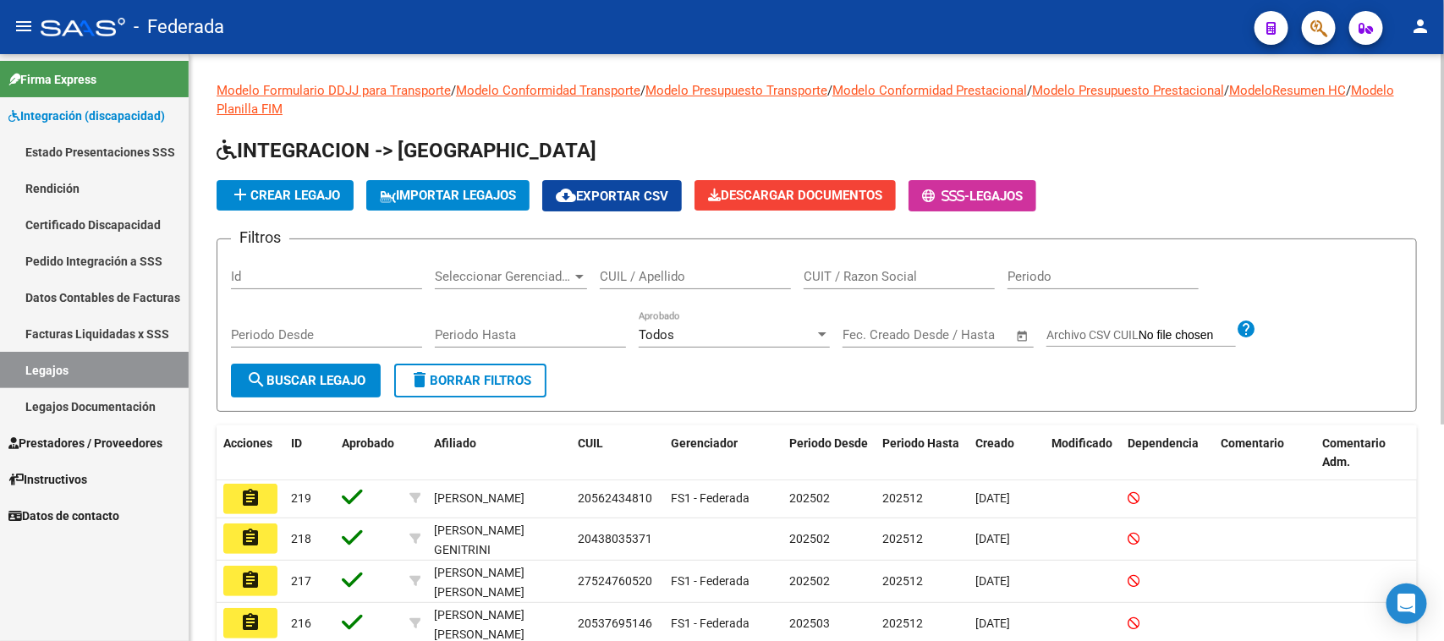
click at [653, 267] on div "CUIL / Apellido" at bounding box center [695, 271] width 191 height 36
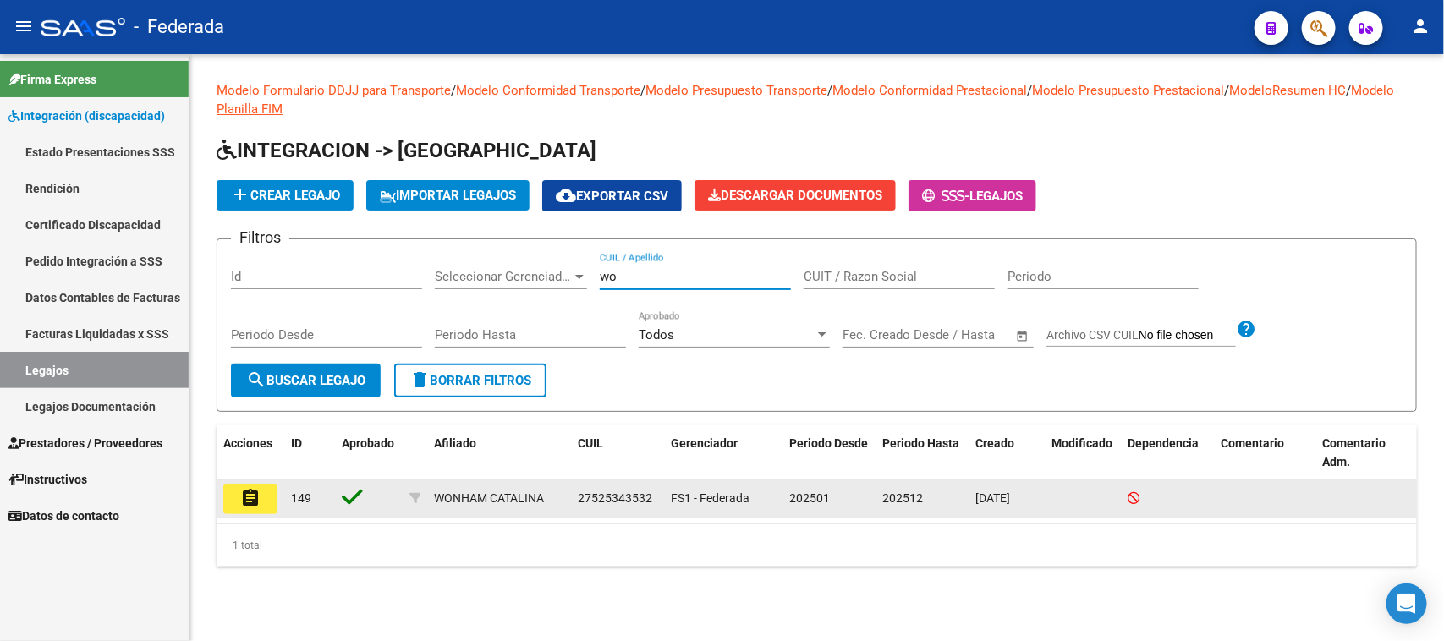
type input "wo"
click at [264, 496] on button "assignment" at bounding box center [250, 499] width 54 height 30
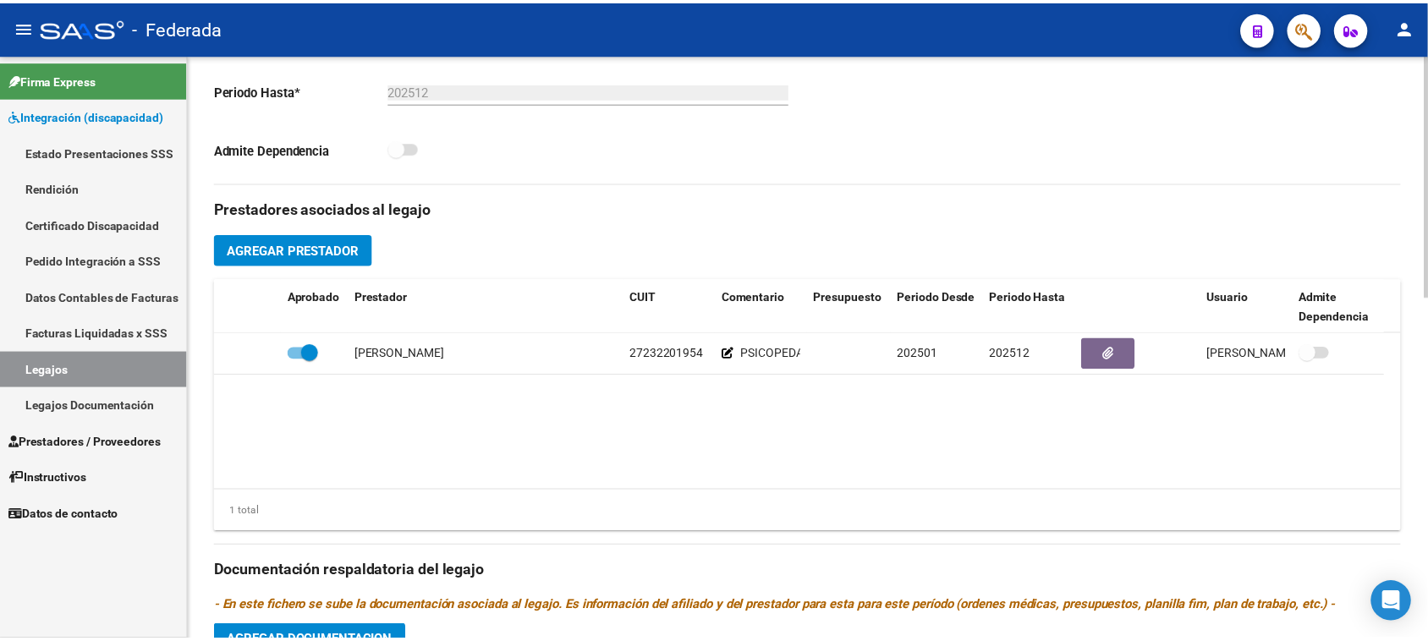
scroll to position [635, 0]
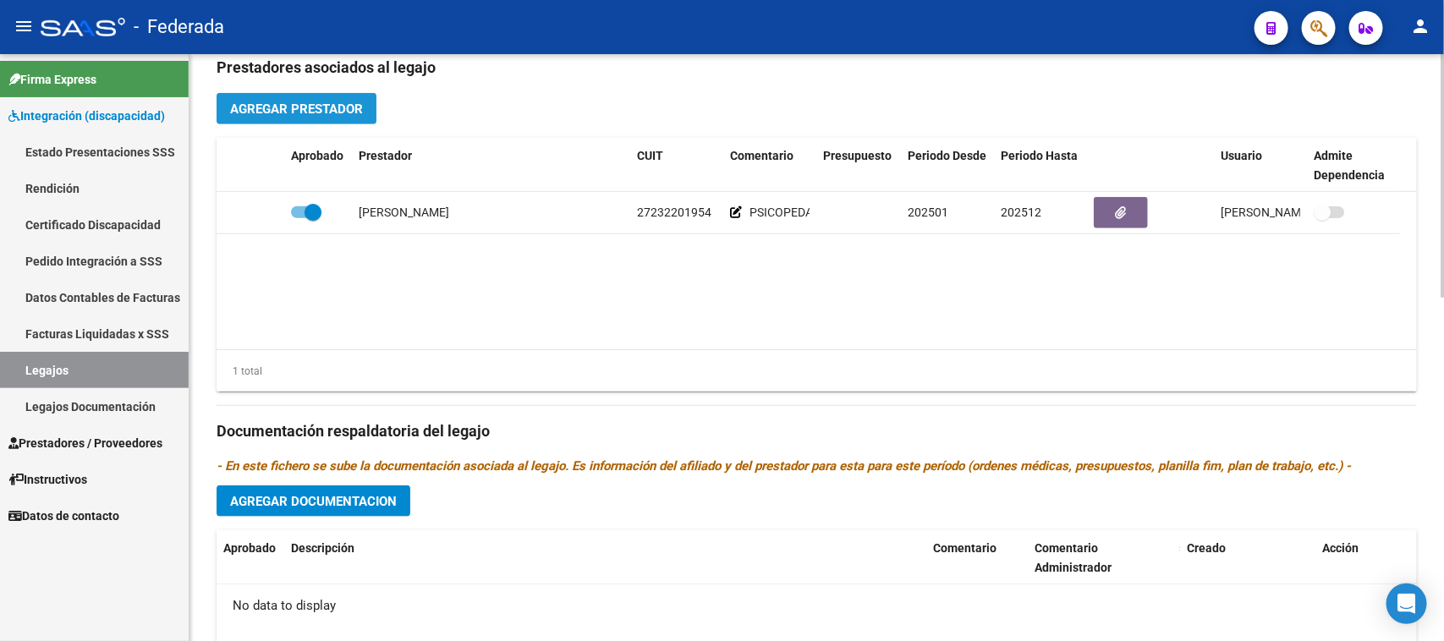
click at [373, 121] on button "Agregar Prestador" at bounding box center [297, 108] width 160 height 31
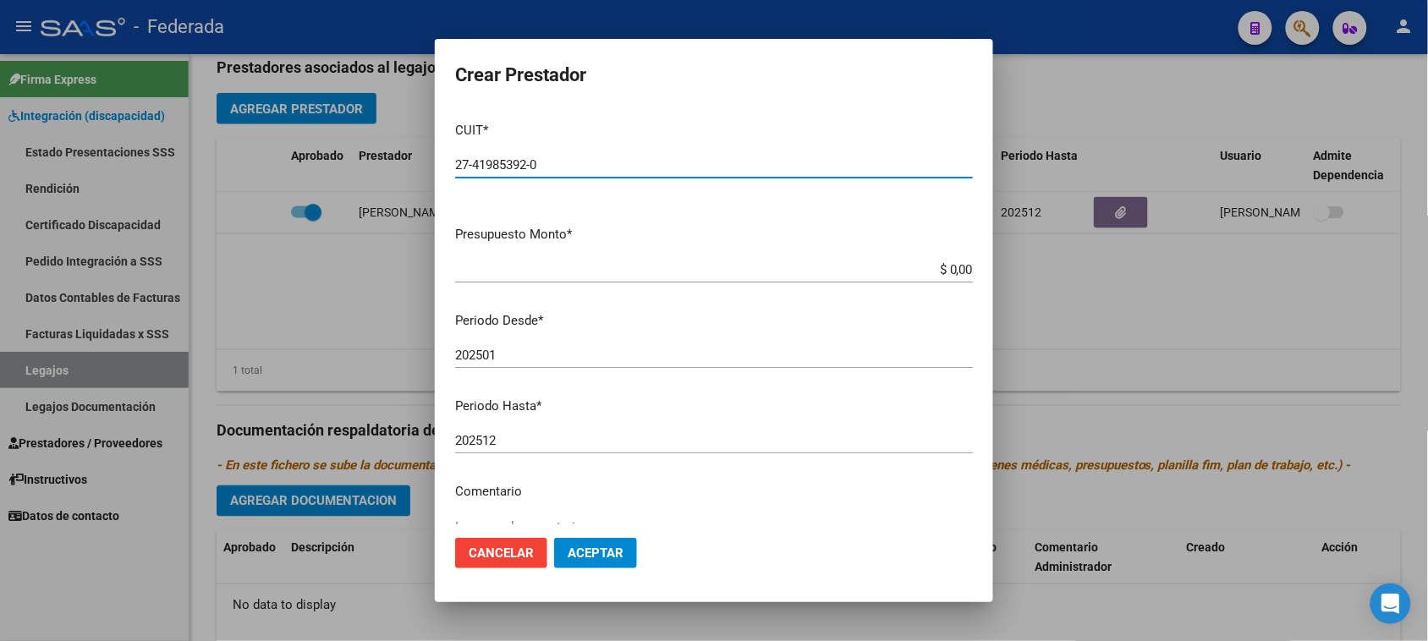
type input "27-41985392-0"
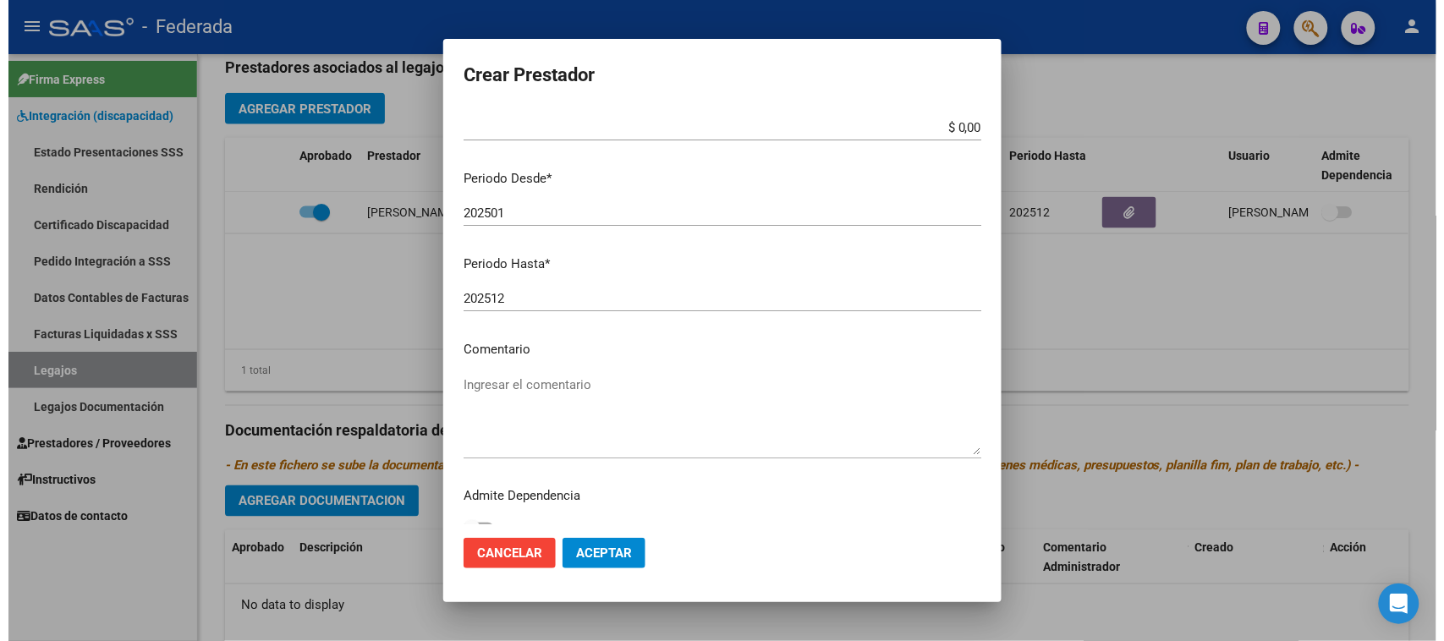
scroll to position [162, 0]
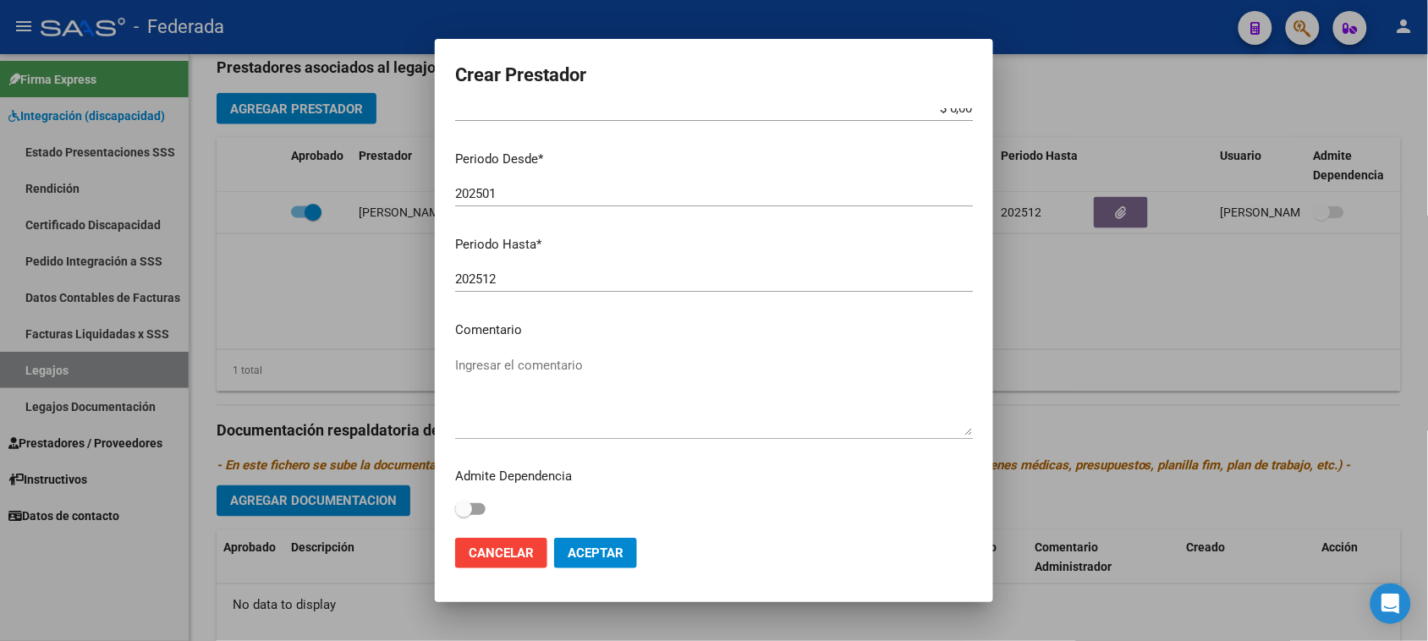
click at [554, 368] on textarea "Ingresar el comentario" at bounding box center [714, 396] width 518 height 80
type textarea "i"
type textarea "MAESTRA DE APOYO"
click at [598, 553] on span "Aceptar" at bounding box center [596, 553] width 56 height 15
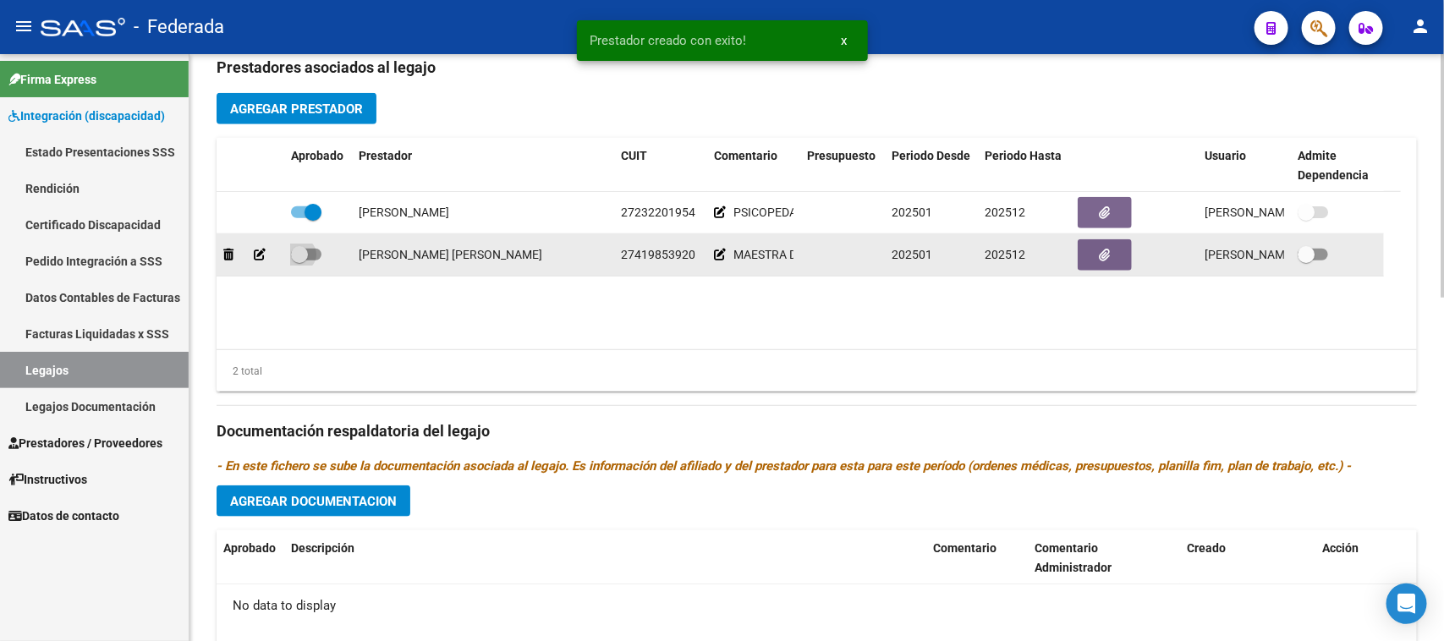
click at [305, 258] on span at bounding box center [299, 254] width 17 height 17
click at [300, 261] on input "checkbox" at bounding box center [299, 261] width 1 height 1
checkbox input "true"
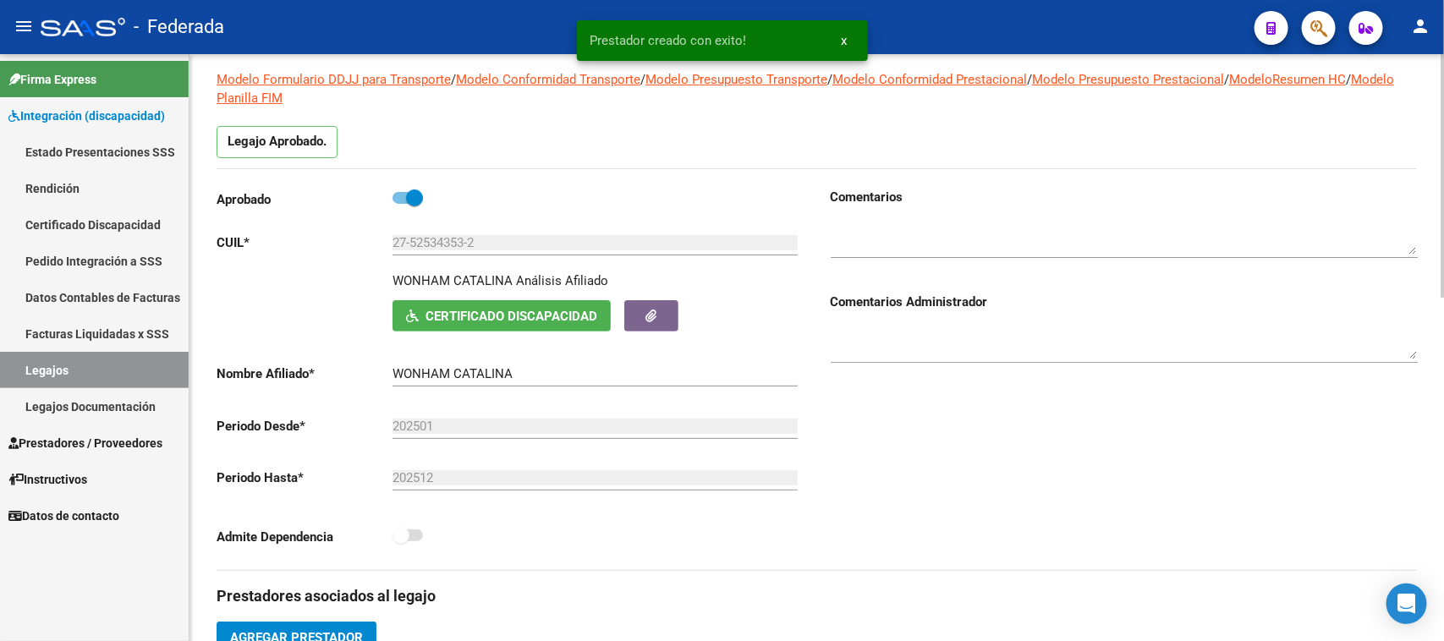
scroll to position [0, 0]
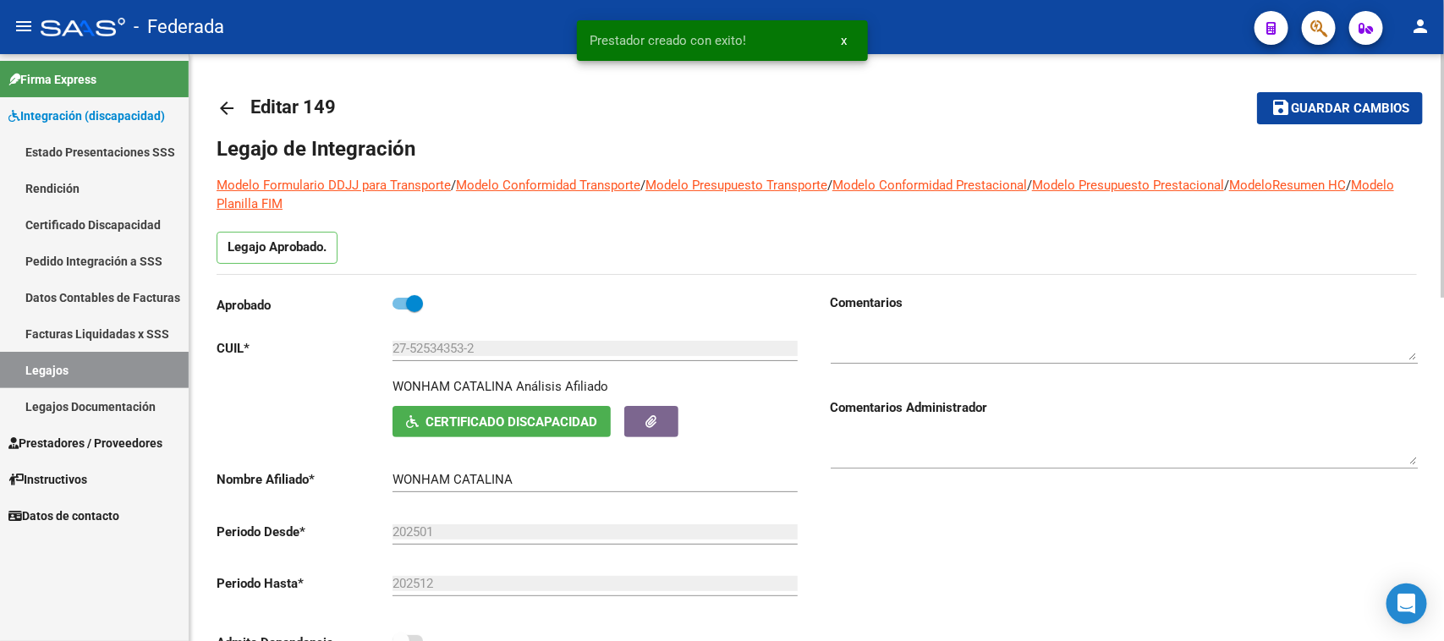
click at [1299, 113] on span "Guardar cambios" at bounding box center [1350, 109] width 118 height 15
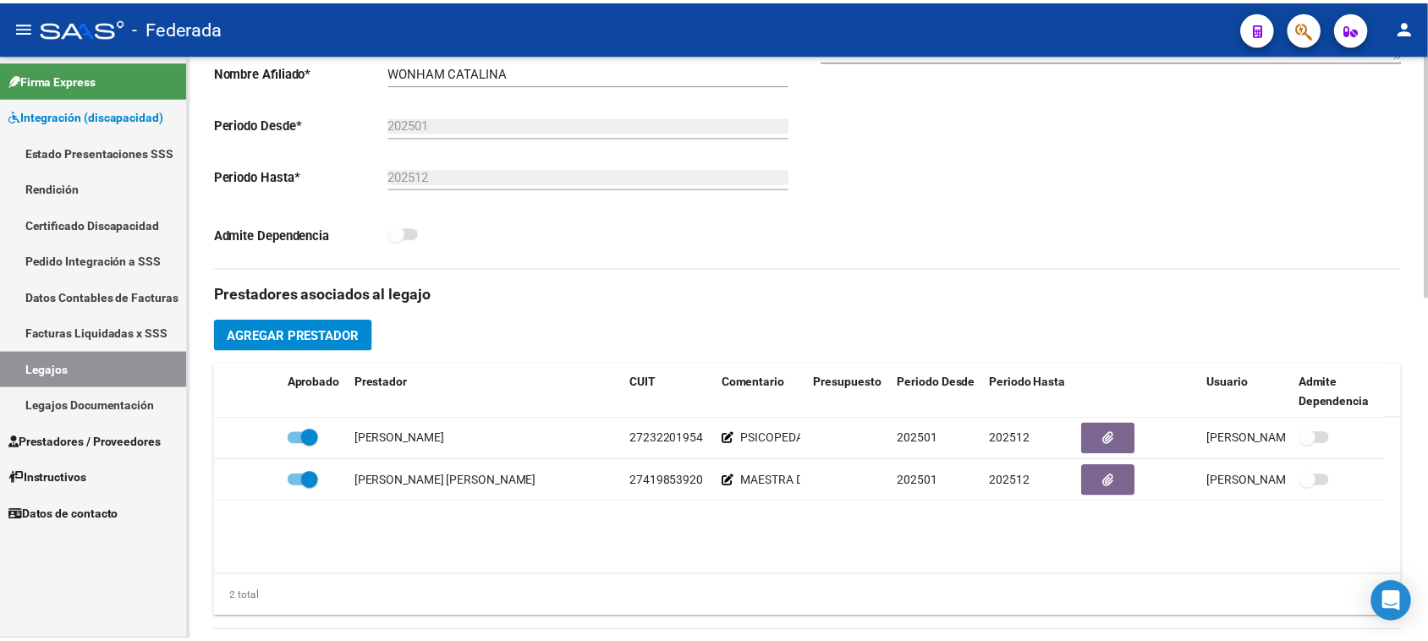
scroll to position [635, 0]
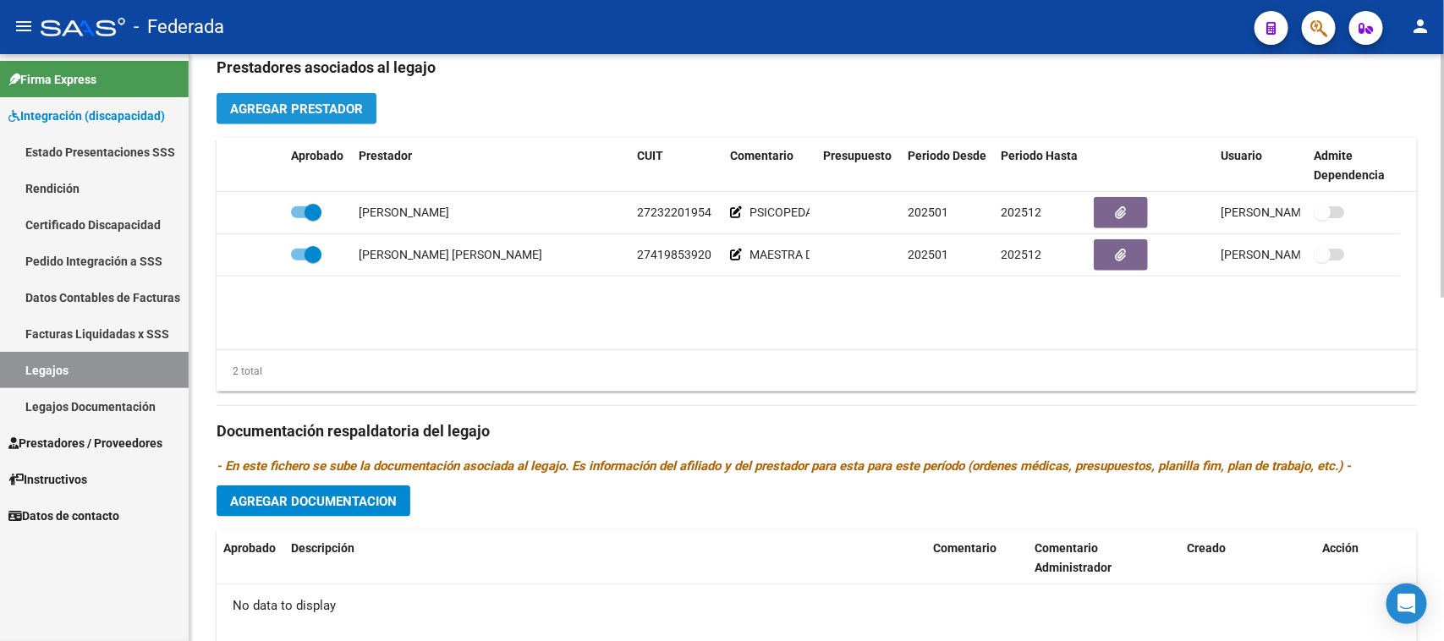
click at [341, 108] on span "Agregar Prestador" at bounding box center [296, 109] width 133 height 15
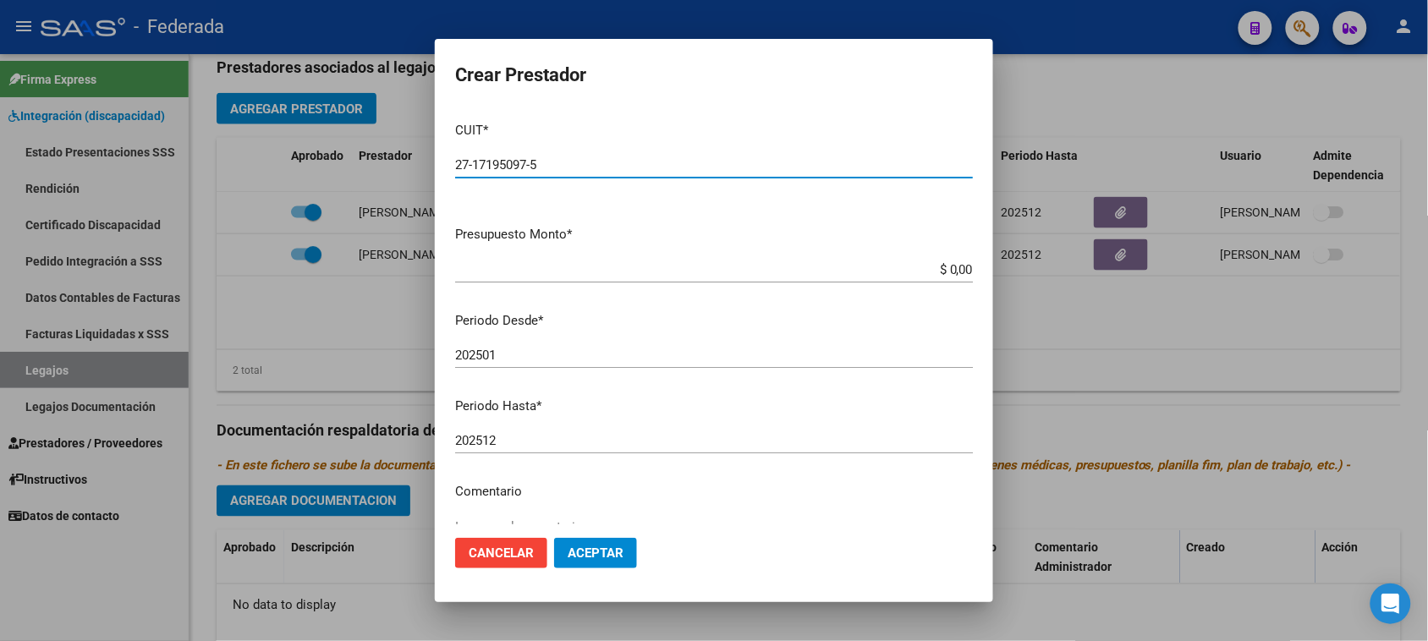
type input "27-17195097-5"
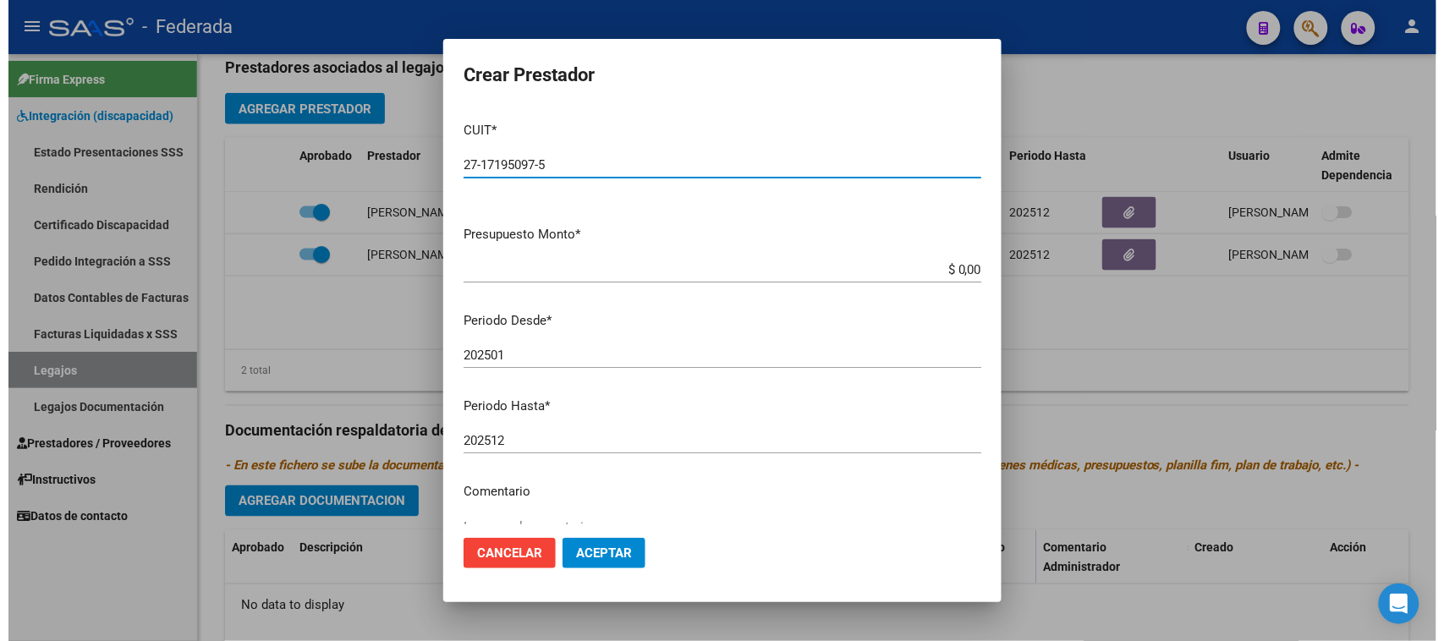
scroll to position [162, 0]
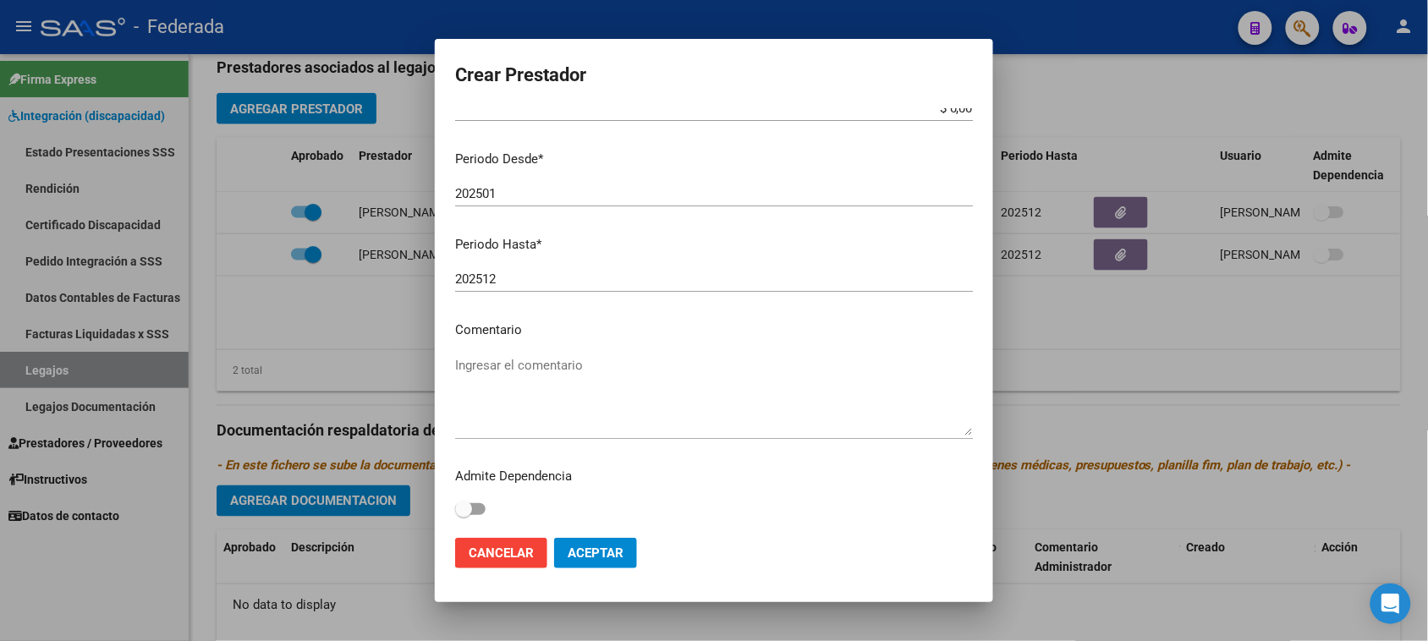
click at [514, 369] on textarea "Ingresar el comentario" at bounding box center [714, 396] width 518 height 80
type textarea "PSICOLOGIA"
click at [614, 542] on button "Aceptar" at bounding box center [595, 553] width 83 height 30
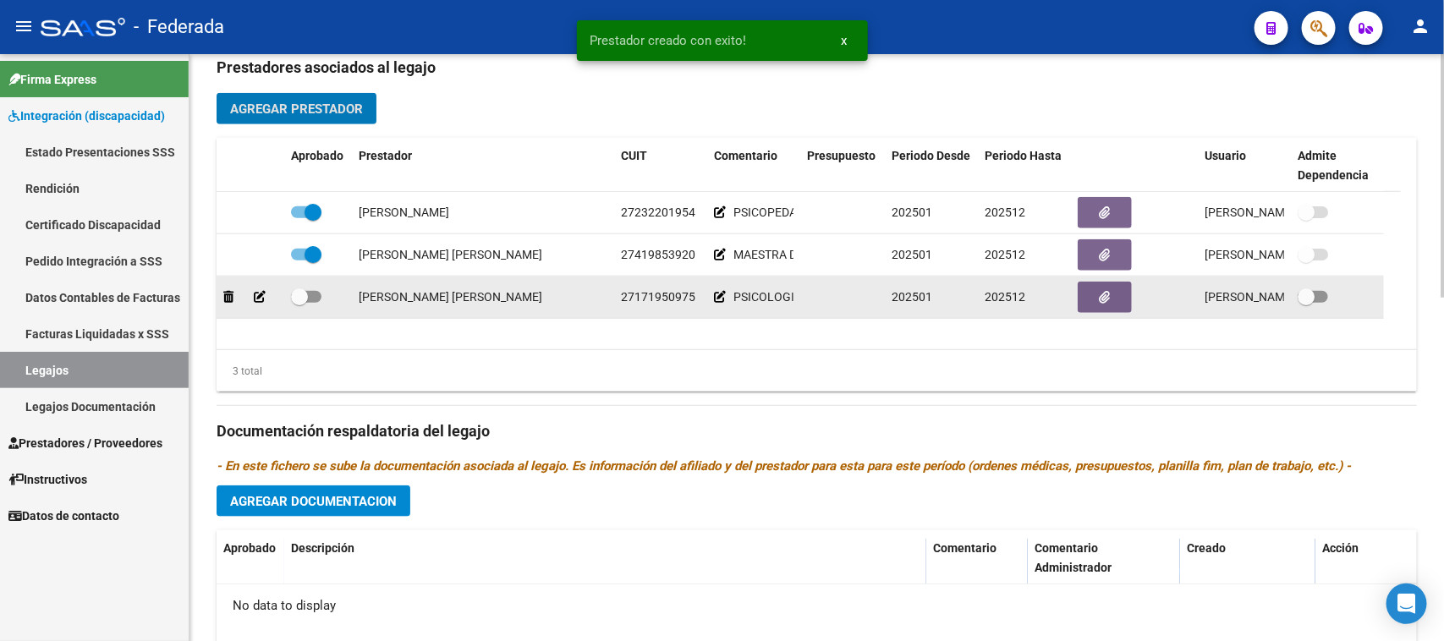
click at [291, 294] on span at bounding box center [299, 297] width 17 height 17
click at [299, 303] on input "checkbox" at bounding box center [299, 303] width 1 height 1
checkbox input "true"
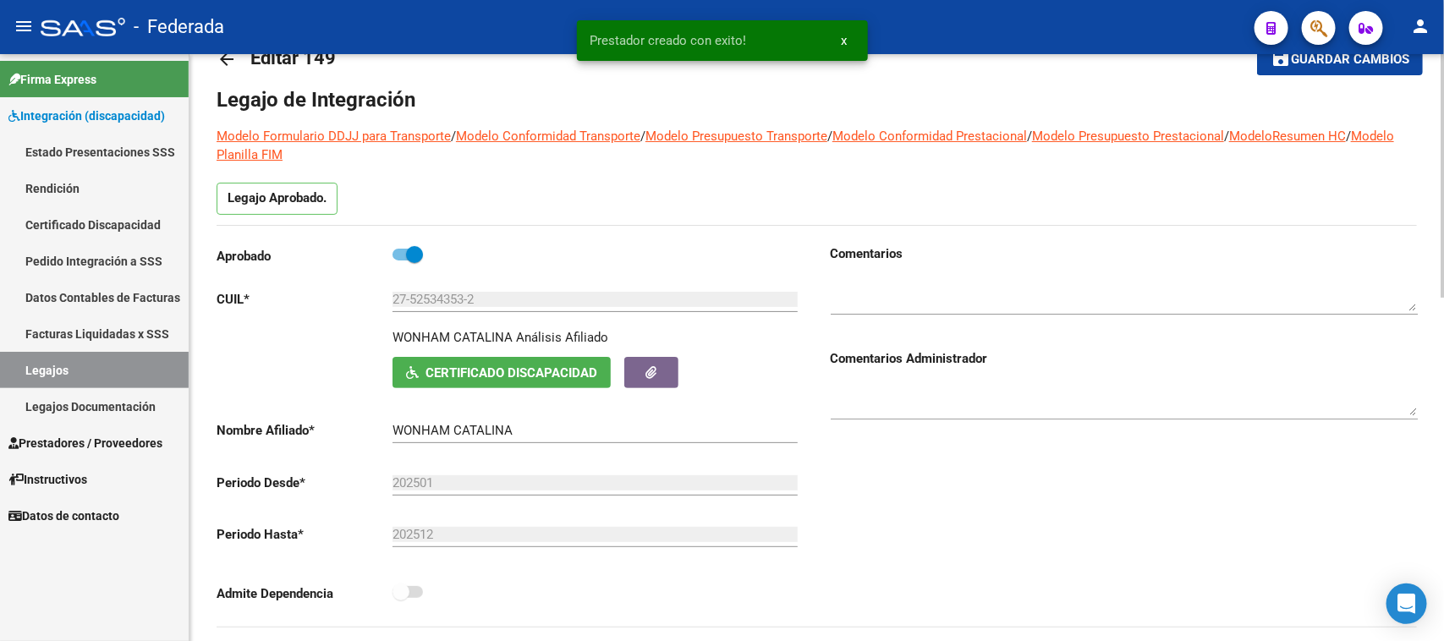
scroll to position [0, 0]
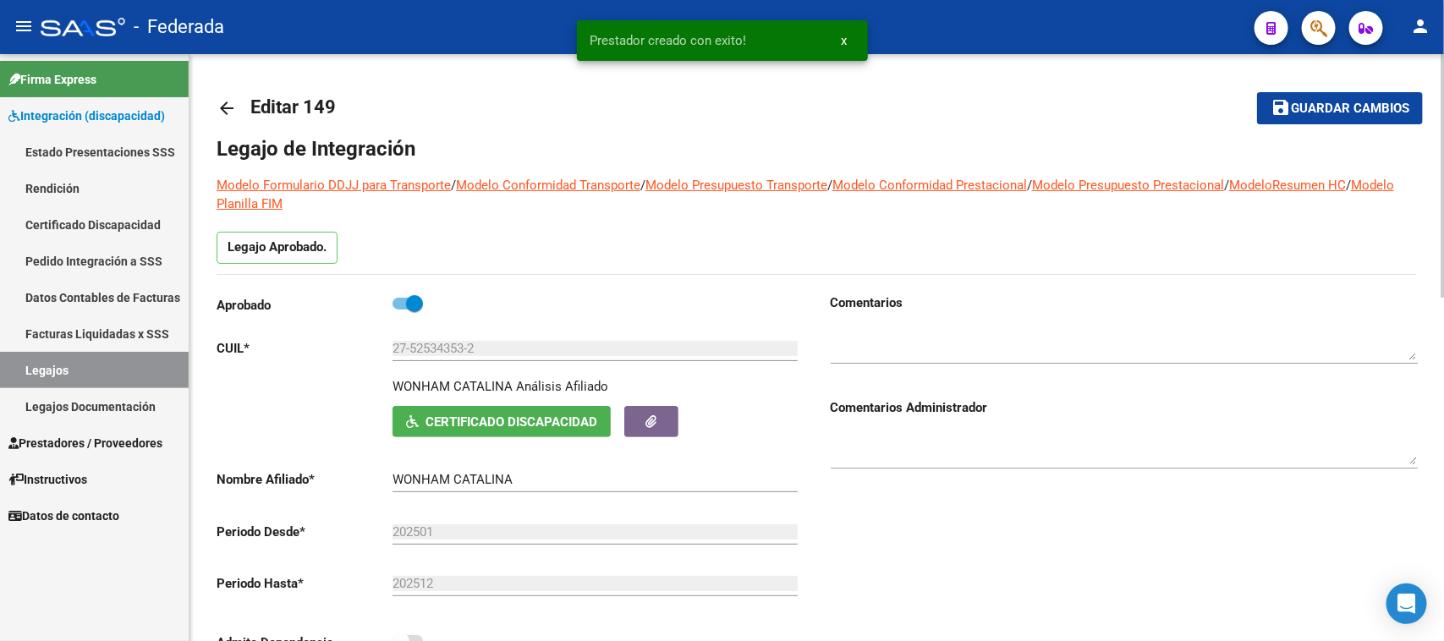
click at [1295, 117] on button "save Guardar cambios" at bounding box center [1340, 107] width 166 height 31
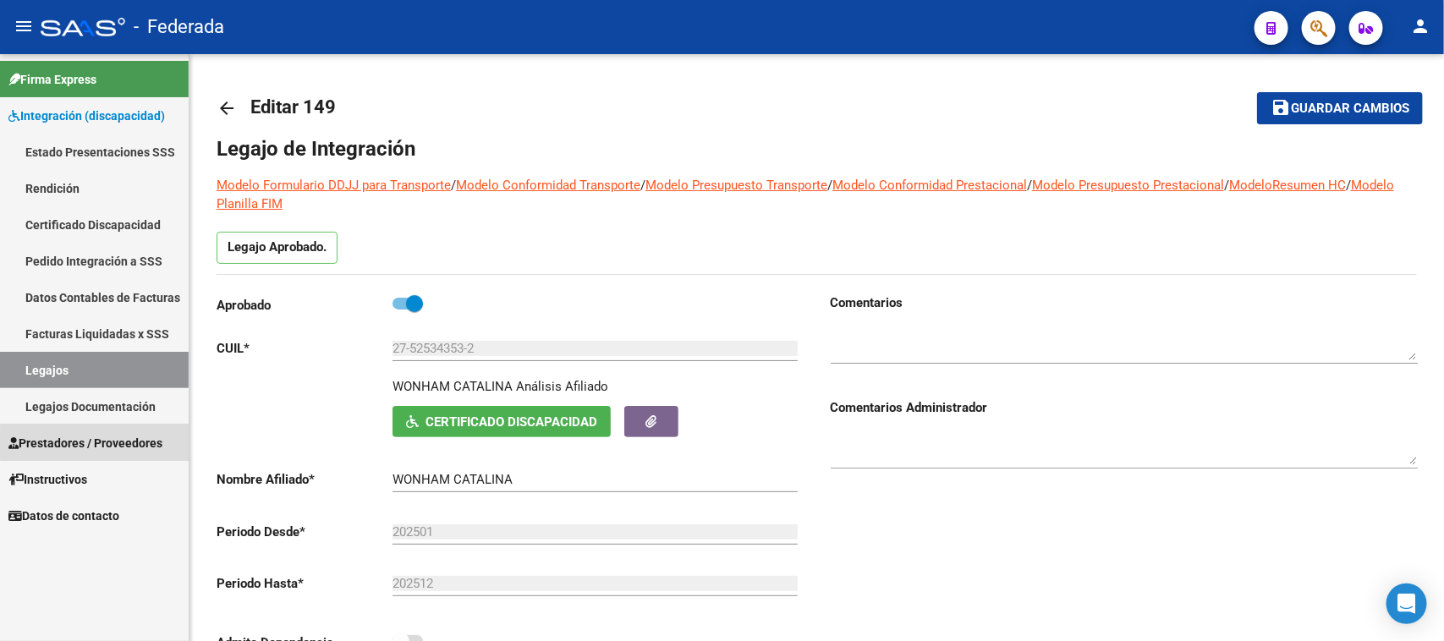
click at [95, 444] on span "Prestadores / Proveedores" at bounding box center [85, 443] width 154 height 19
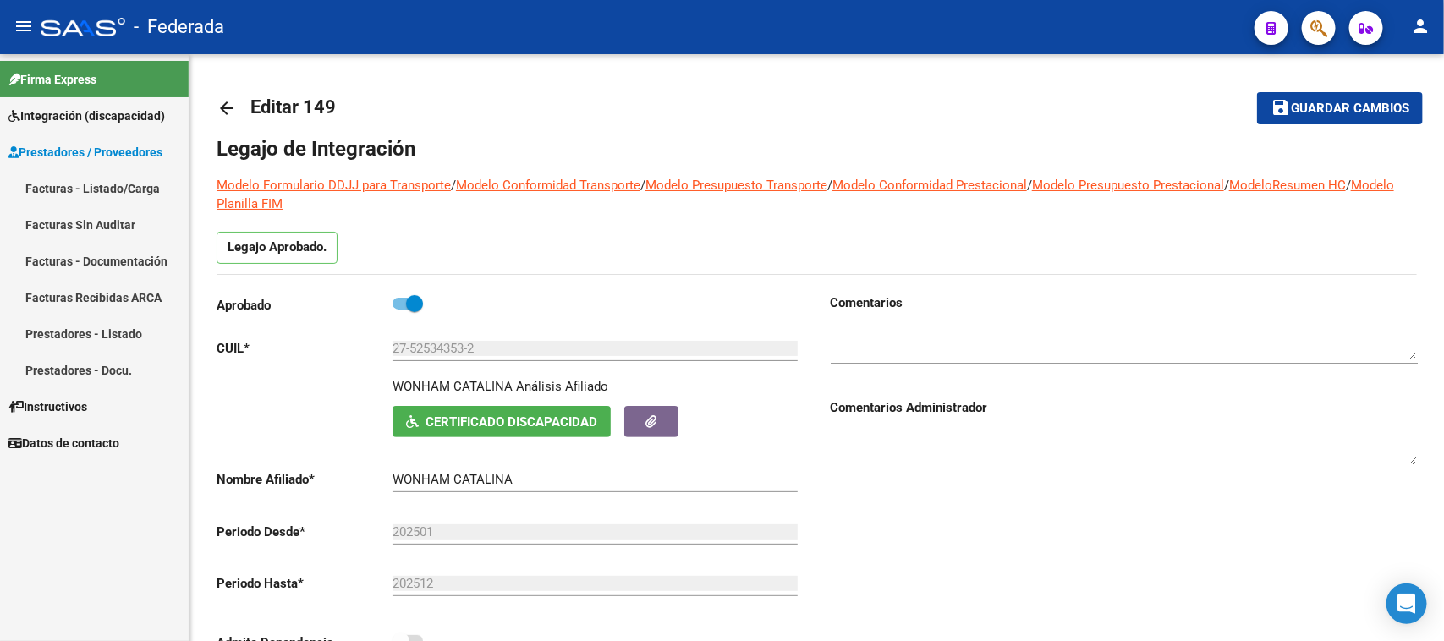
click at [112, 178] on link "Facturas - Listado/Carga" at bounding box center [94, 188] width 189 height 36
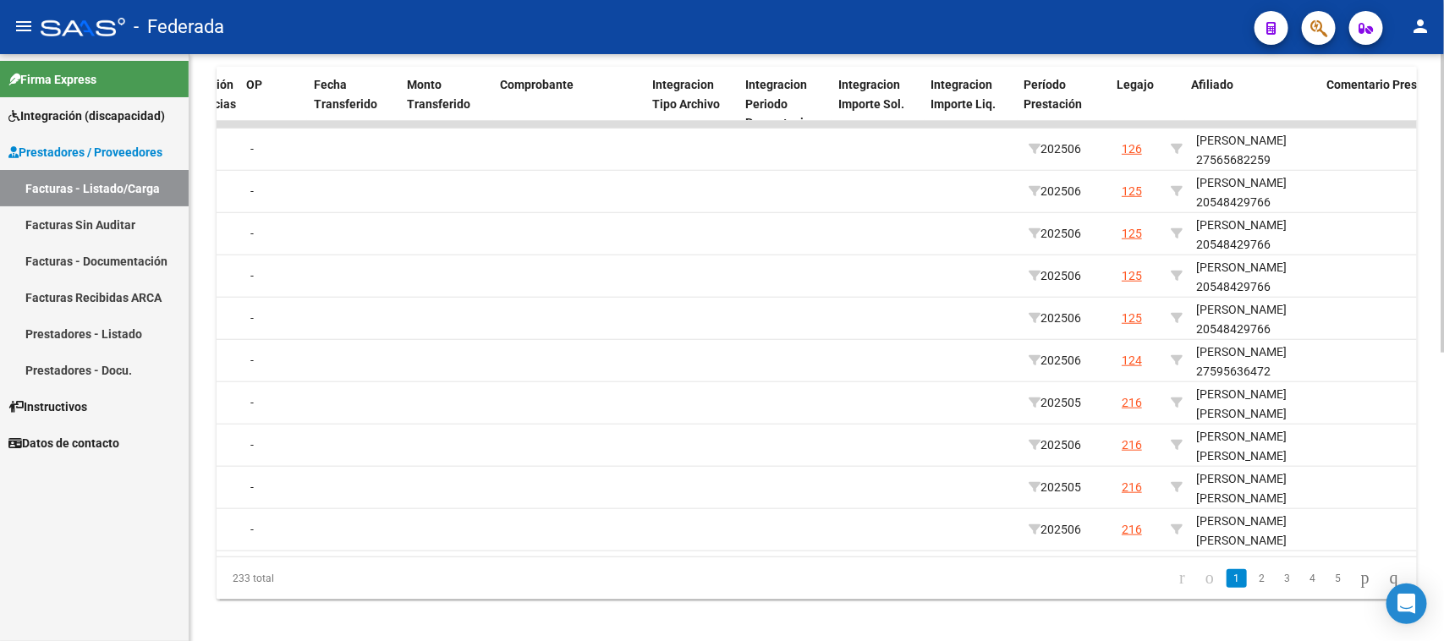
scroll to position [0, 1634]
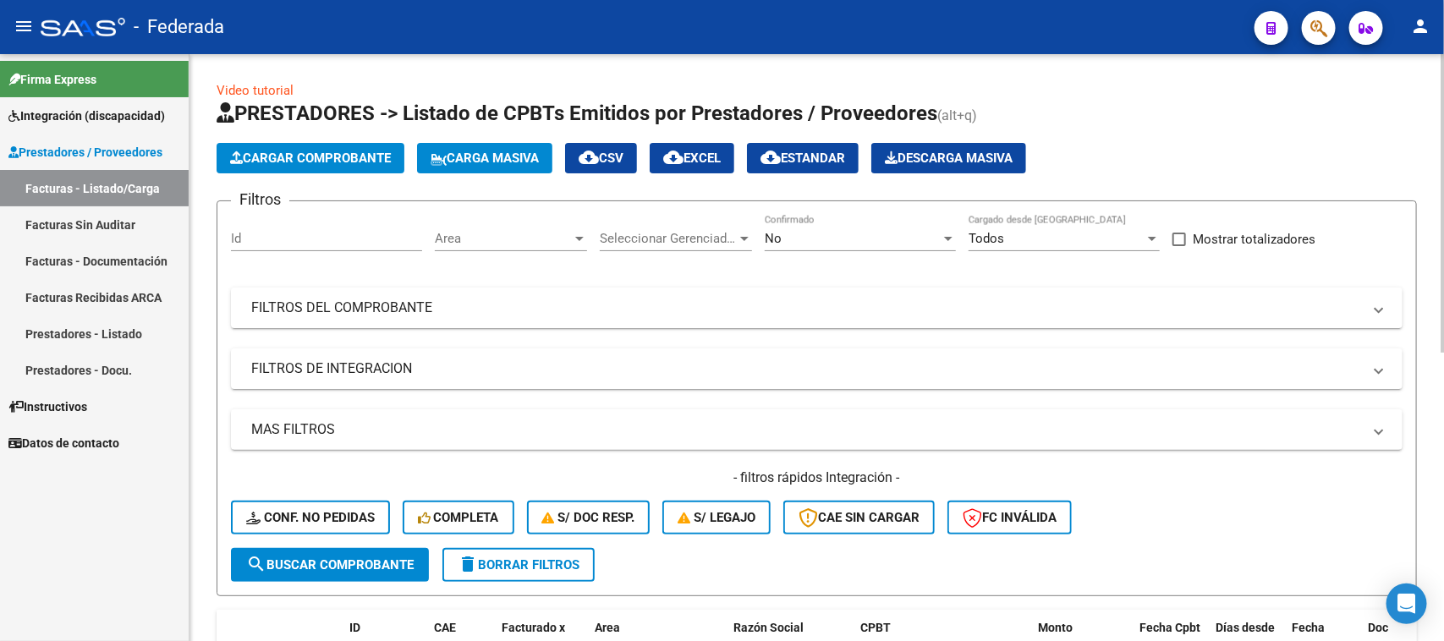
click at [523, 162] on span "Carga Masiva" at bounding box center [485, 158] width 108 height 15
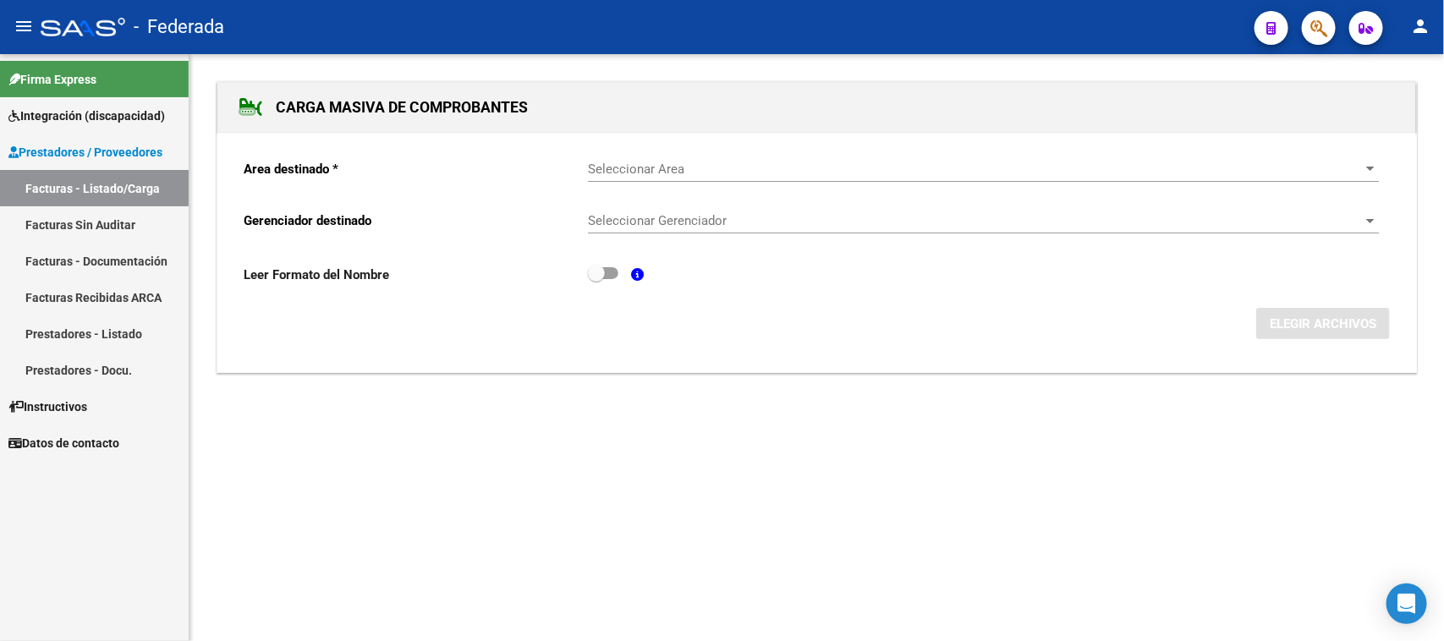
click at [665, 168] on span "Seleccionar Area" at bounding box center [976, 169] width 776 height 15
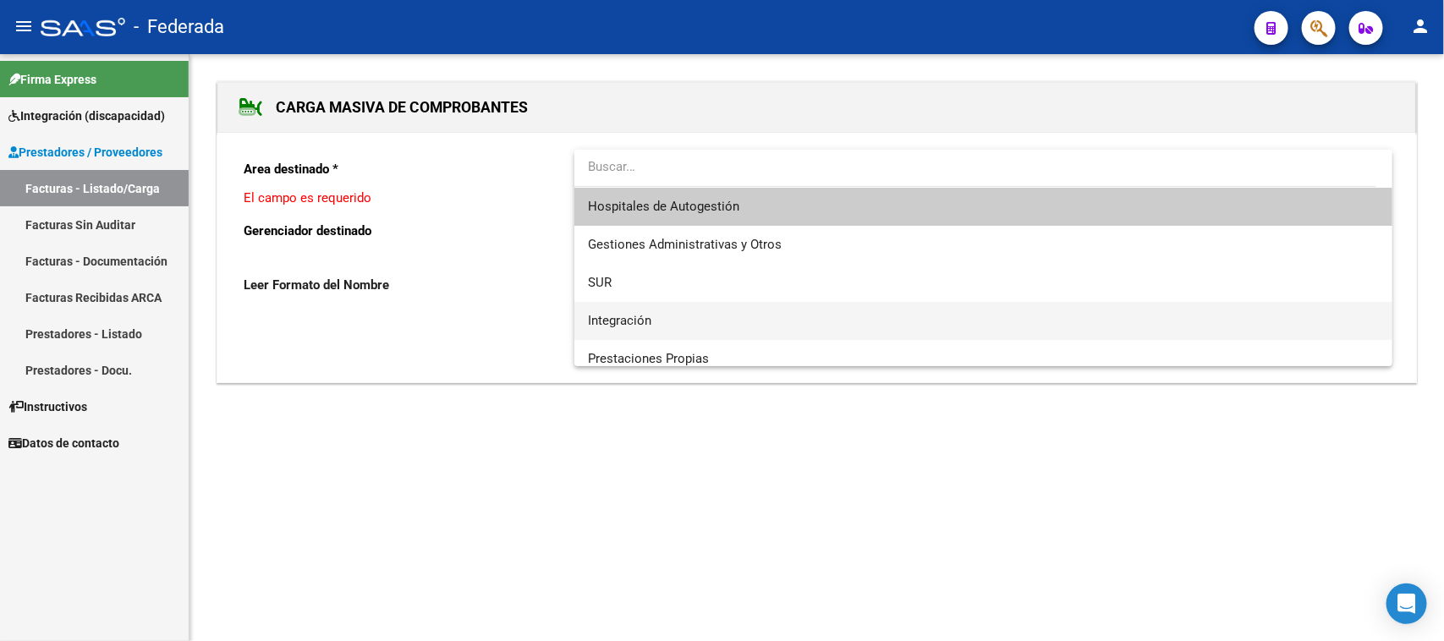
click at [665, 311] on span "Integración" at bounding box center [983, 321] width 791 height 38
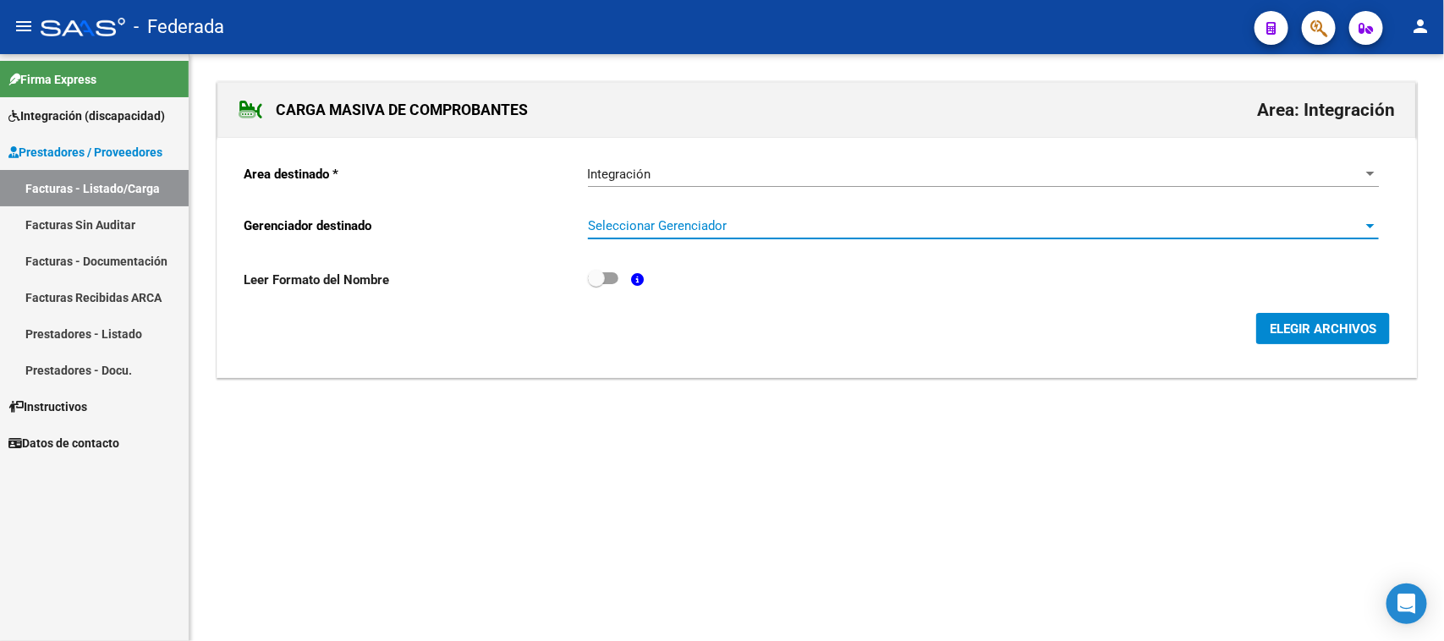
click at [682, 224] on span "Seleccionar Gerenciador" at bounding box center [976, 225] width 776 height 15
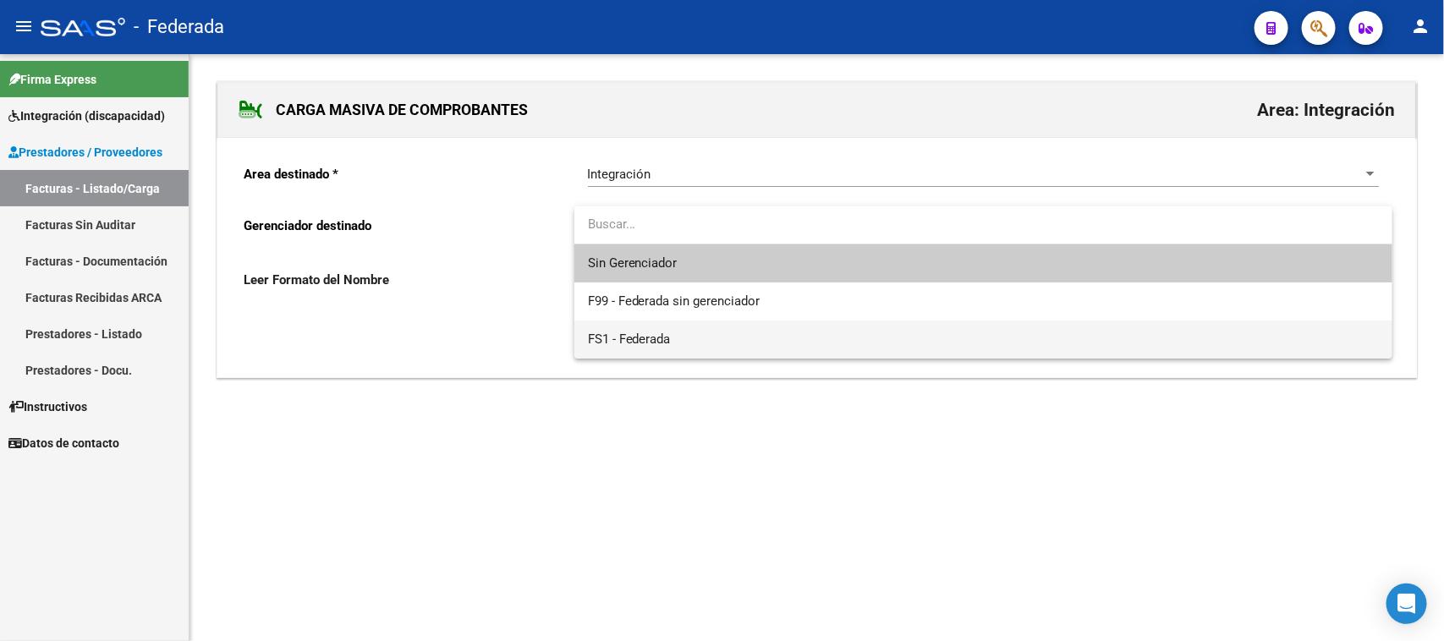
click at [681, 337] on span "FS1 - Federada" at bounding box center [983, 340] width 791 height 38
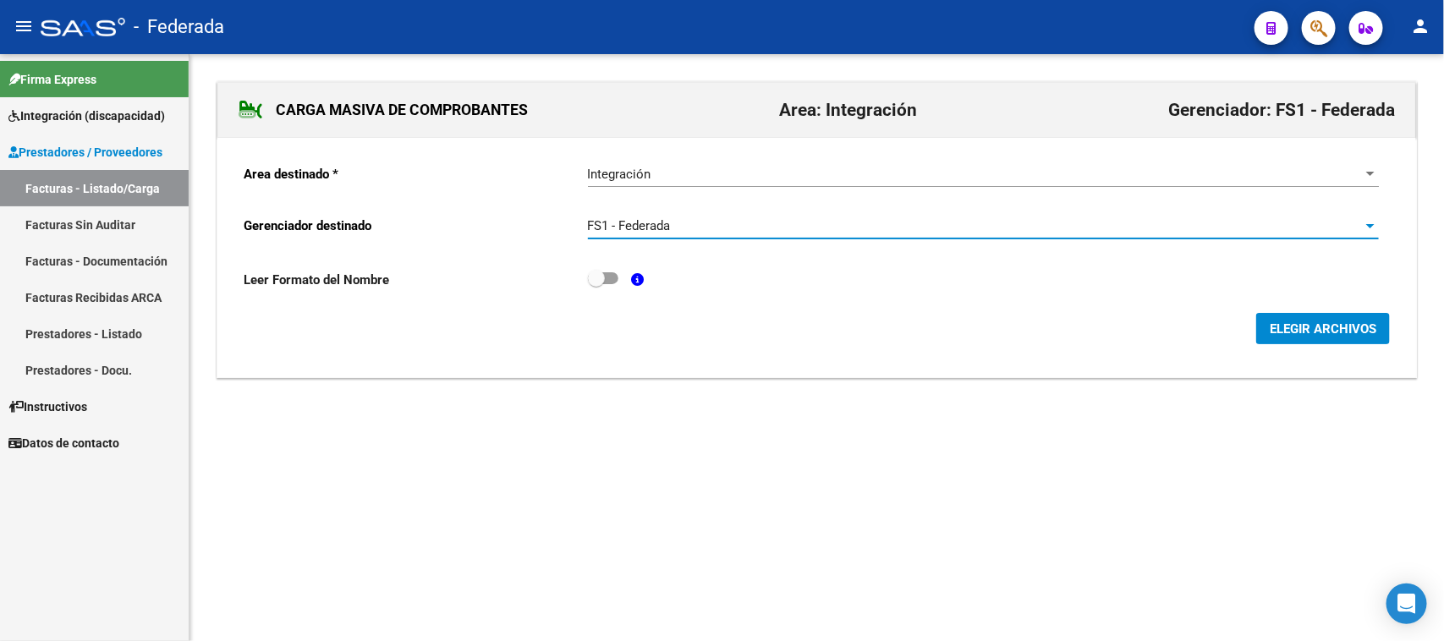
click at [1276, 324] on span "ELEGIR ARCHIVOS" at bounding box center [1323, 329] width 107 height 15
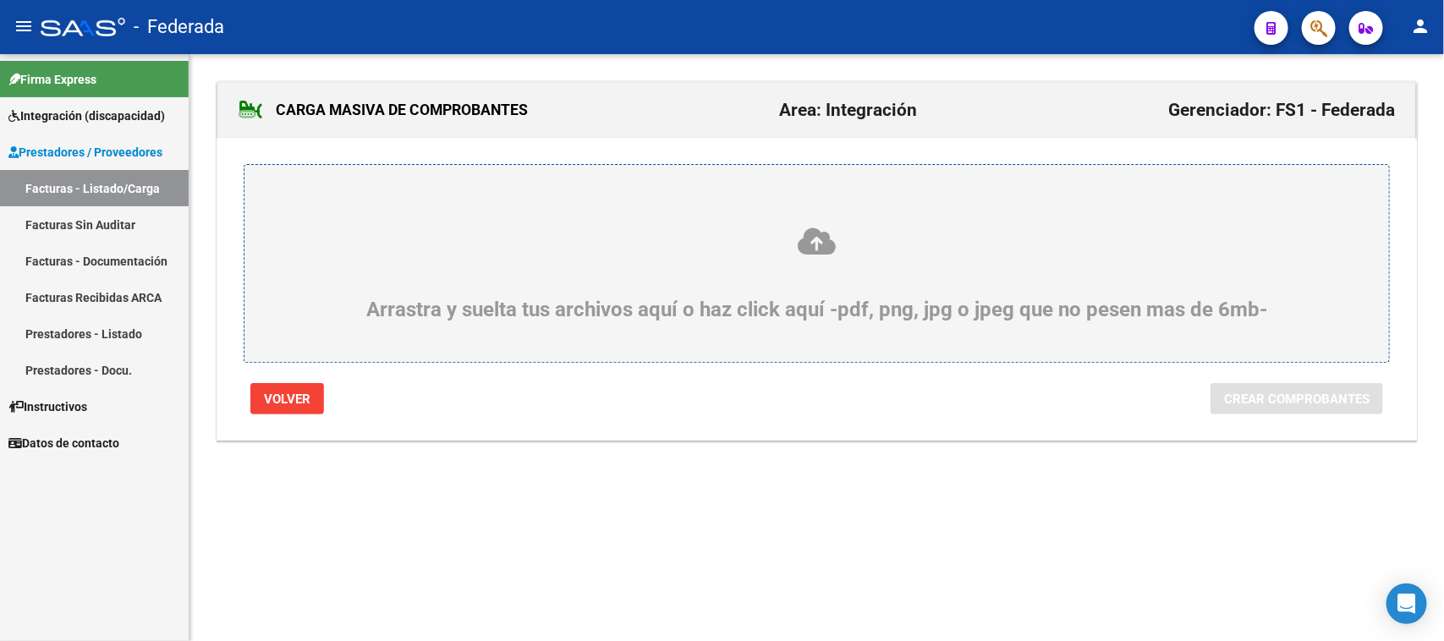
click at [812, 247] on icon at bounding box center [817, 241] width 1064 height 31
click at [0, 0] on input "Arrastra y suelta tus archivos aquí o haz click aquí -pdf, png, jpg o jpeg que …" at bounding box center [0, 0] width 0 height 0
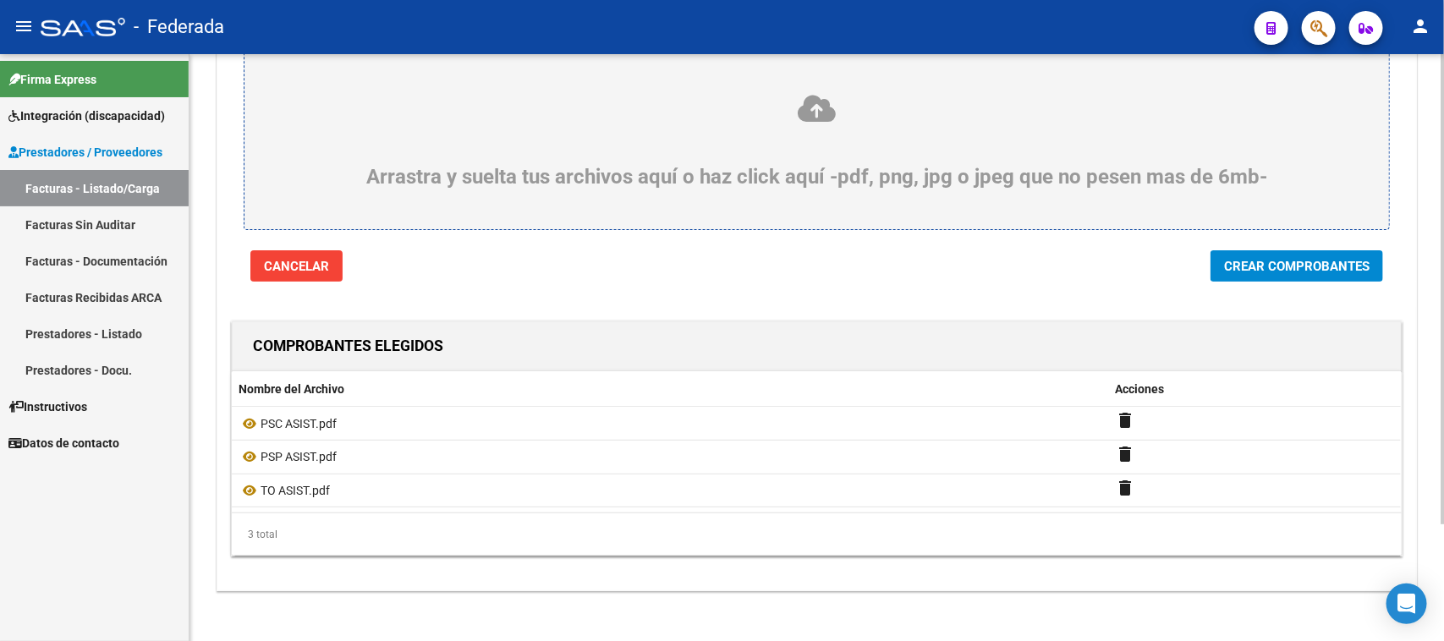
scroll to position [146, 0]
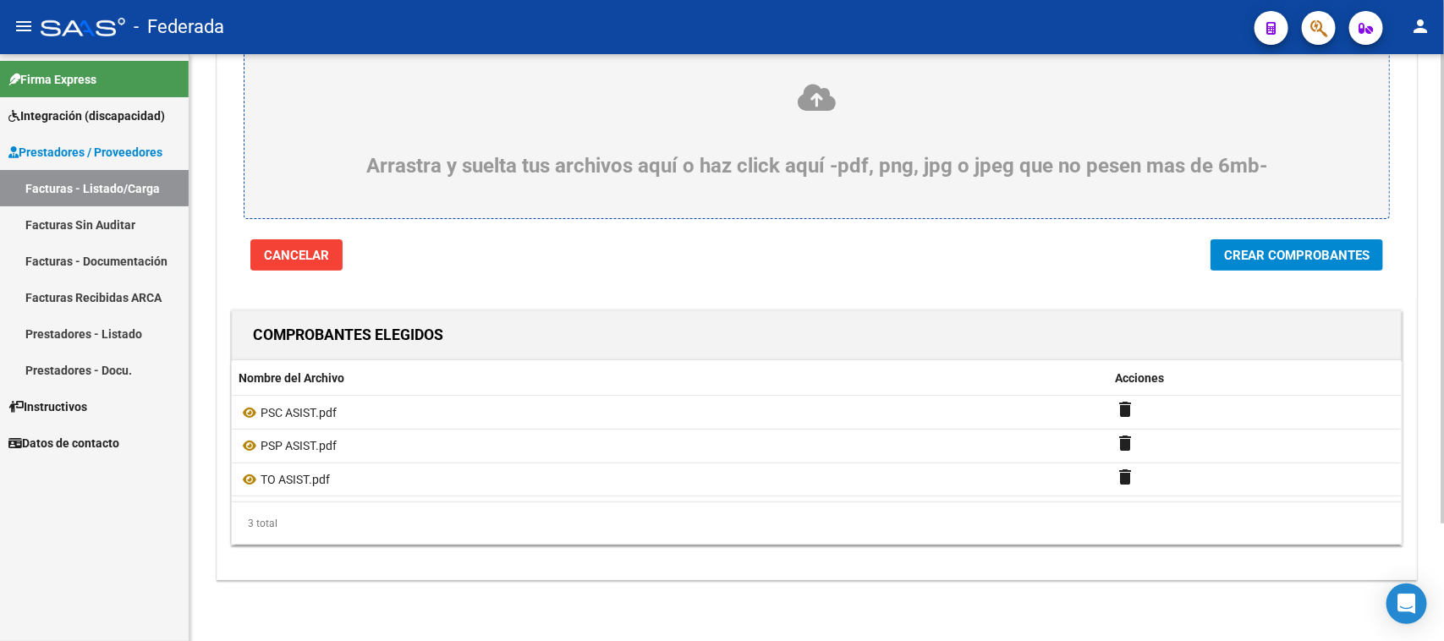
click at [1307, 250] on span "Crear Comprobantes" at bounding box center [1297, 255] width 146 height 15
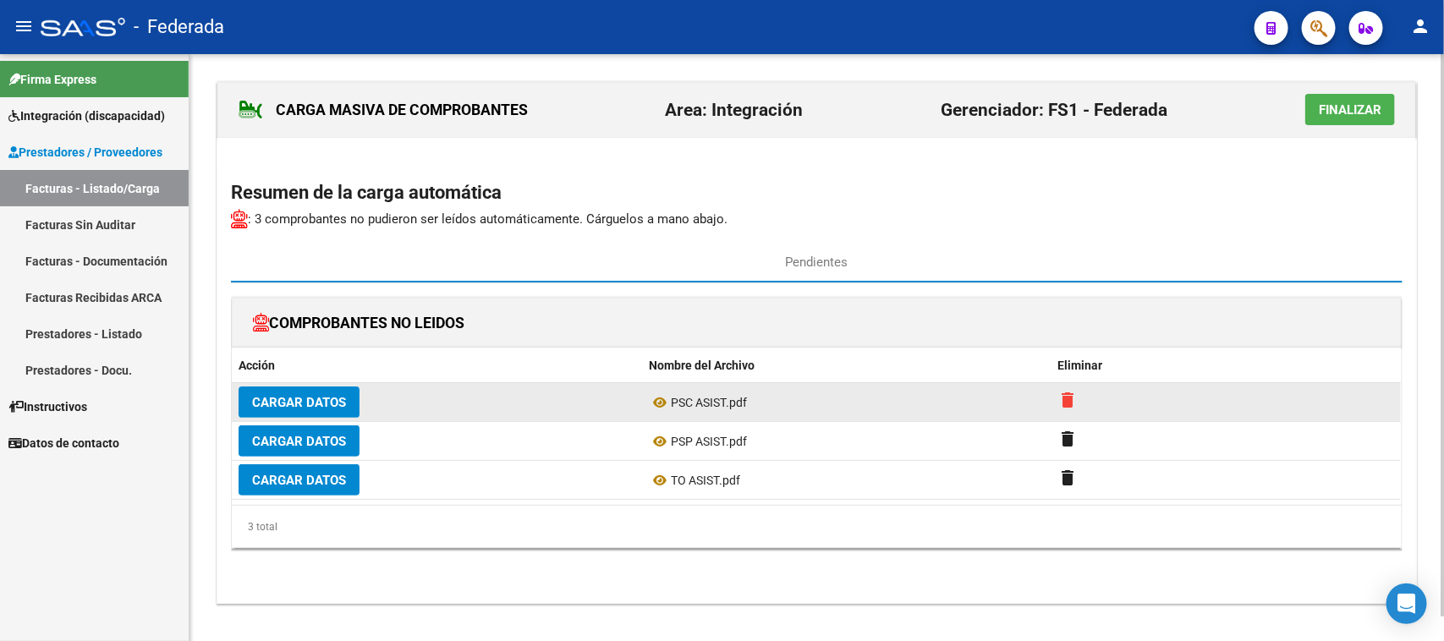
click at [1064, 402] on mat-icon "delete" at bounding box center [1069, 400] width 20 height 20
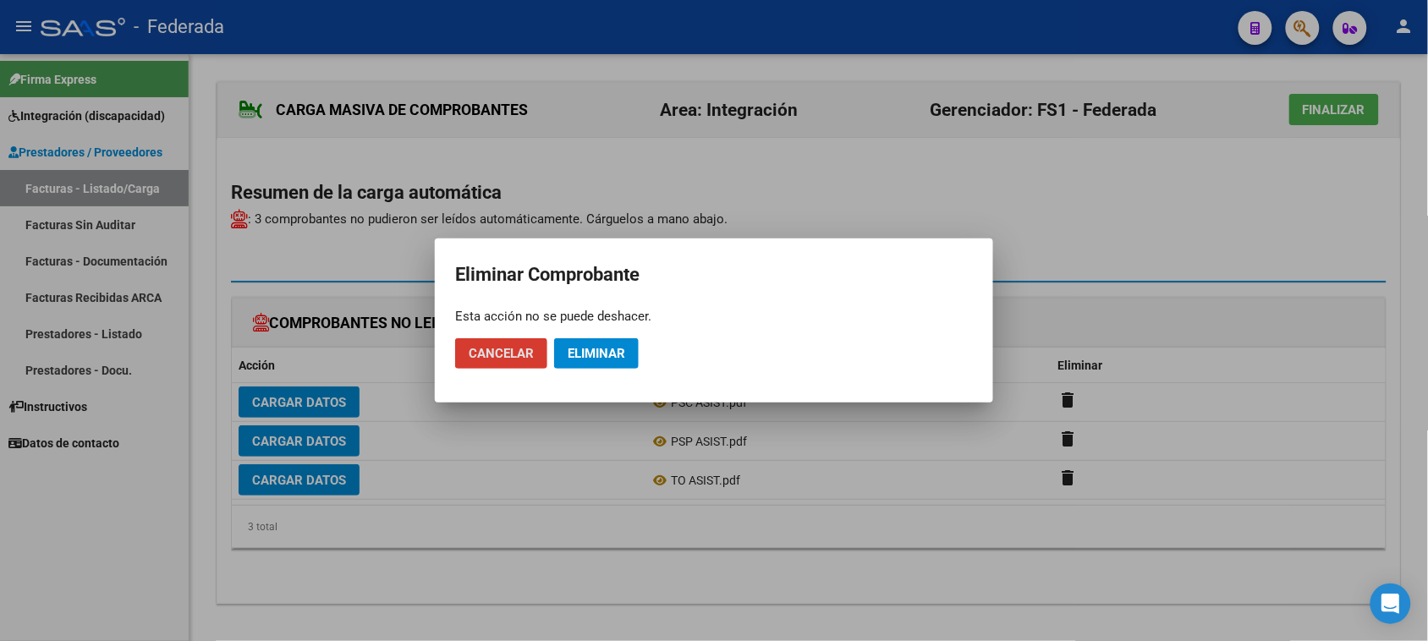
click at [610, 360] on span "Eliminar" at bounding box center [597, 353] width 58 height 15
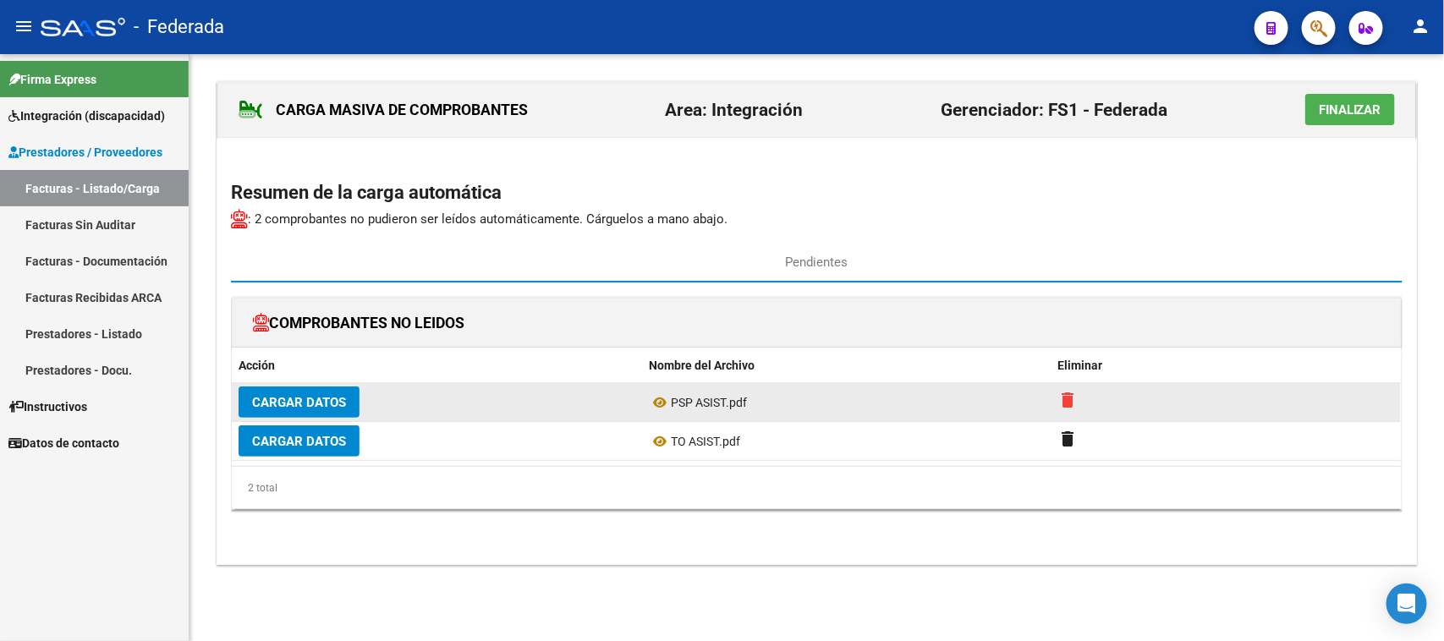
click at [1073, 399] on mat-icon "delete" at bounding box center [1069, 400] width 20 height 20
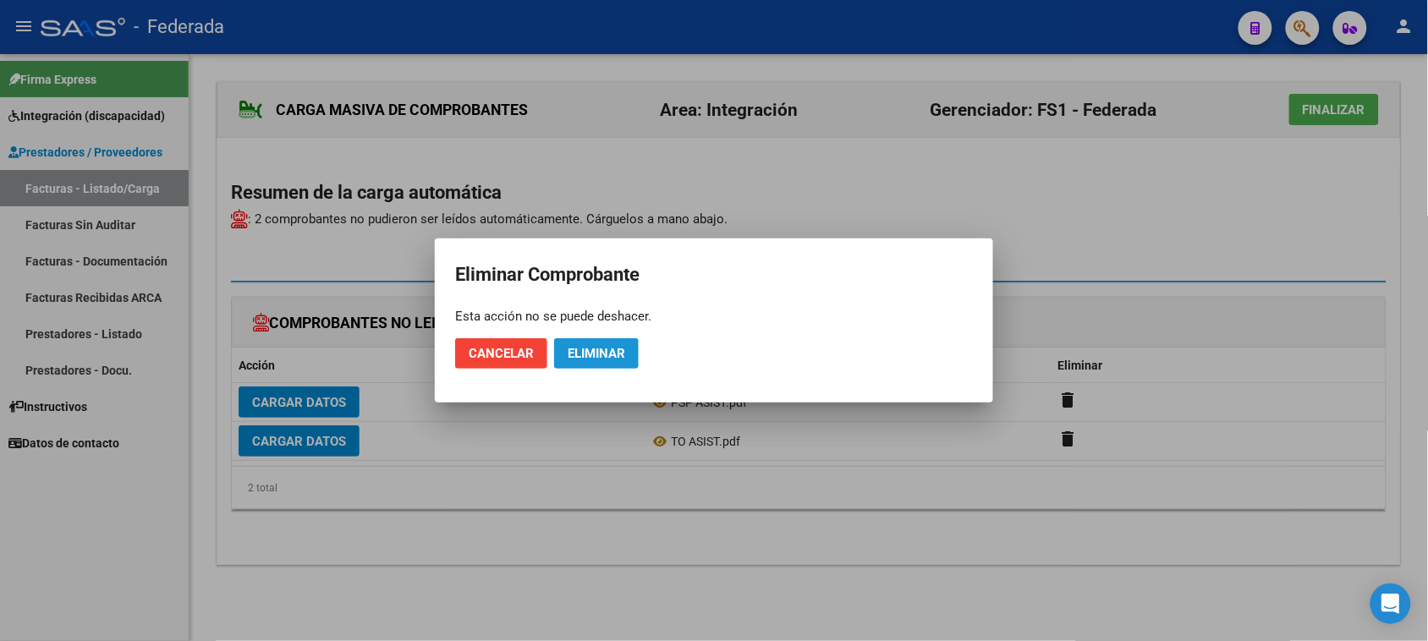
click at [619, 353] on span "Eliminar" at bounding box center [597, 353] width 58 height 15
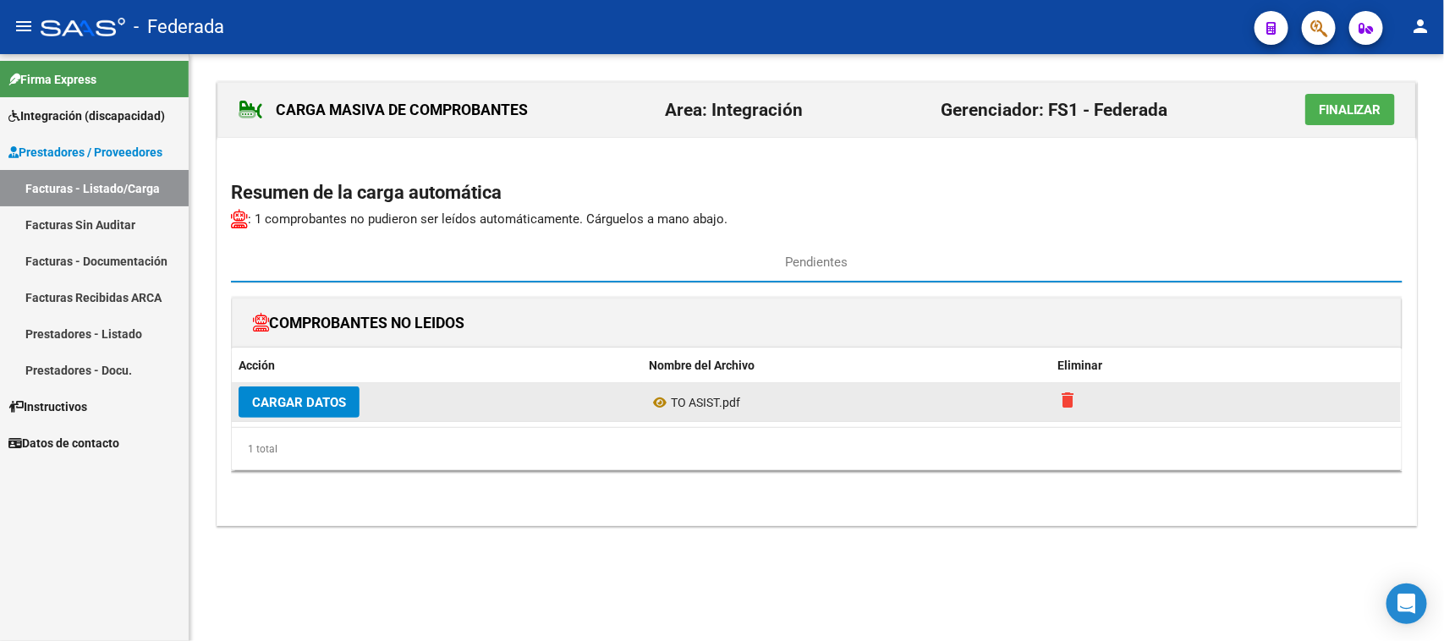
click at [1069, 406] on mat-icon "delete" at bounding box center [1069, 400] width 20 height 20
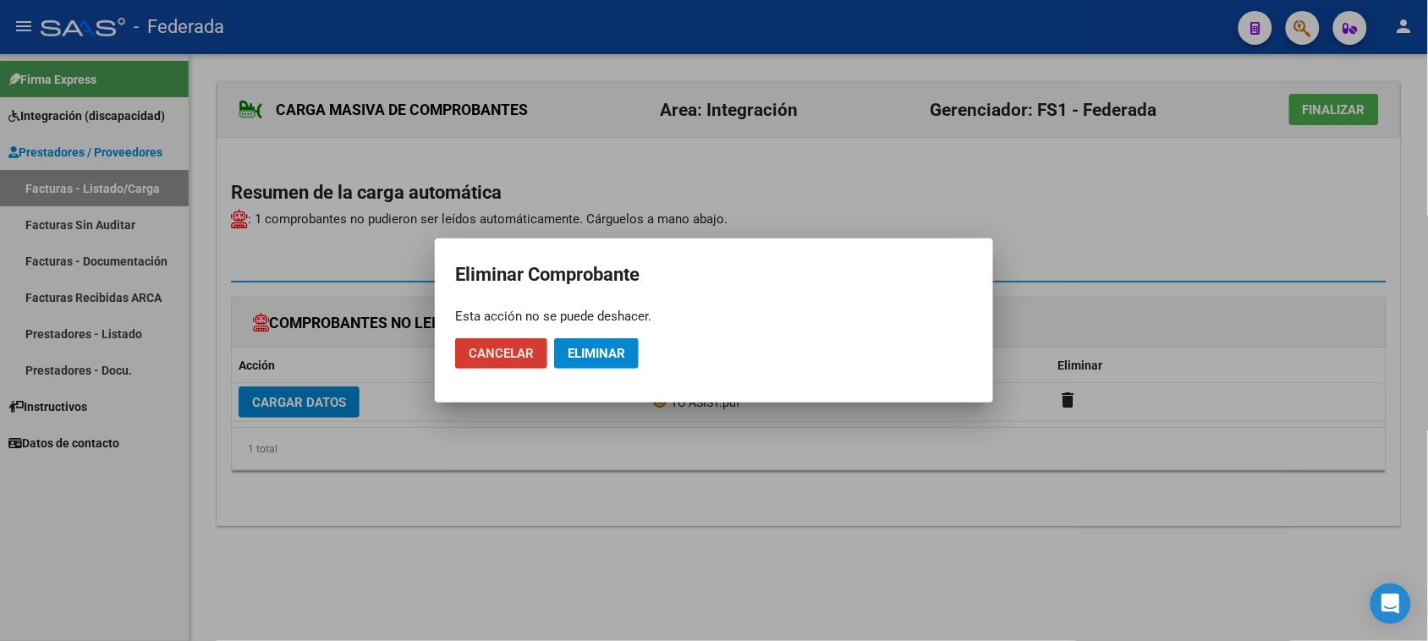
click at [623, 365] on button "Eliminar" at bounding box center [596, 353] width 85 height 30
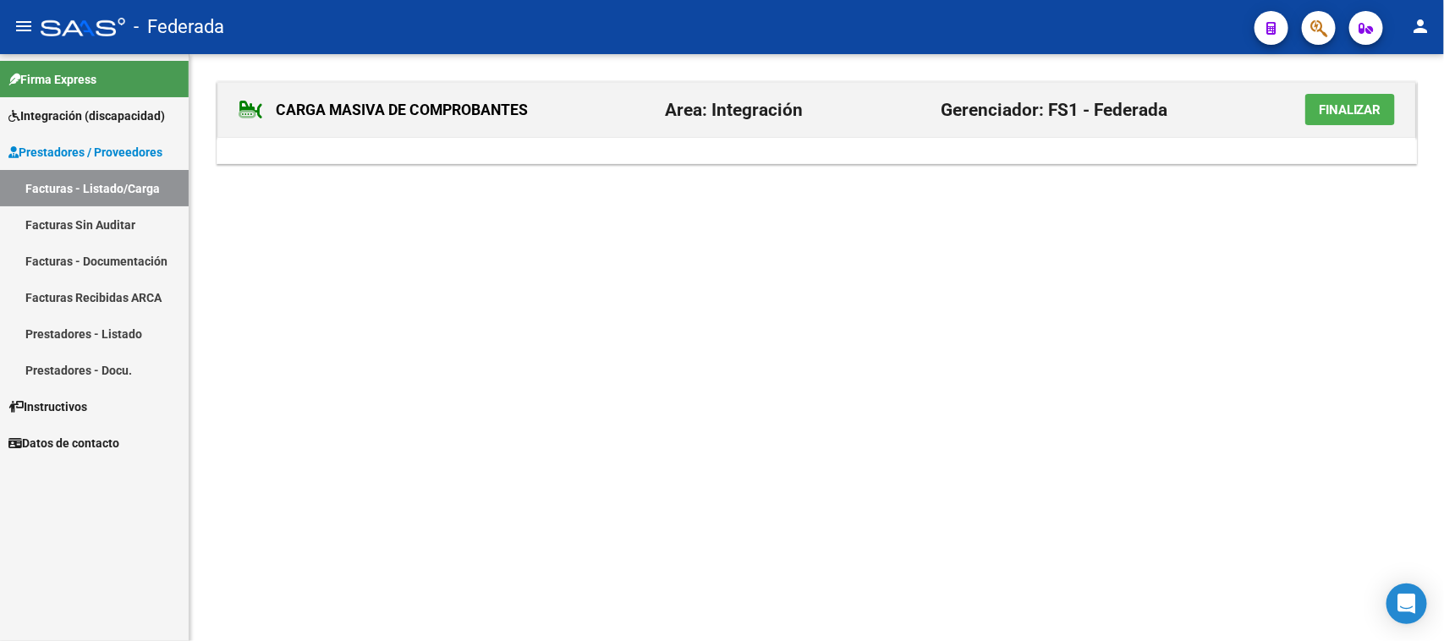
click at [1342, 117] on button "Finalizar" at bounding box center [1351, 109] width 90 height 31
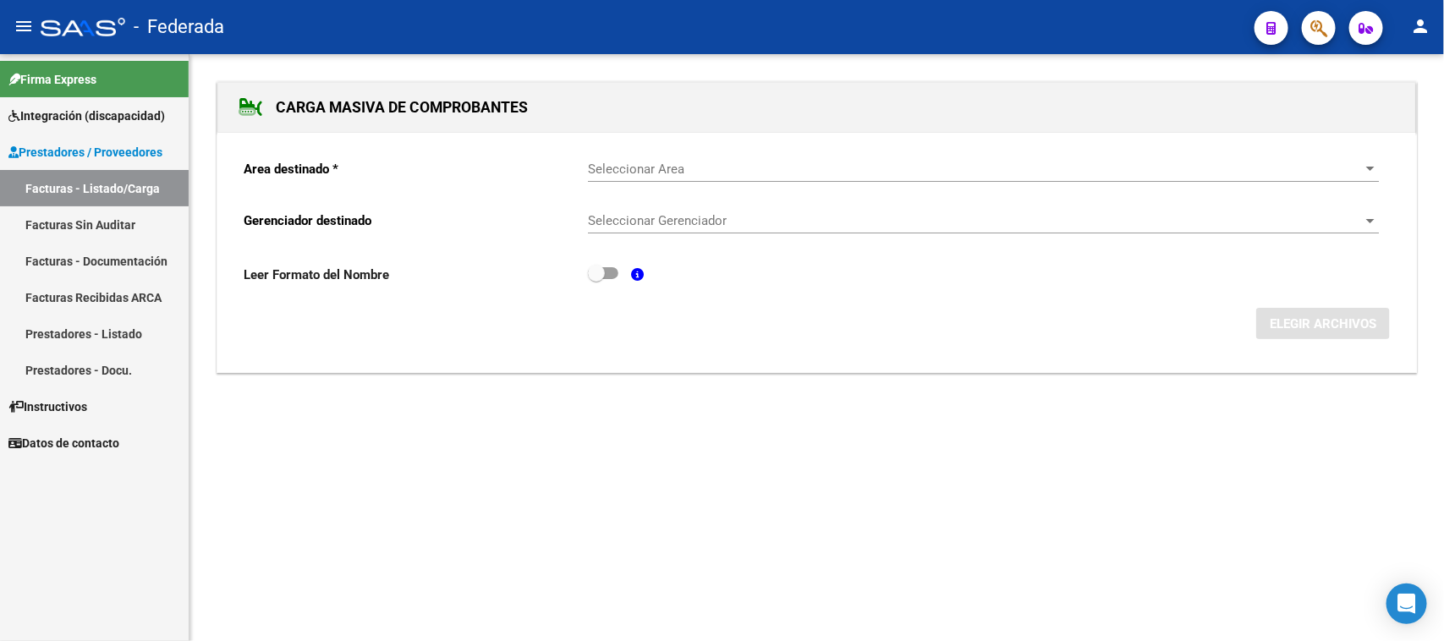
click at [674, 171] on span "Seleccionar Area" at bounding box center [976, 169] width 776 height 15
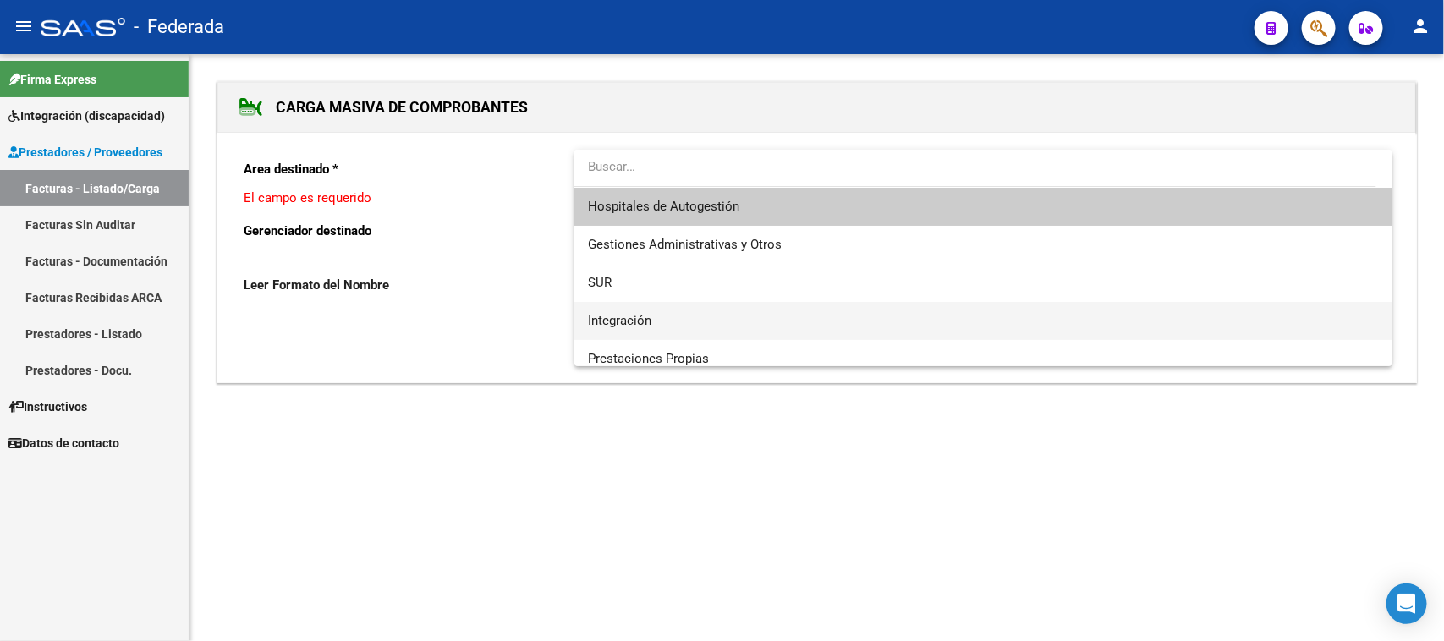
click at [657, 327] on span "Integración" at bounding box center [983, 321] width 791 height 38
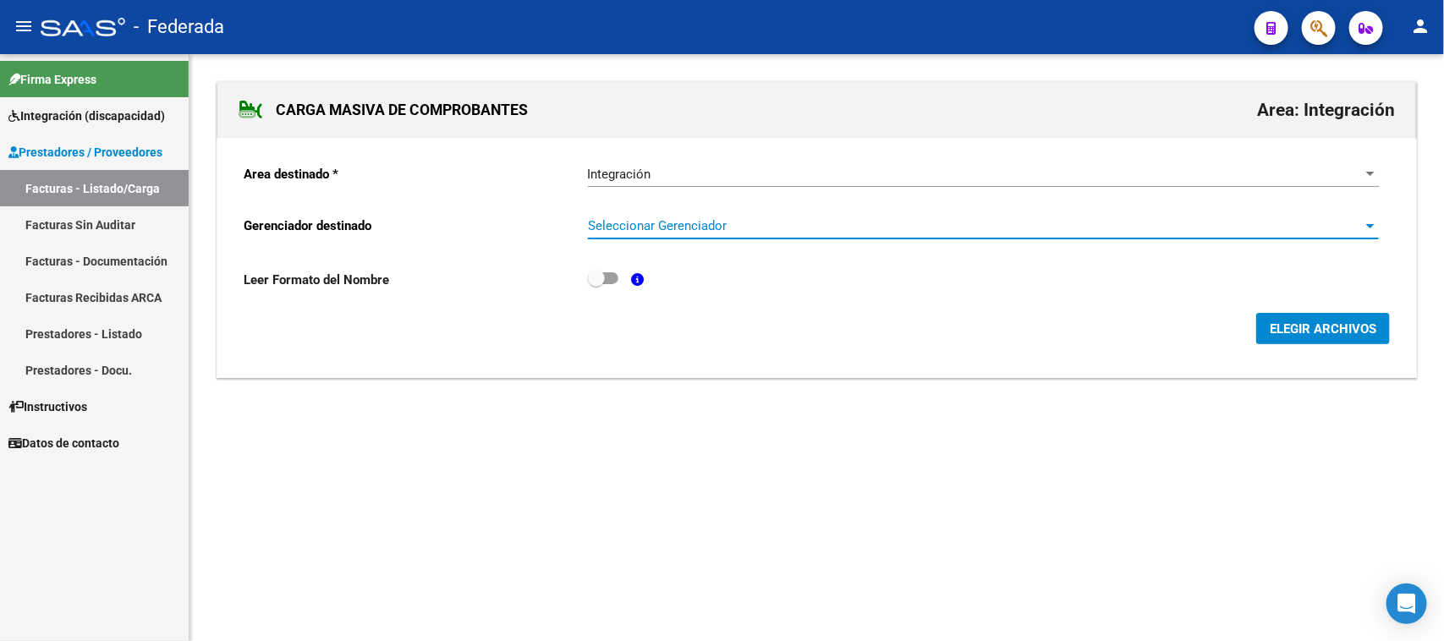
click at [674, 223] on span "Seleccionar Gerenciador" at bounding box center [976, 225] width 776 height 15
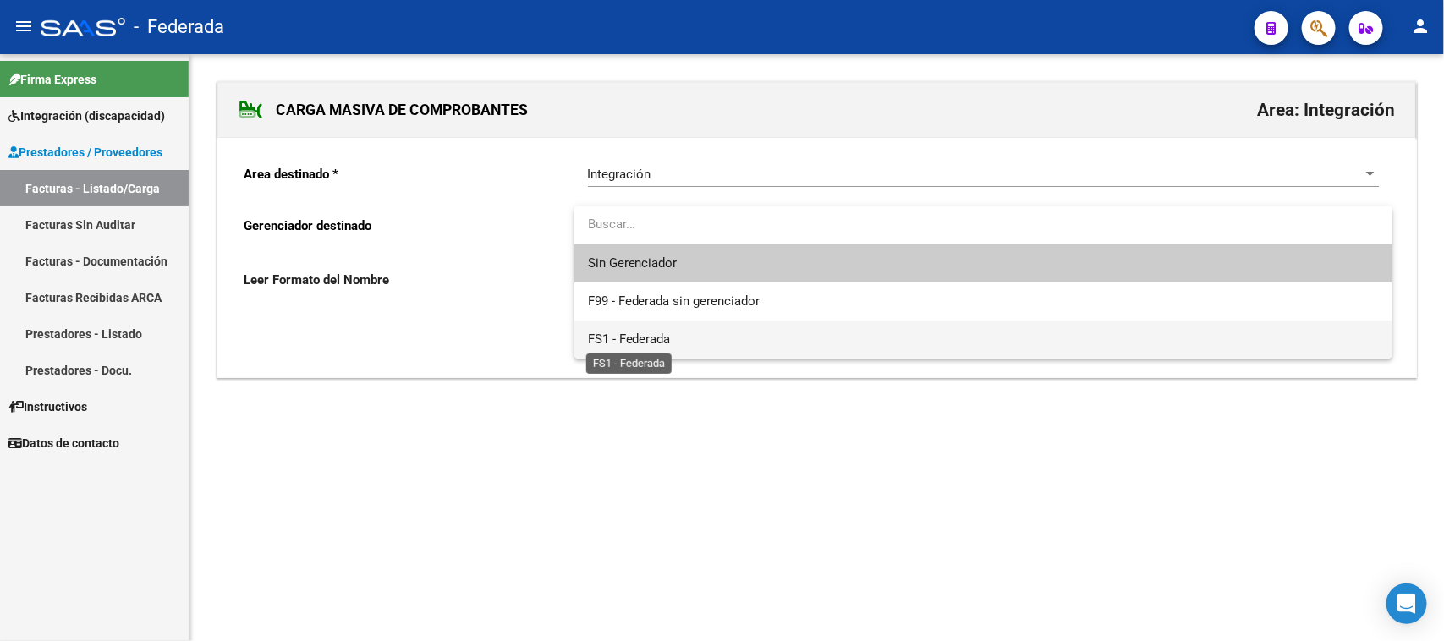
click at [661, 338] on span "FS1 - Federada" at bounding box center [629, 339] width 83 height 15
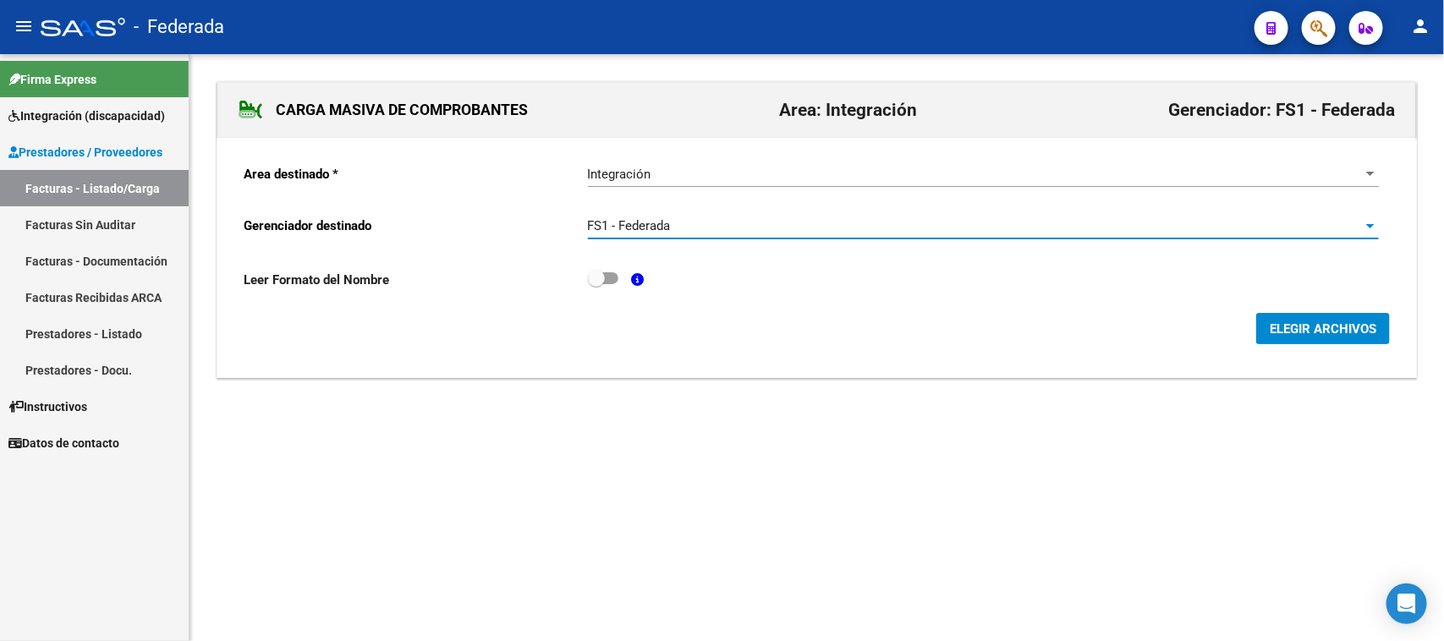
click at [1306, 331] on span "ELEGIR ARCHIVOS" at bounding box center [1323, 329] width 107 height 15
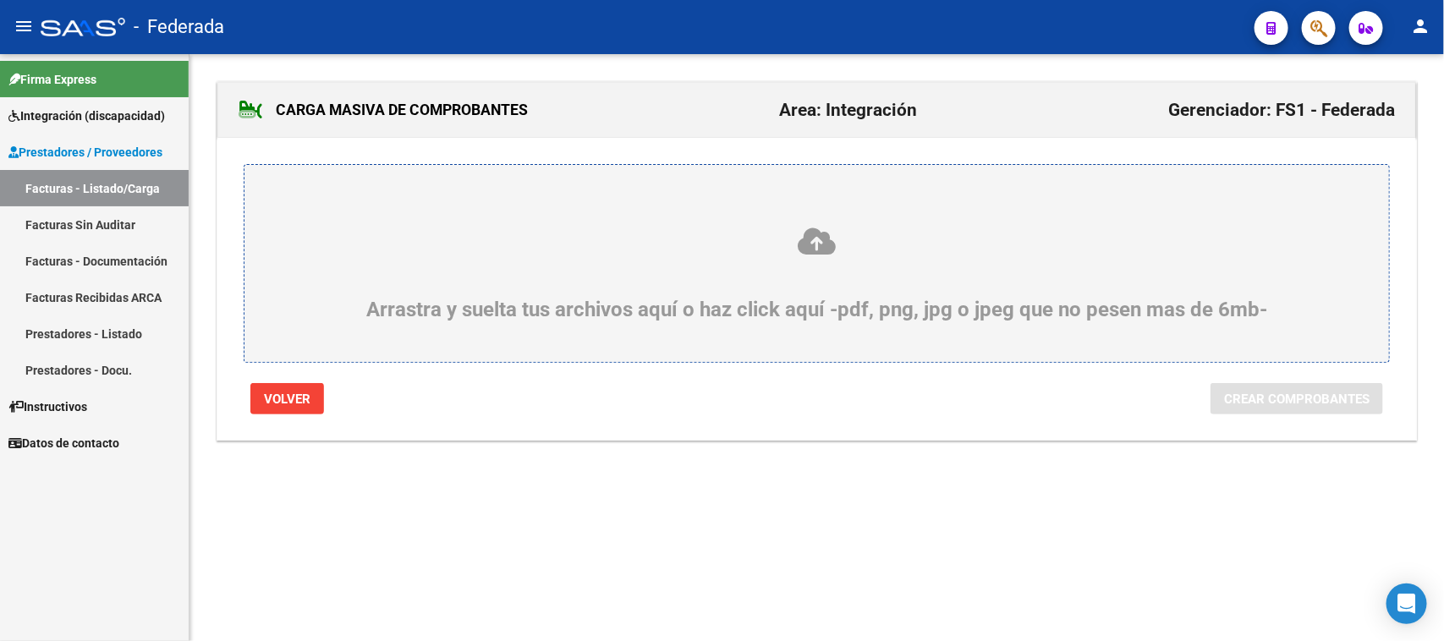
click at [804, 245] on icon at bounding box center [817, 241] width 1064 height 31
click at [0, 0] on input "Arrastra y suelta tus archivos aquí o haz click aquí -pdf, png, jpg o jpeg que …" at bounding box center [0, 0] width 0 height 0
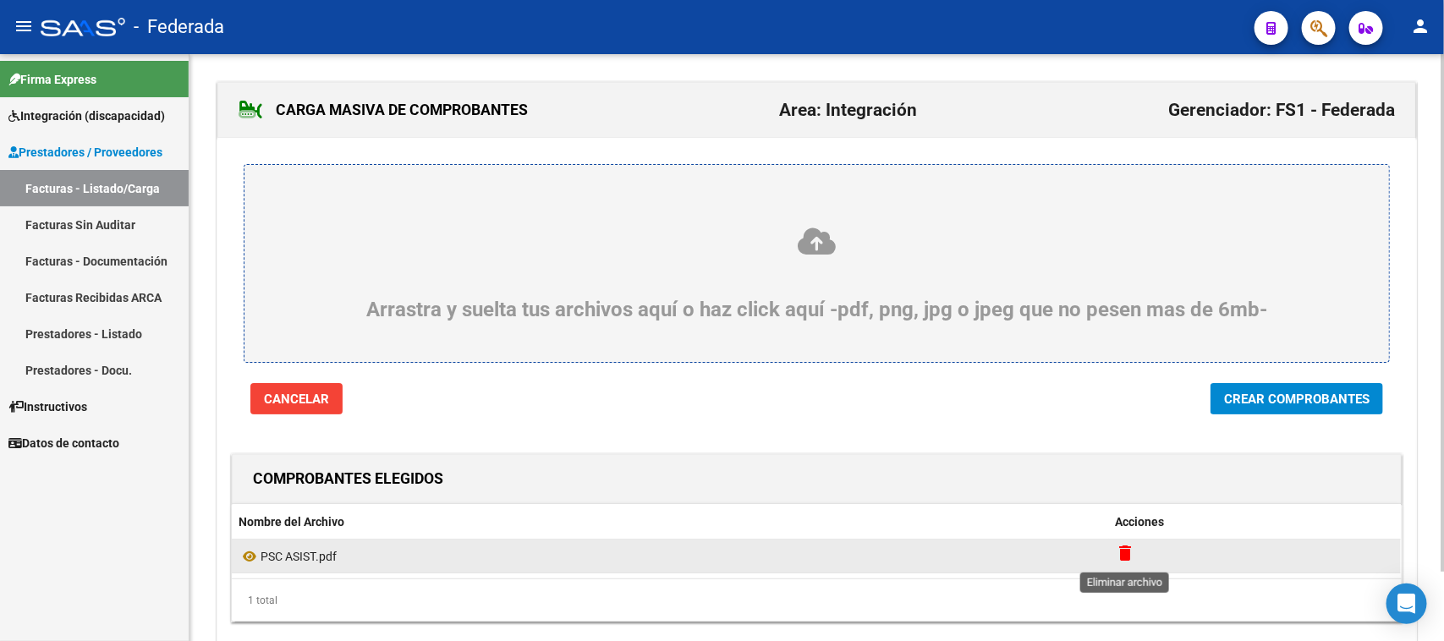
click at [1117, 557] on mat-icon "delete" at bounding box center [1126, 553] width 20 height 20
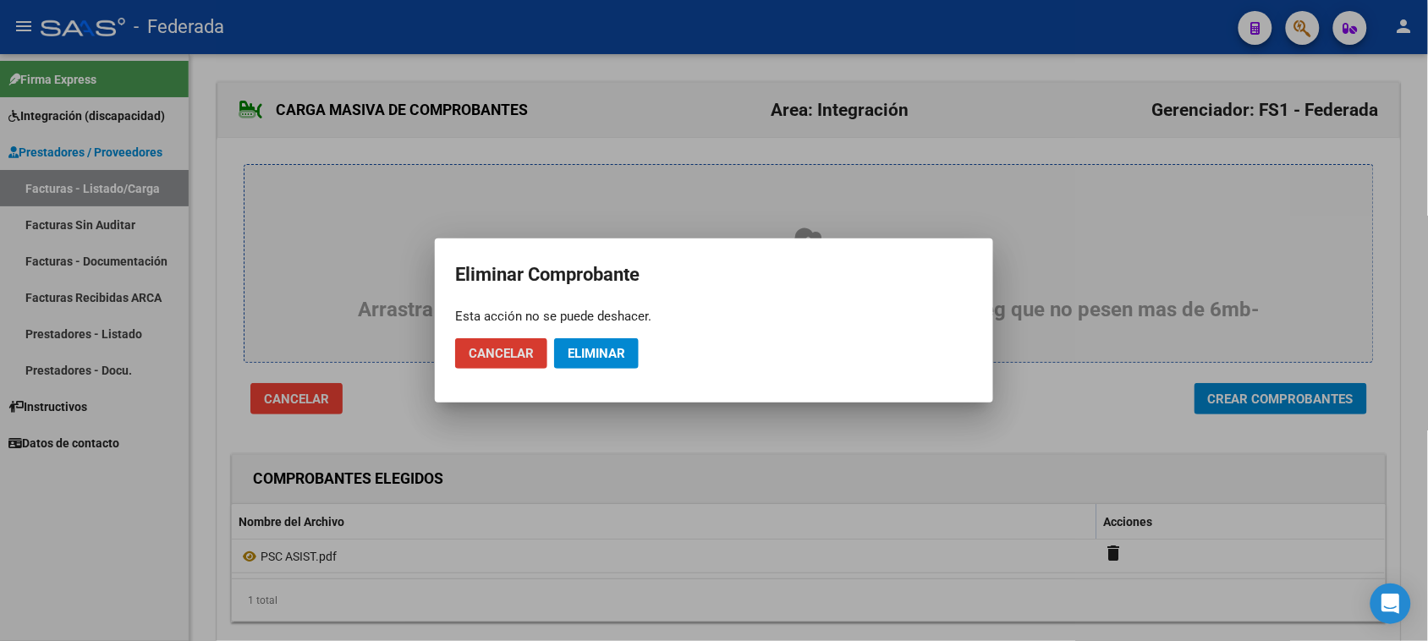
click at [614, 354] on span "Eliminar" at bounding box center [597, 353] width 58 height 15
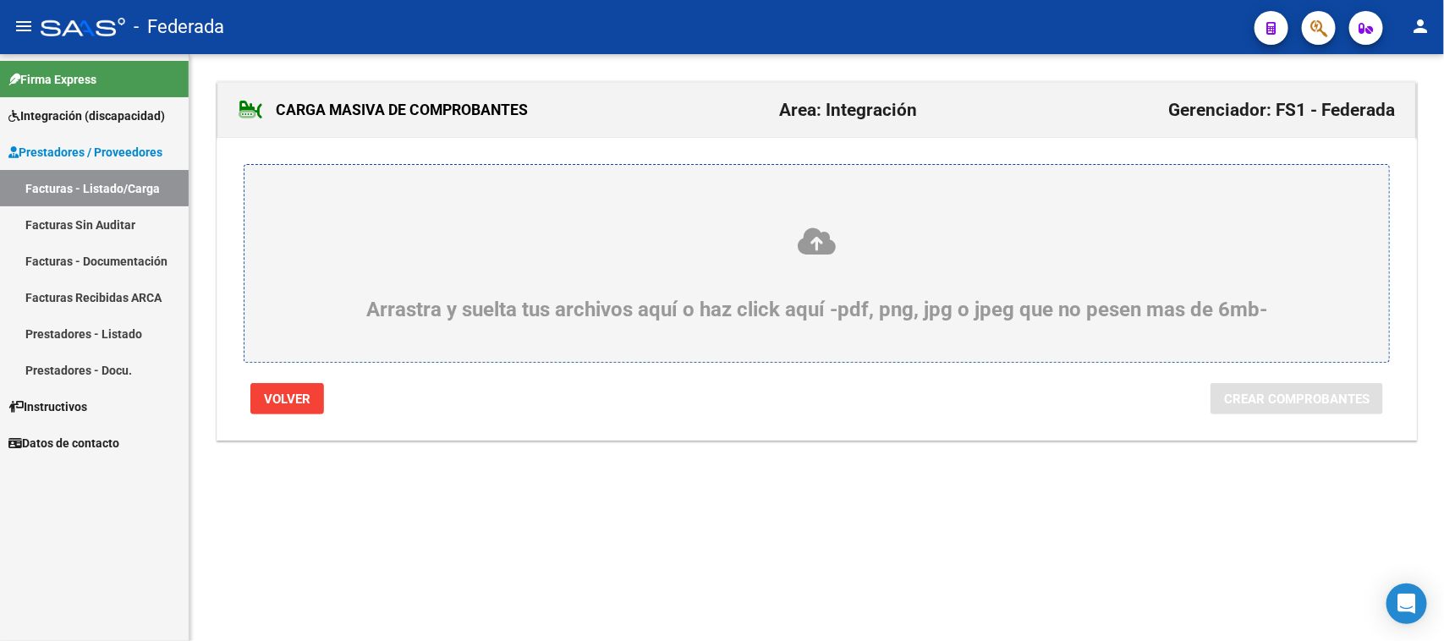
click at [832, 239] on icon at bounding box center [817, 241] width 1064 height 31
click at [0, 0] on input "Arrastra y suelta tus archivos aquí o haz click aquí -pdf, png, jpg o jpeg que …" at bounding box center [0, 0] width 0 height 0
click at [324, 413] on div "Volver Crear Comprobantes" at bounding box center [817, 398] width 1174 height 31
click at [311, 402] on button "Volver" at bounding box center [287, 398] width 74 height 31
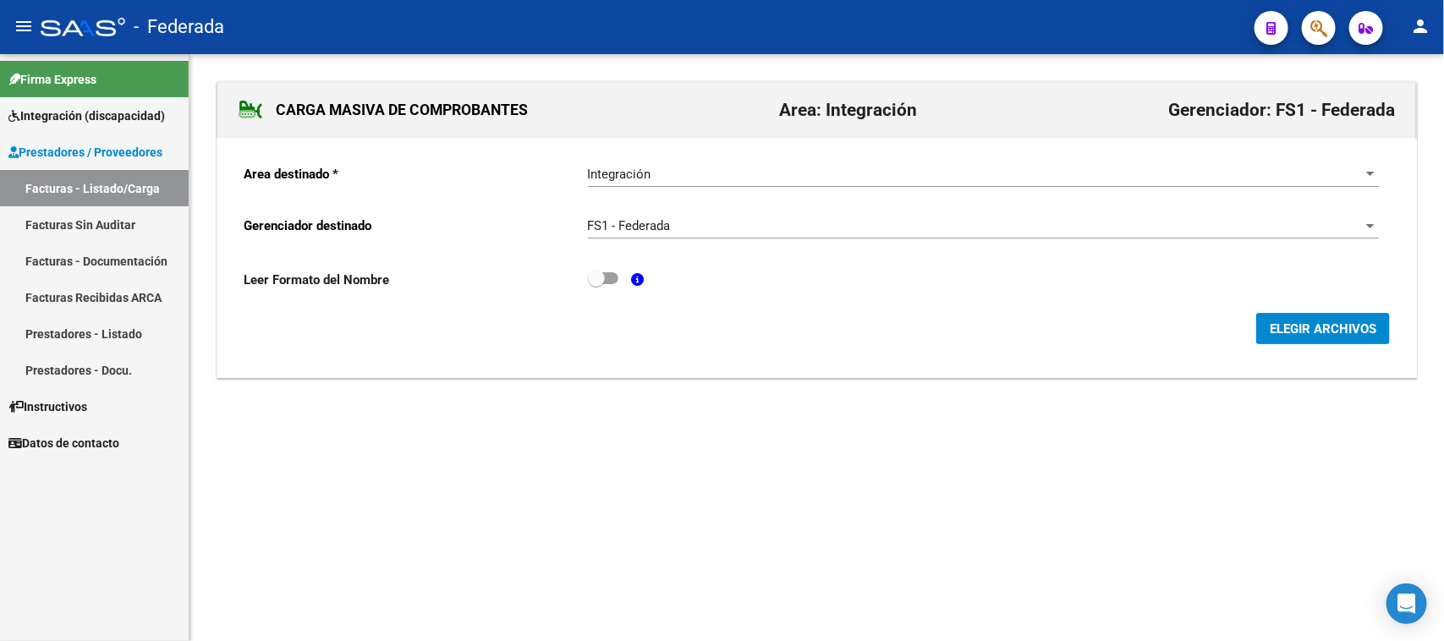
click at [607, 276] on span at bounding box center [603, 278] width 30 height 12
click at [597, 284] on input "checkbox" at bounding box center [596, 284] width 1 height 1
checkbox input "true"
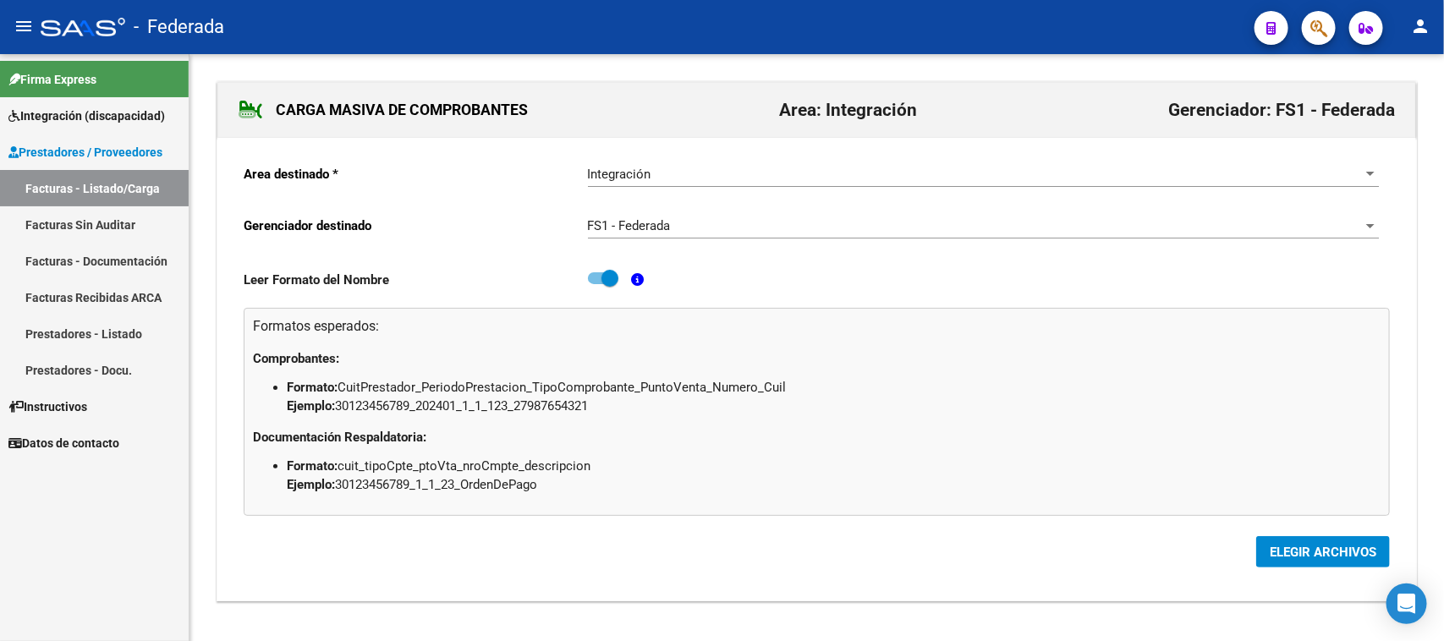
click at [1267, 544] on button "ELEGIR ARCHIVOS" at bounding box center [1324, 551] width 134 height 31
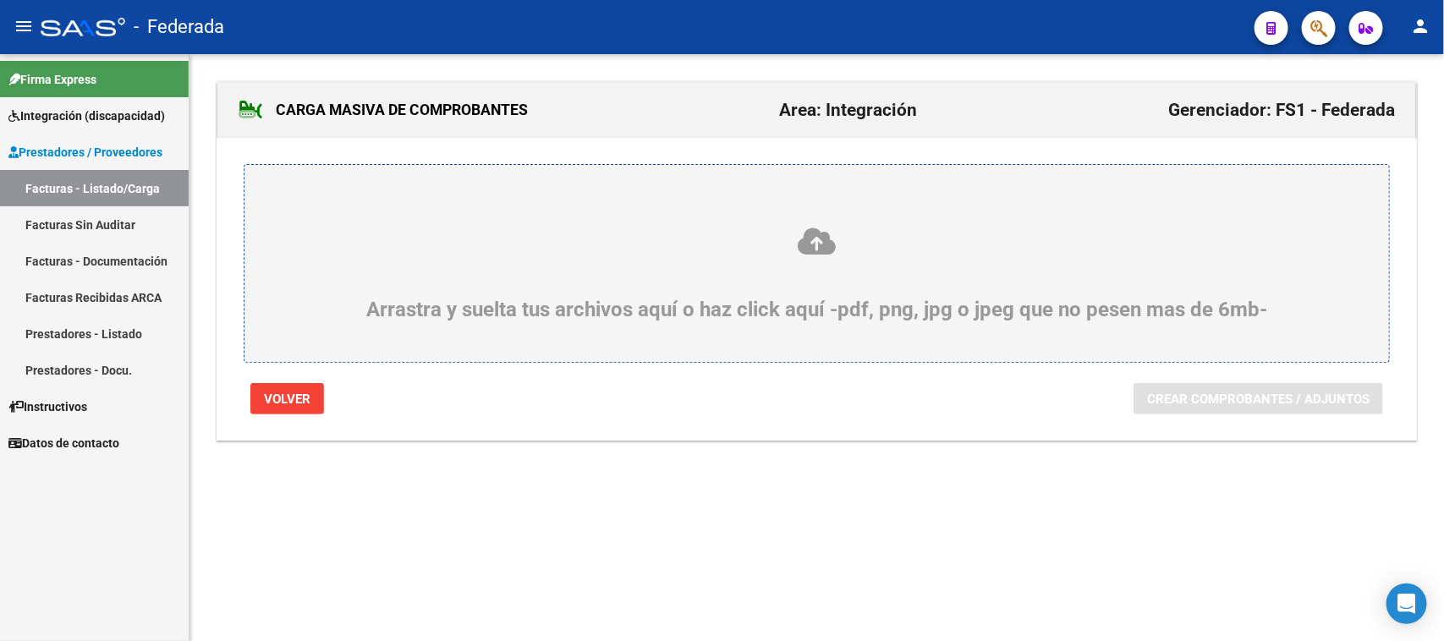
click at [812, 242] on icon at bounding box center [817, 241] width 1064 height 31
click at [0, 0] on input "Arrastra y suelta tus archivos aquí o haz click aquí -pdf, png, jpg o jpeg que …" at bounding box center [0, 0] width 0 height 0
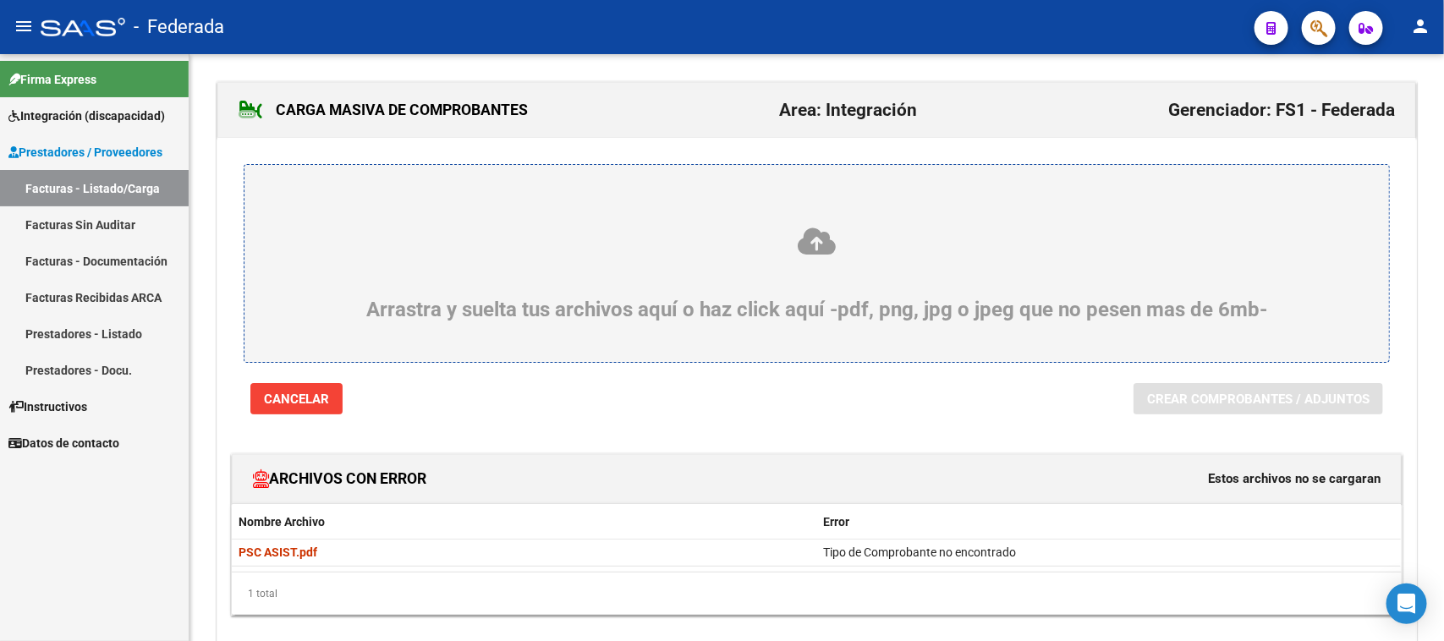
click at [322, 399] on span "Cancelar" at bounding box center [296, 399] width 65 height 15
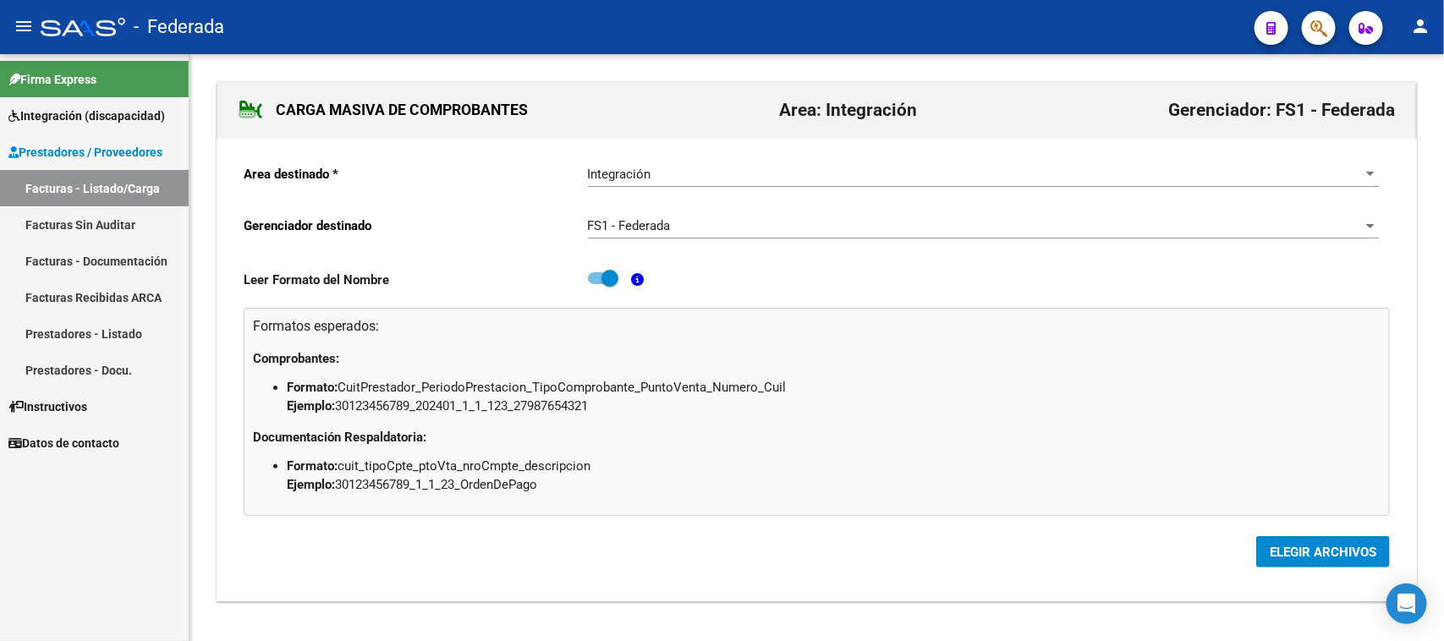
click at [133, 189] on link "Facturas - Listado/Carga" at bounding box center [94, 188] width 189 height 36
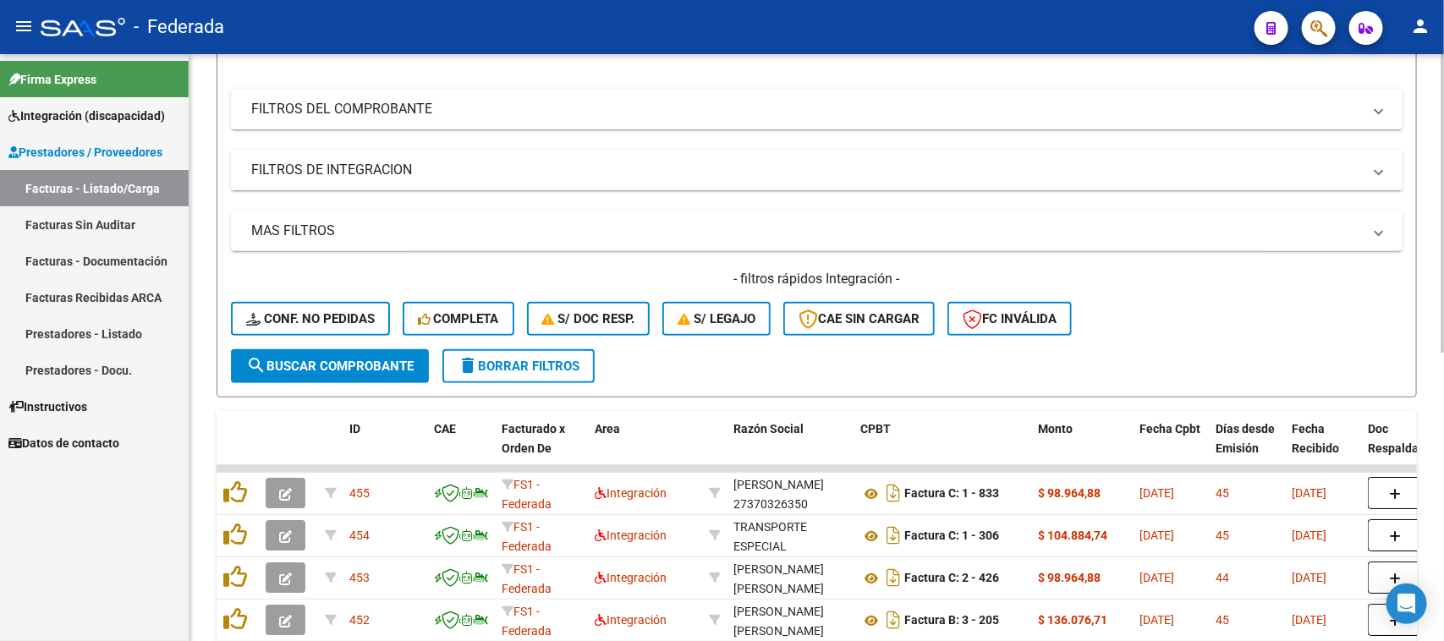
scroll to position [332, 0]
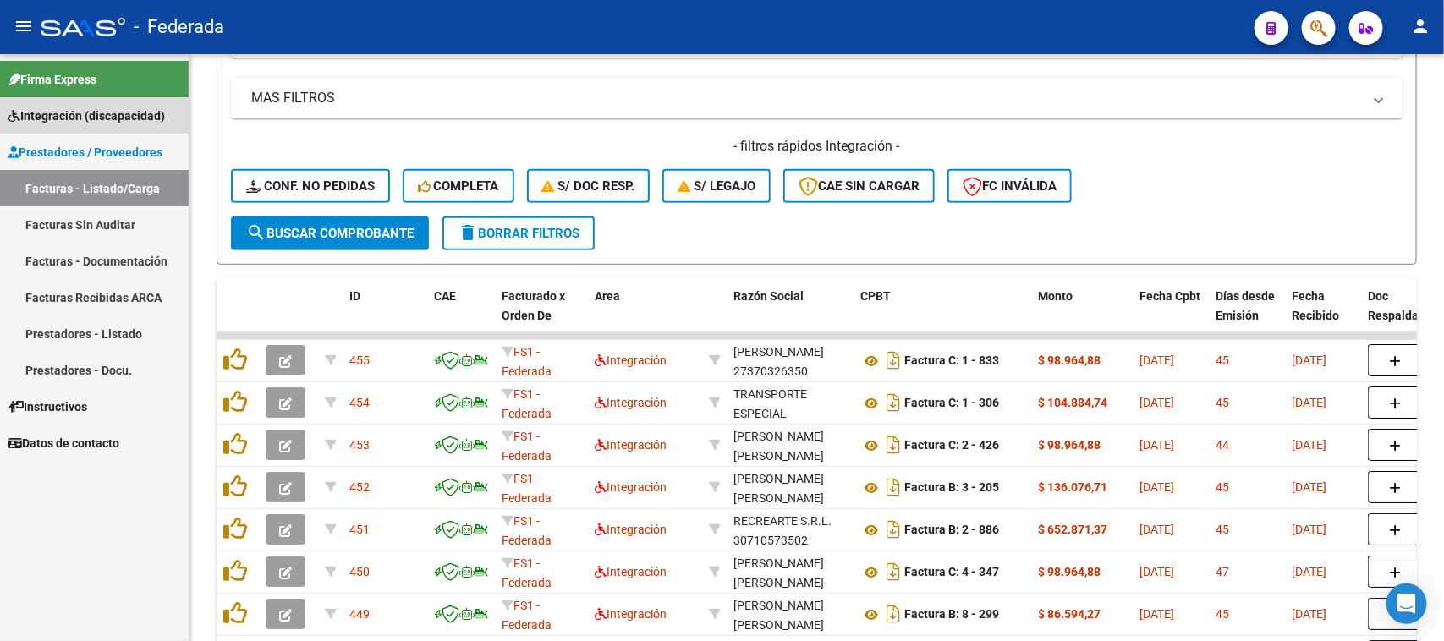
click at [111, 120] on span "Integración (discapacidad)" at bounding box center [86, 116] width 157 height 19
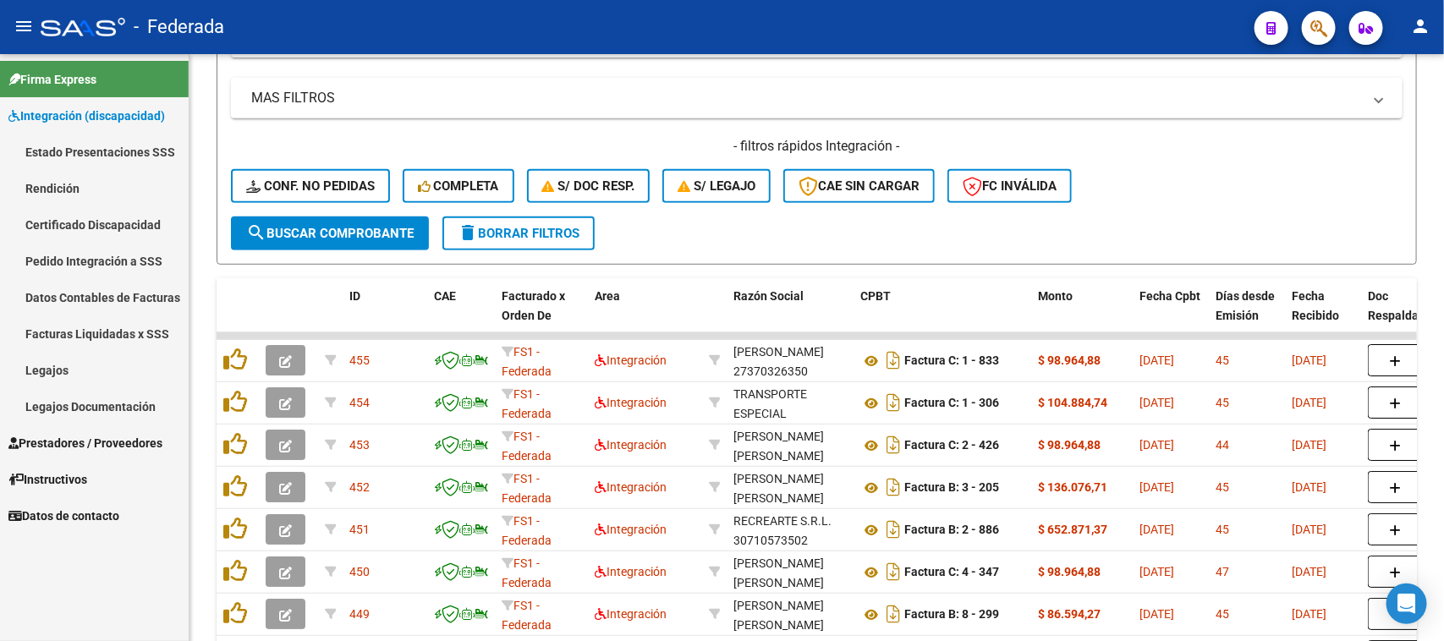
click at [94, 256] on link "Pedido Integración a SSS" at bounding box center [94, 261] width 189 height 36
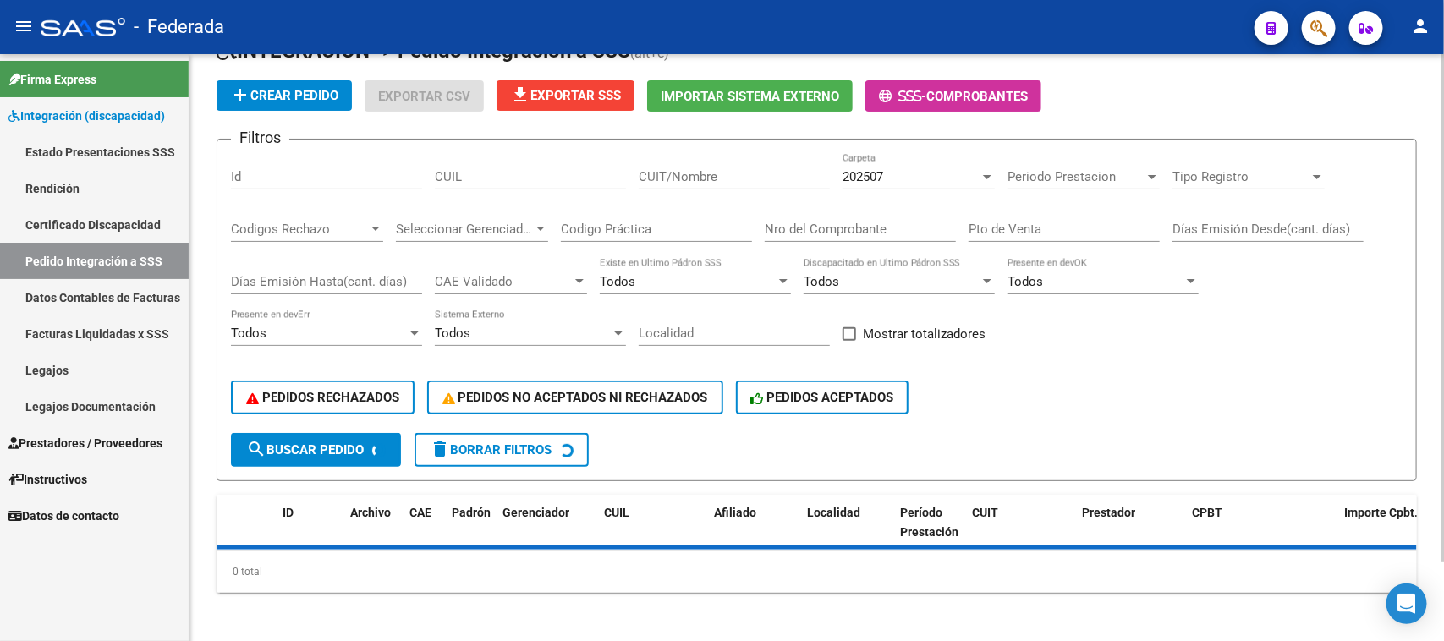
scroll to position [332, 0]
